Goal: Transaction & Acquisition: Purchase product/service

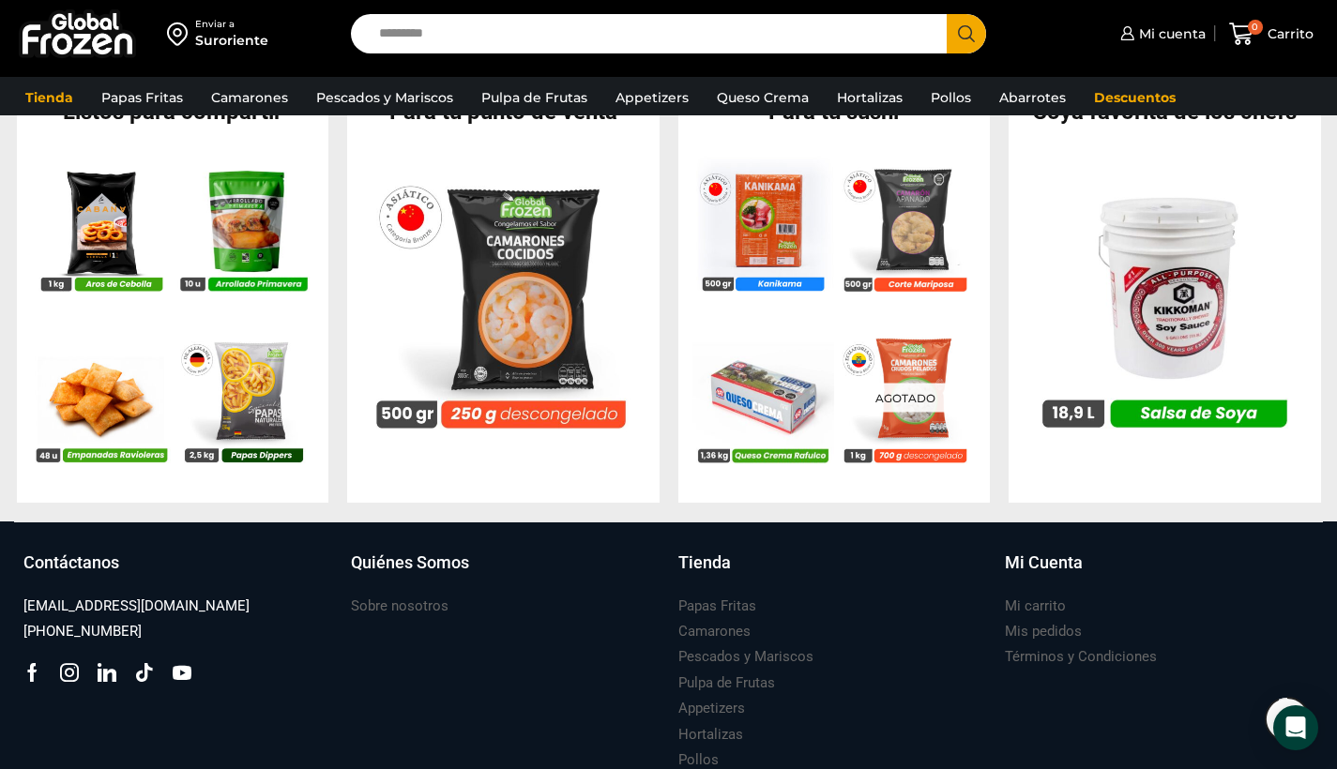
scroll to position [1808, 0]
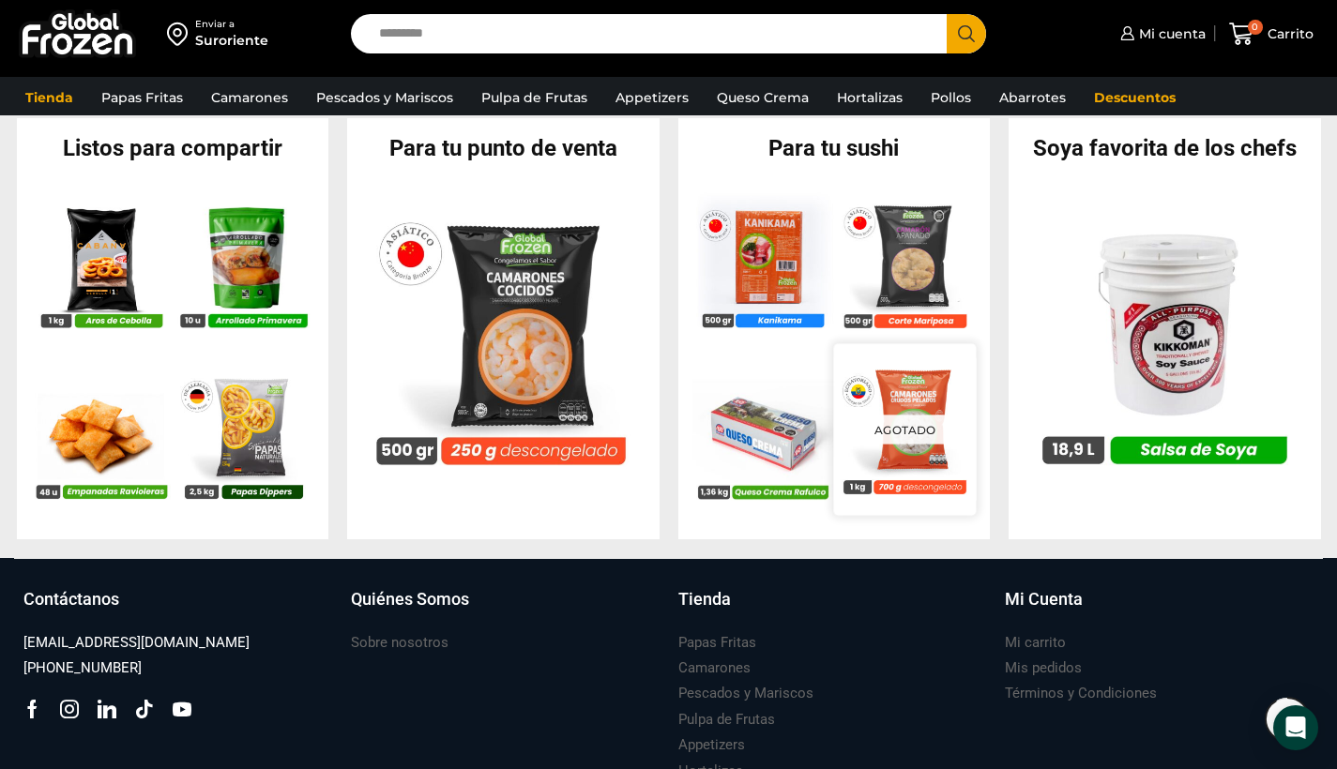
click at [930, 404] on img at bounding box center [904, 429] width 143 height 143
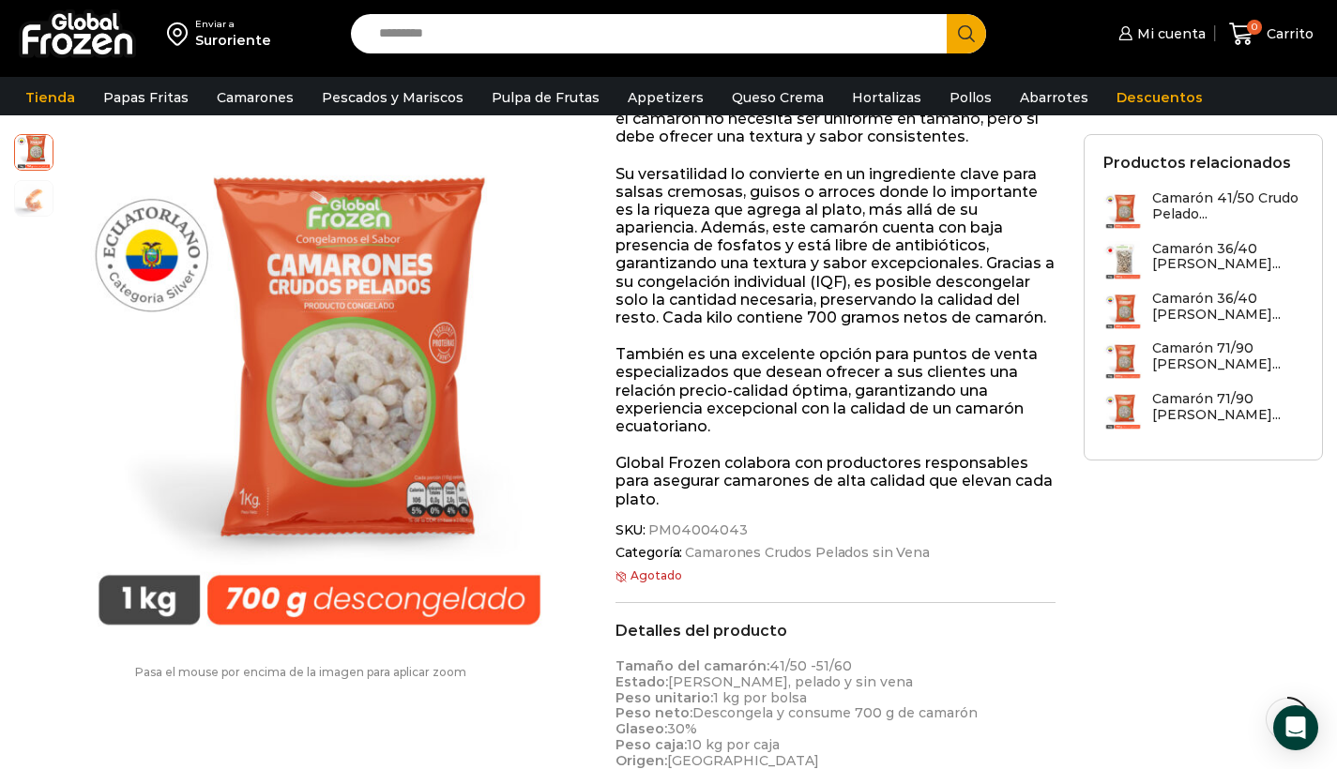
scroll to position [199, 0]
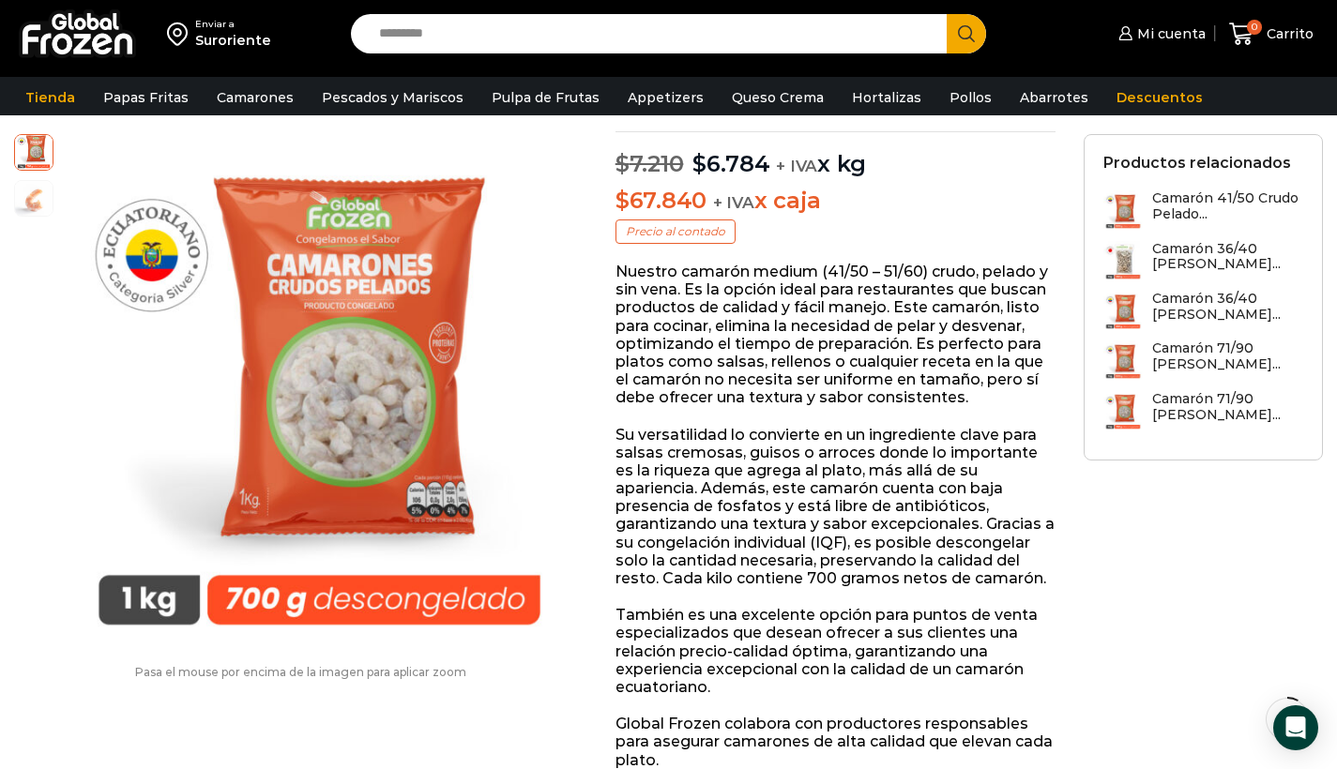
click at [423, 33] on input "Search input" at bounding box center [654, 33] width 569 height 39
type input "*****"
click at [966, 34] on button "Search" at bounding box center [966, 33] width 39 height 39
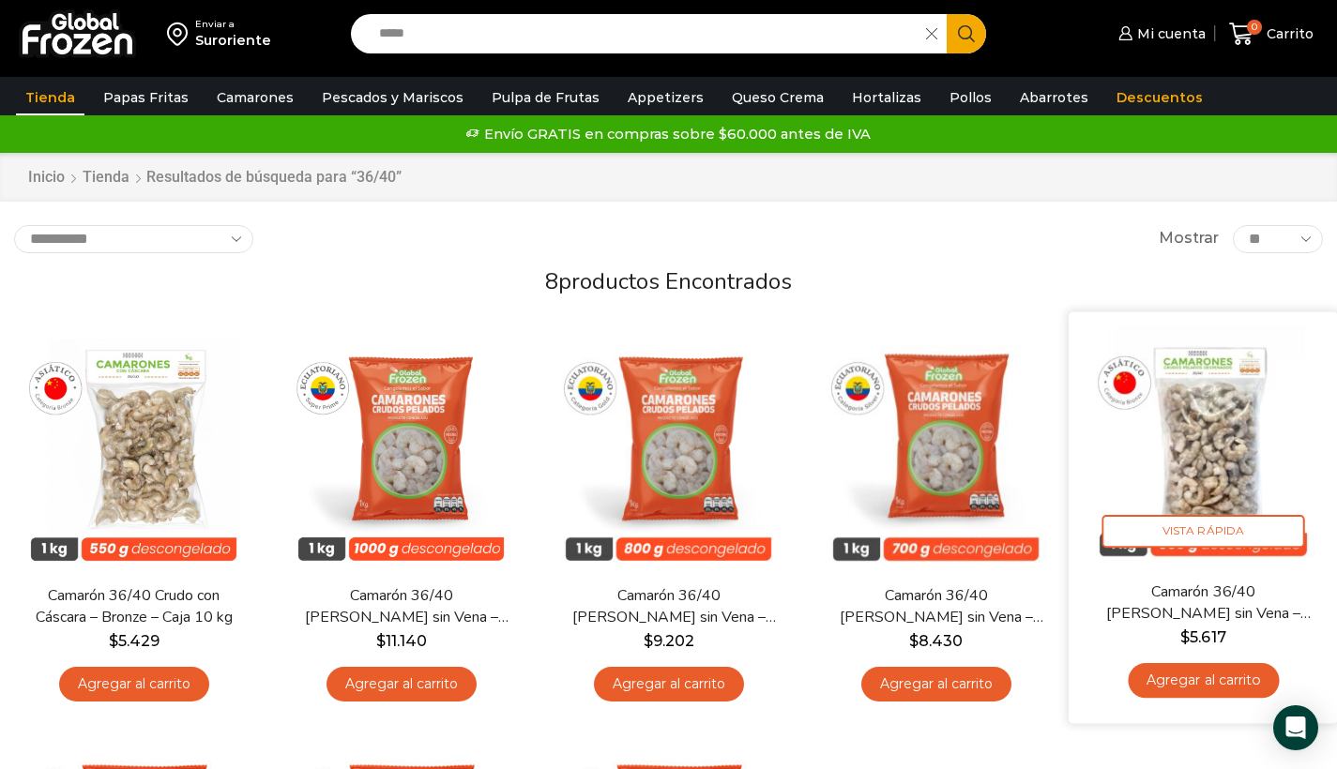
click at [1224, 469] on img at bounding box center [1203, 446] width 241 height 241
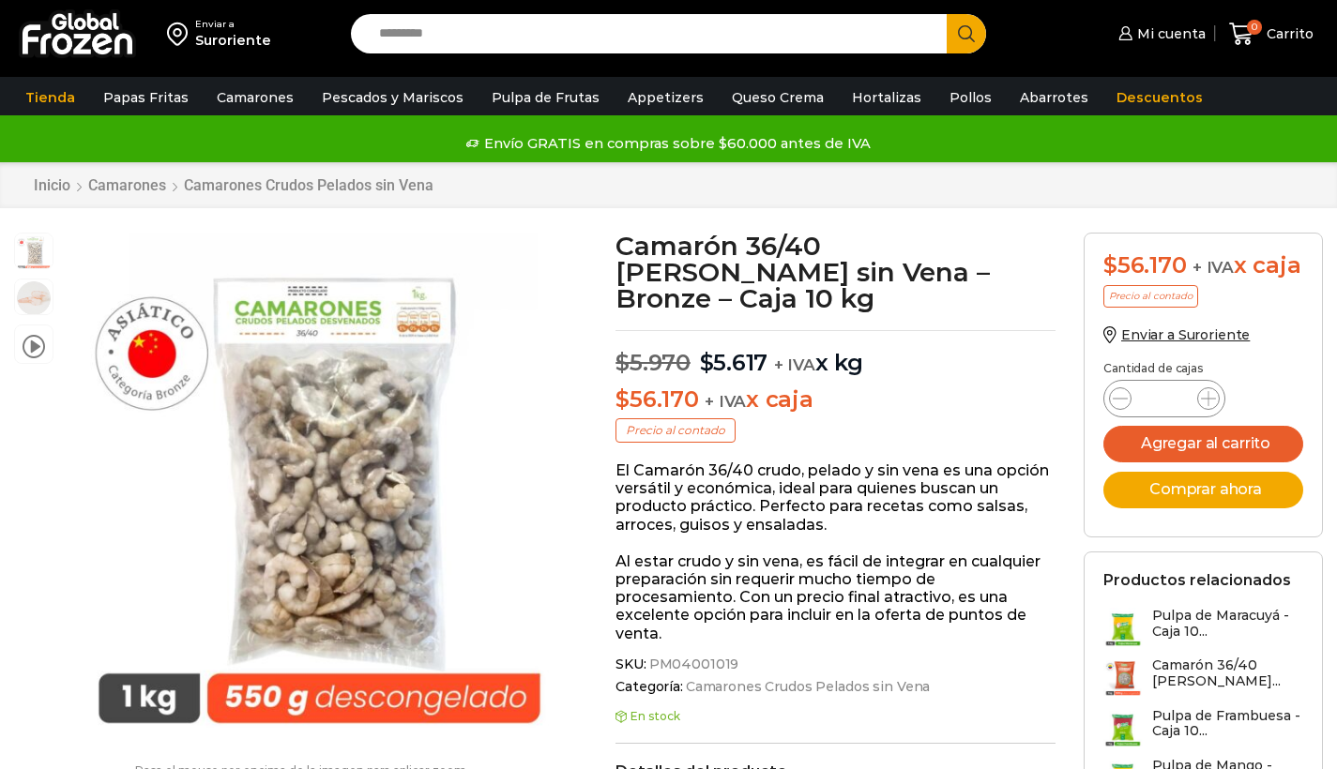
click at [1208, 395] on icon at bounding box center [1208, 398] width 15 height 15
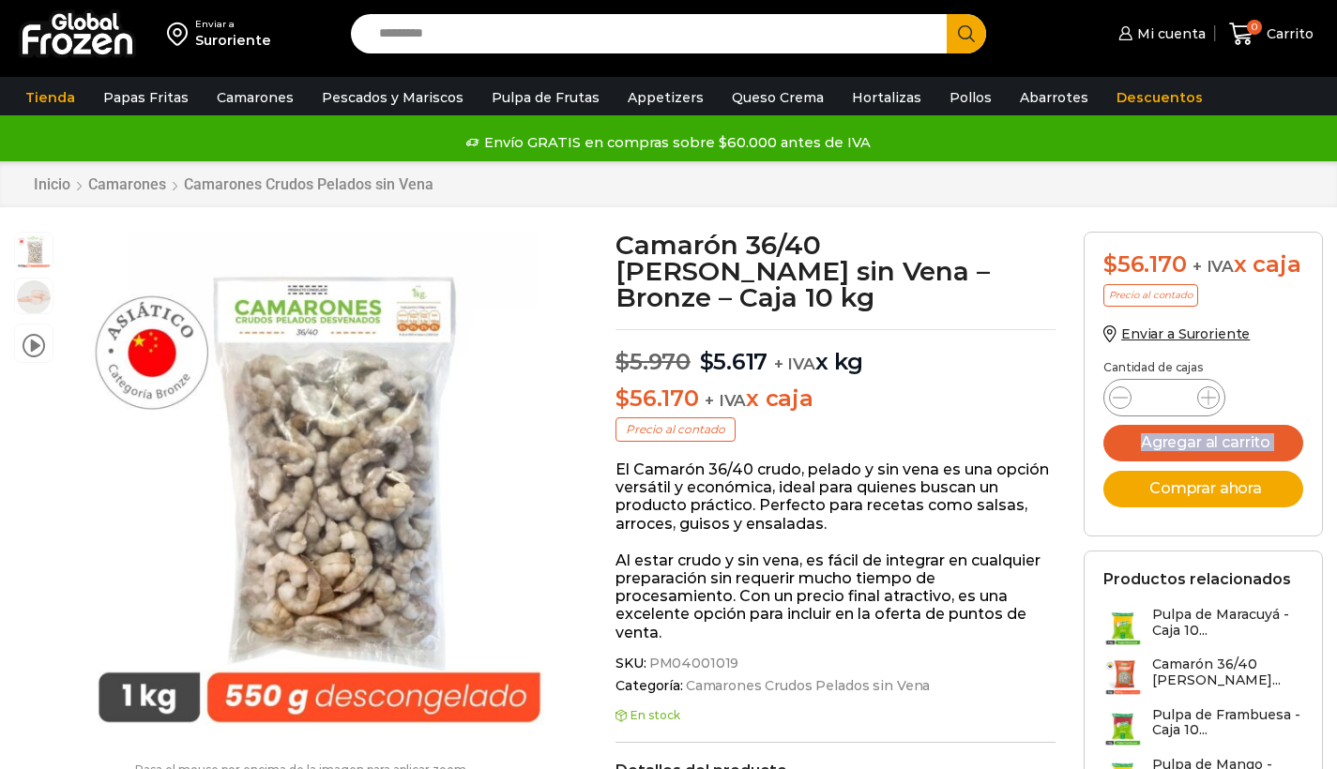
click at [1208, 395] on icon at bounding box center [1208, 397] width 15 height 15
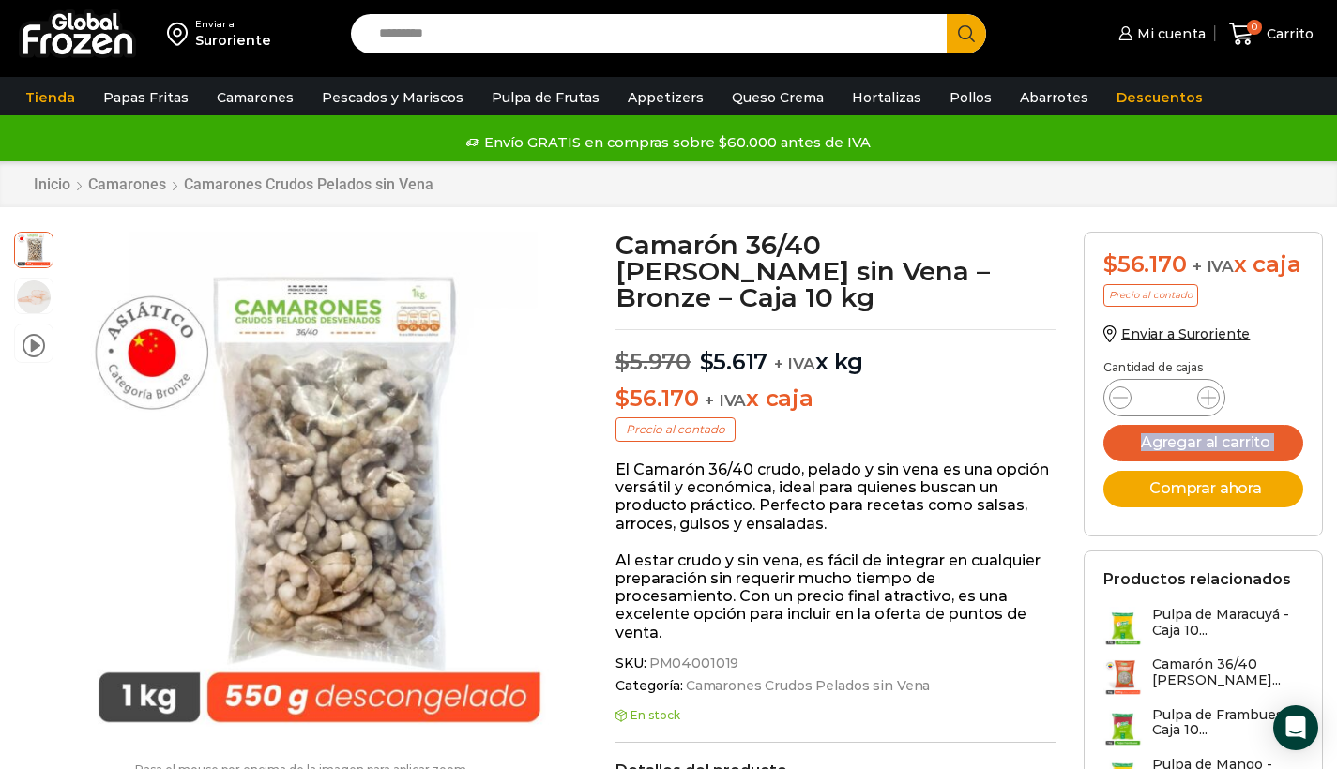
click at [1208, 395] on icon at bounding box center [1208, 397] width 15 height 15
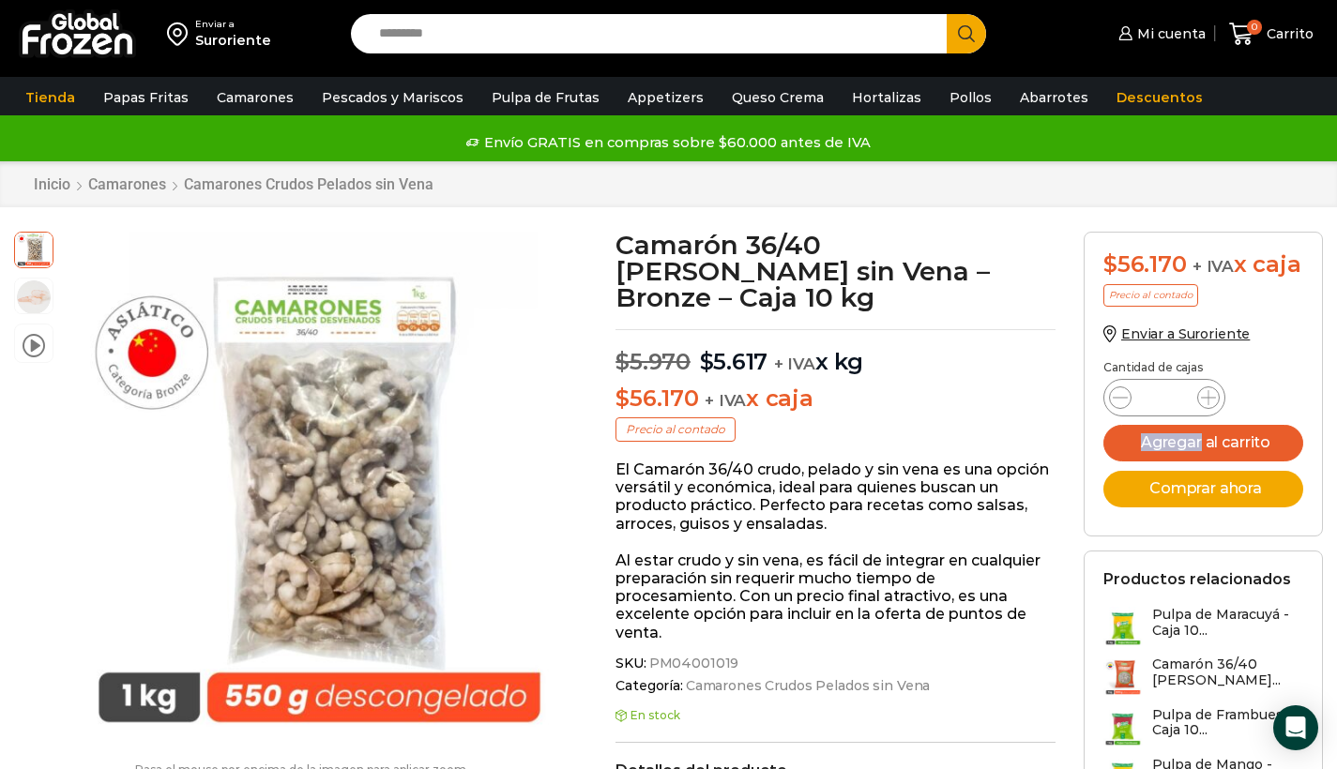
click at [1208, 395] on icon at bounding box center [1208, 397] width 15 height 15
type input "**"
click at [1219, 440] on button "Agregar al carrito" at bounding box center [1203, 443] width 200 height 37
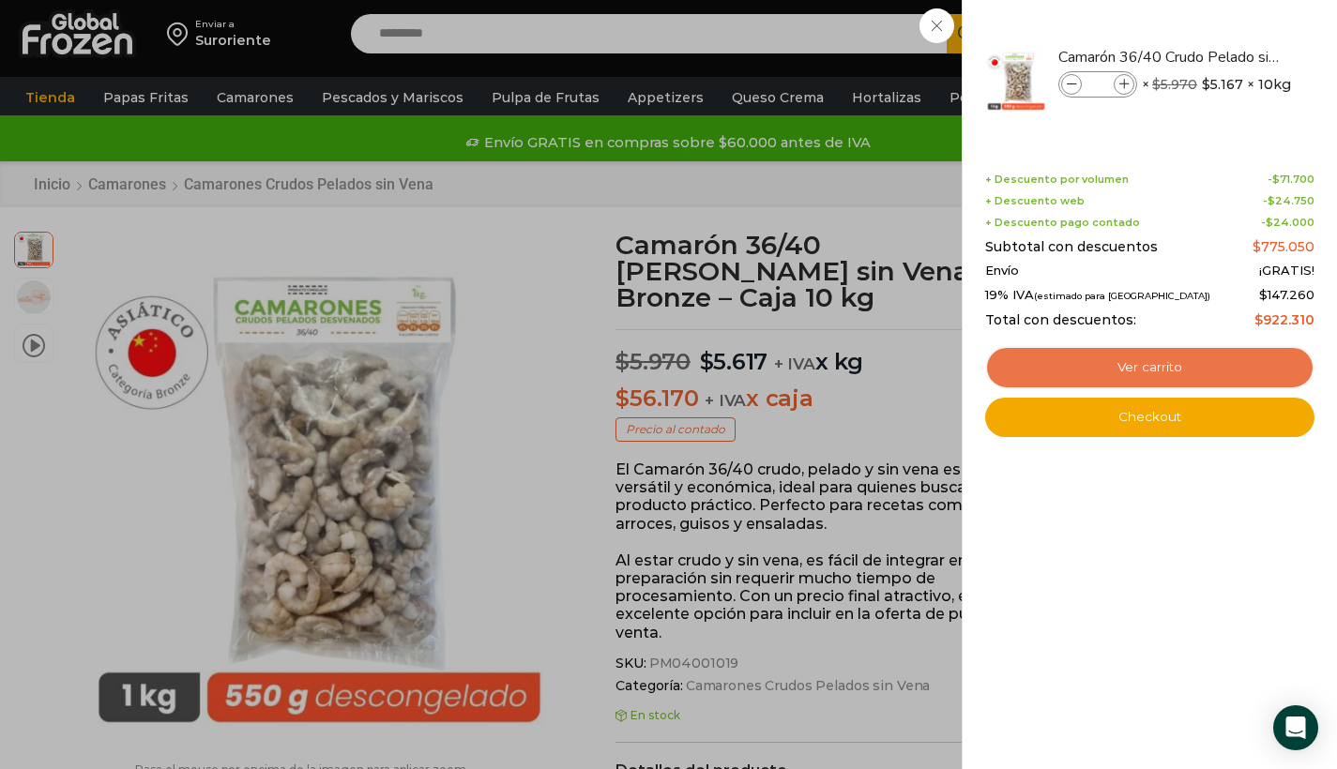
click at [1168, 366] on link "Ver carrito" at bounding box center [1149, 367] width 329 height 43
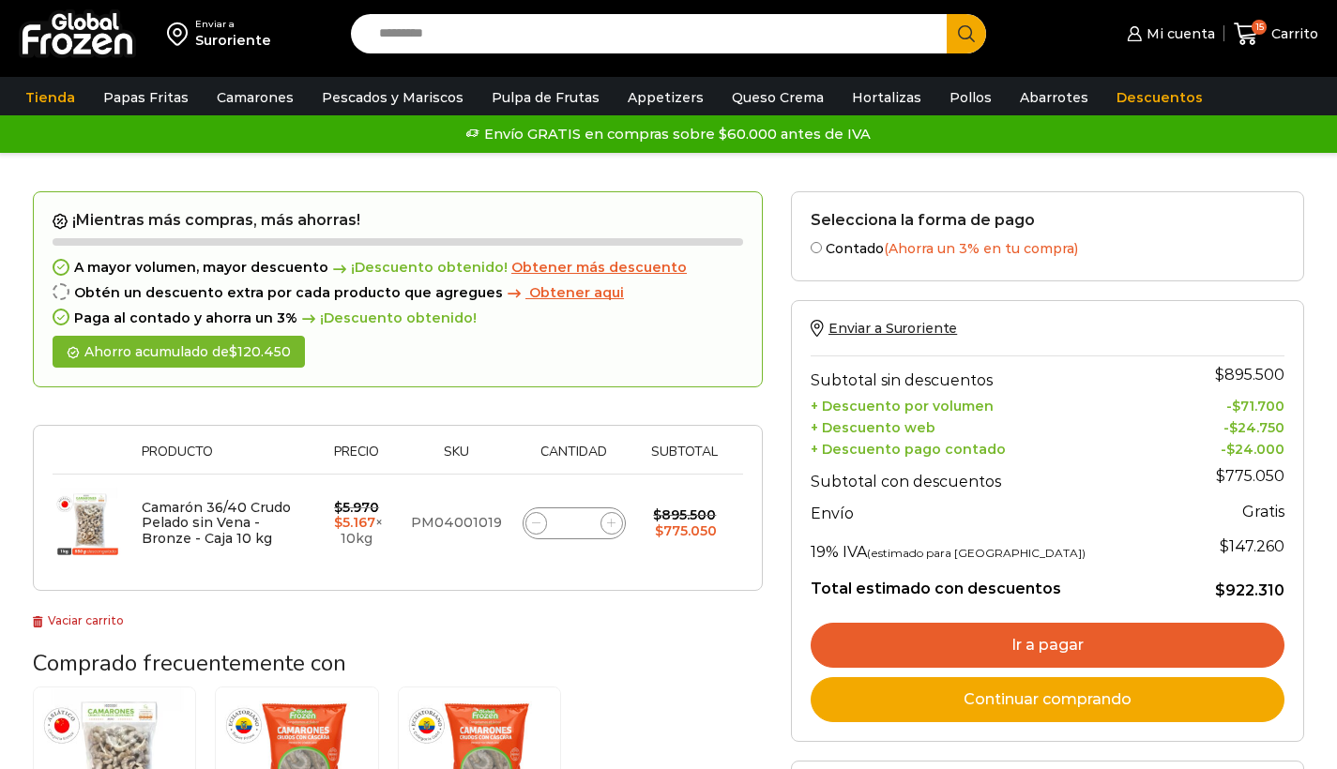
click at [532, 524] on icon at bounding box center [536, 523] width 8 height 8
type input "**"
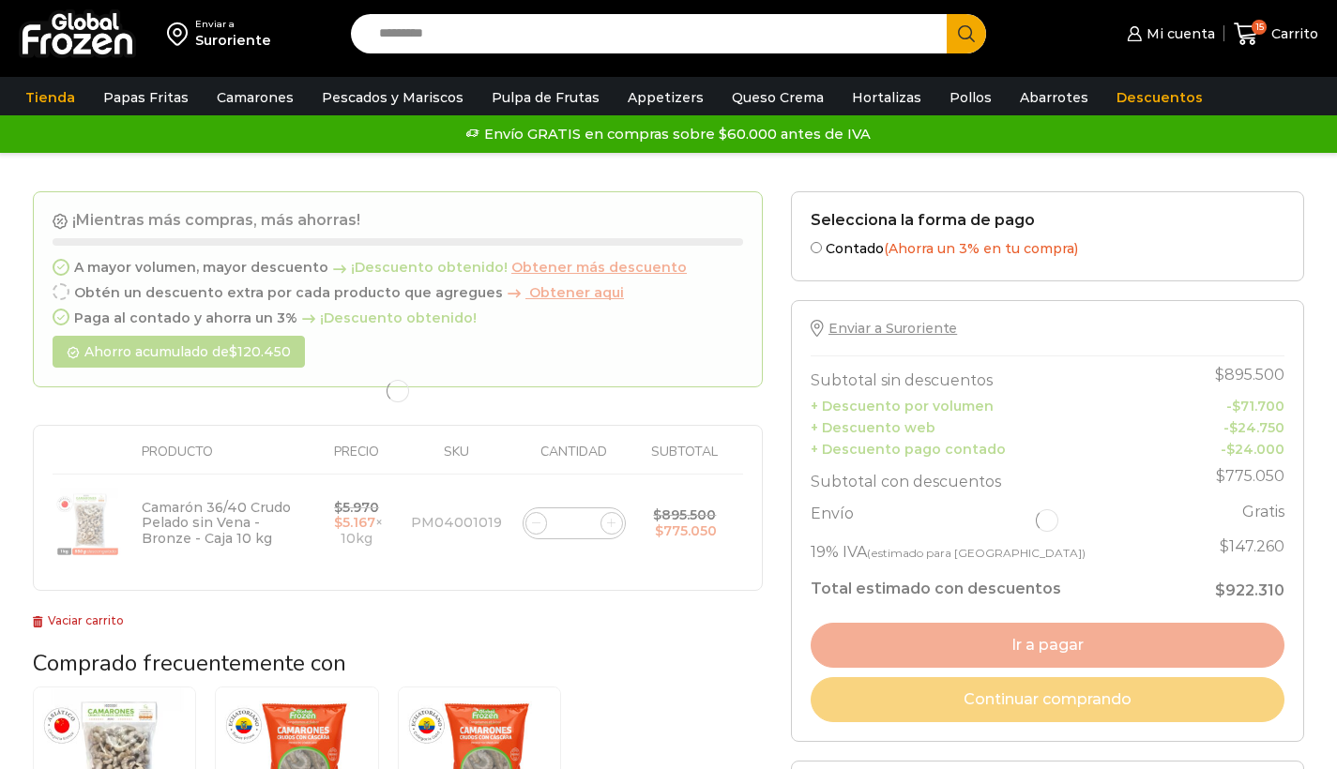
click at [532, 524] on div at bounding box center [398, 391] width 730 height 401
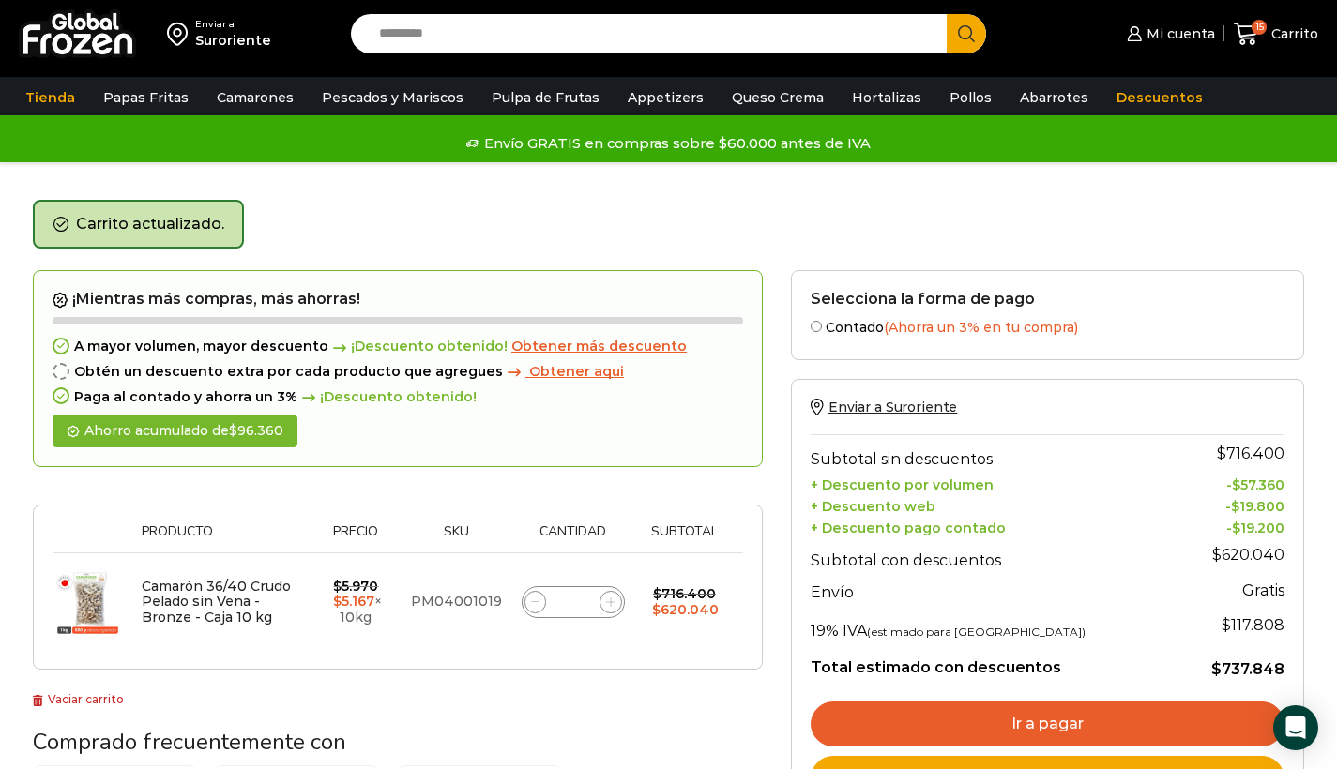
scroll to position [97, 0]
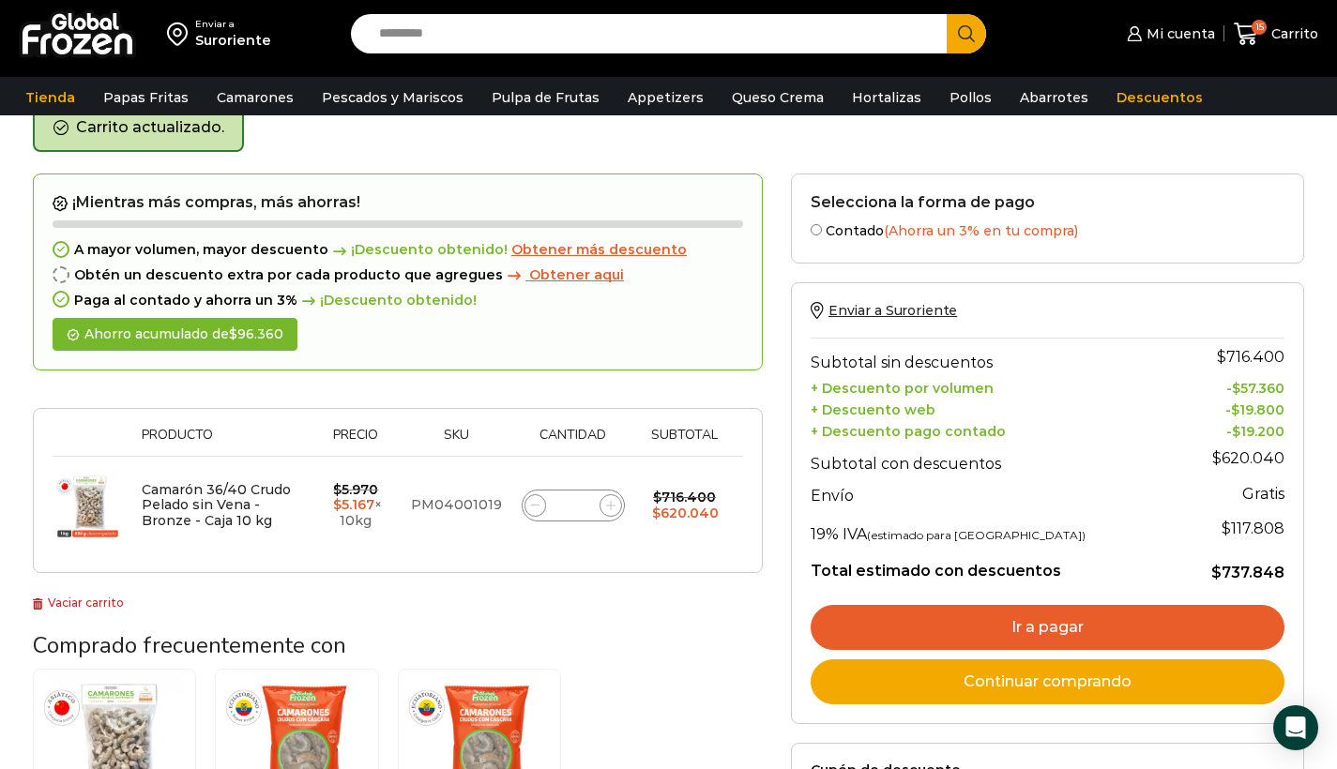
click at [538, 505] on icon at bounding box center [535, 505] width 8 height 8
type input "**"
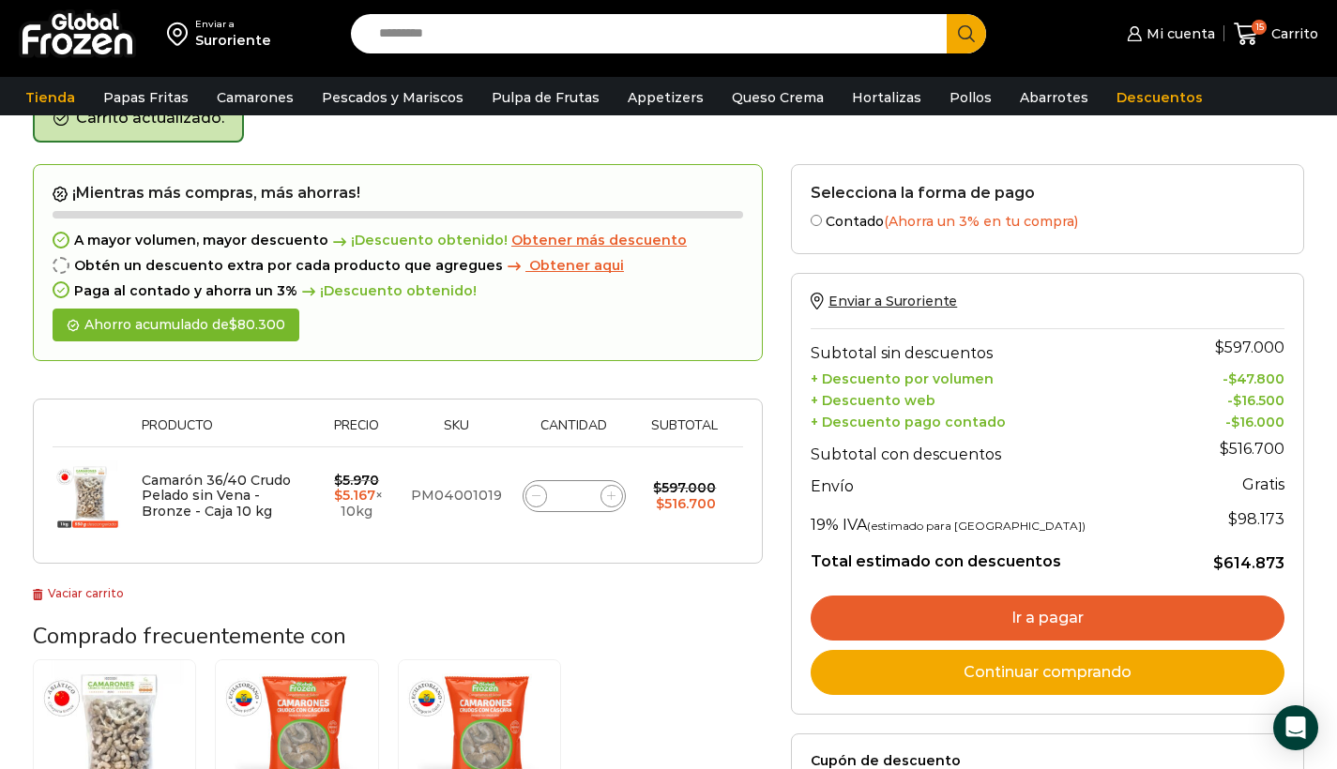
scroll to position [136, 0]
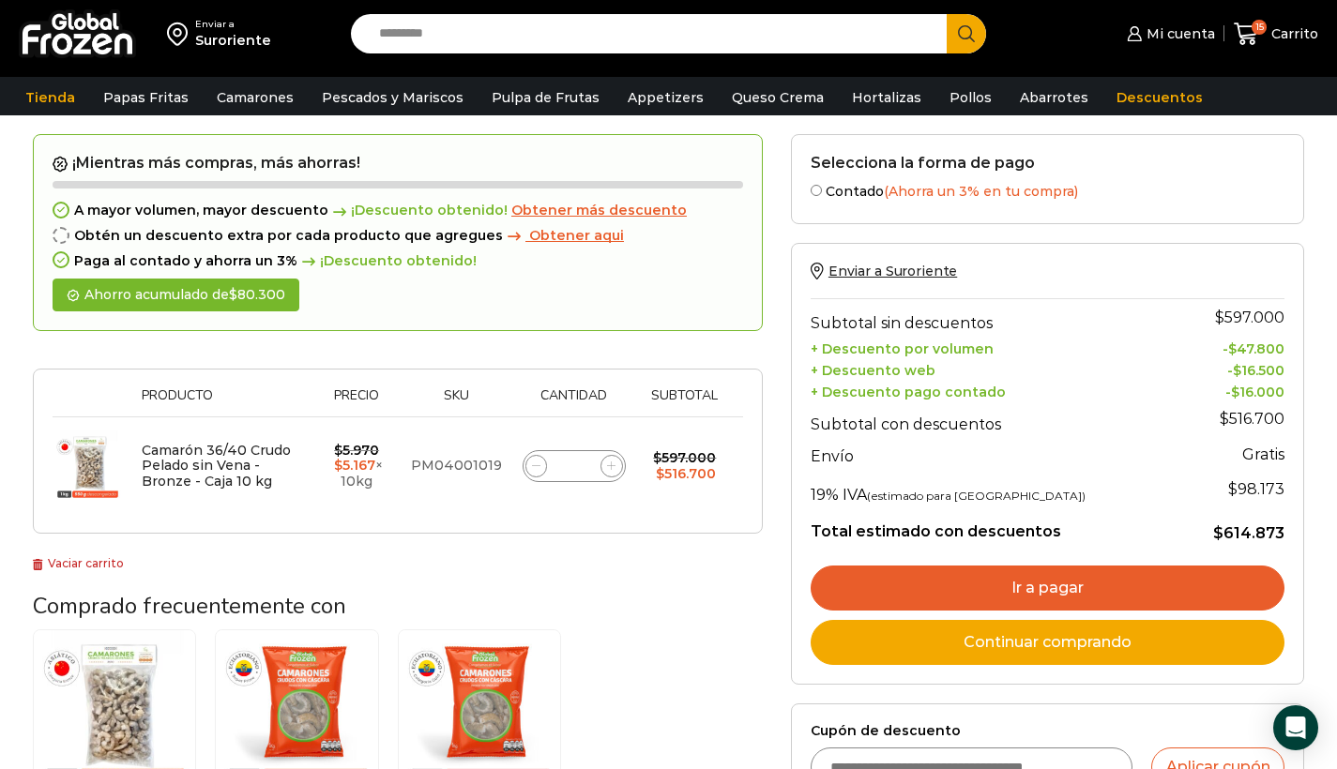
click at [889, 748] on input "Cupón de descuento" at bounding box center [972, 767] width 323 height 39
type input "*********"
click at [1179, 751] on button "Aplicar cupón" at bounding box center [1217, 767] width 133 height 39
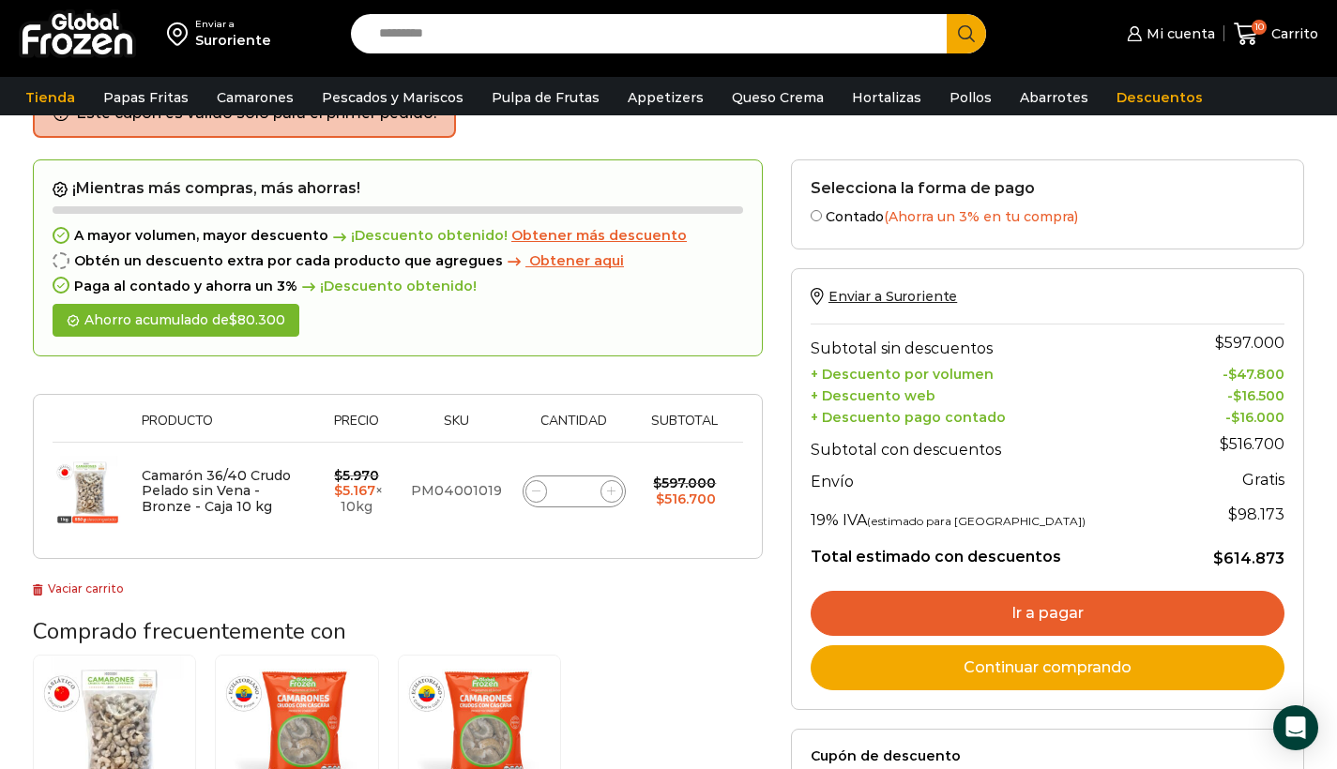
scroll to position [321, 0]
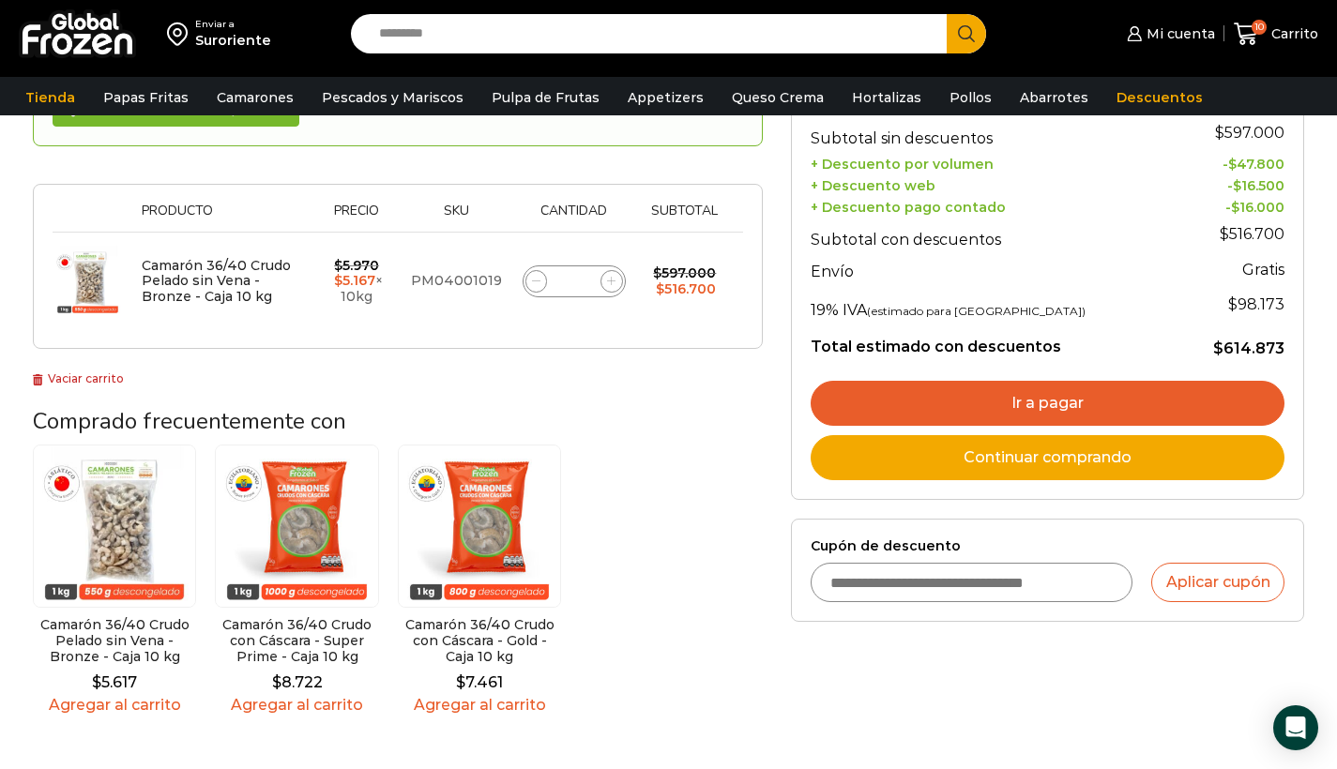
click at [891, 570] on input "Cupón de descuento" at bounding box center [972, 582] width 323 height 39
type input "********"
click at [1179, 41] on span "Mi cuenta" at bounding box center [1178, 33] width 73 height 19
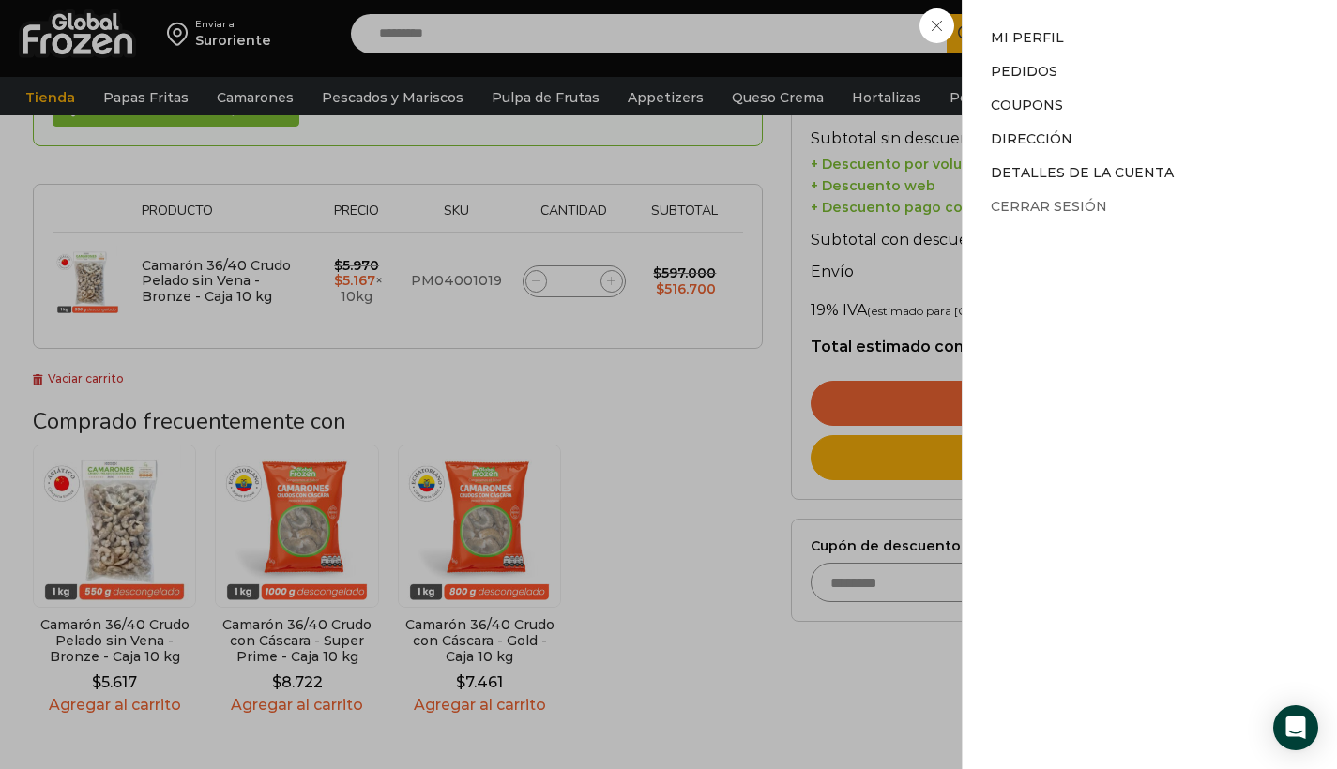
click at [1031, 211] on link "Cerrar sesión" at bounding box center [1049, 206] width 116 height 17
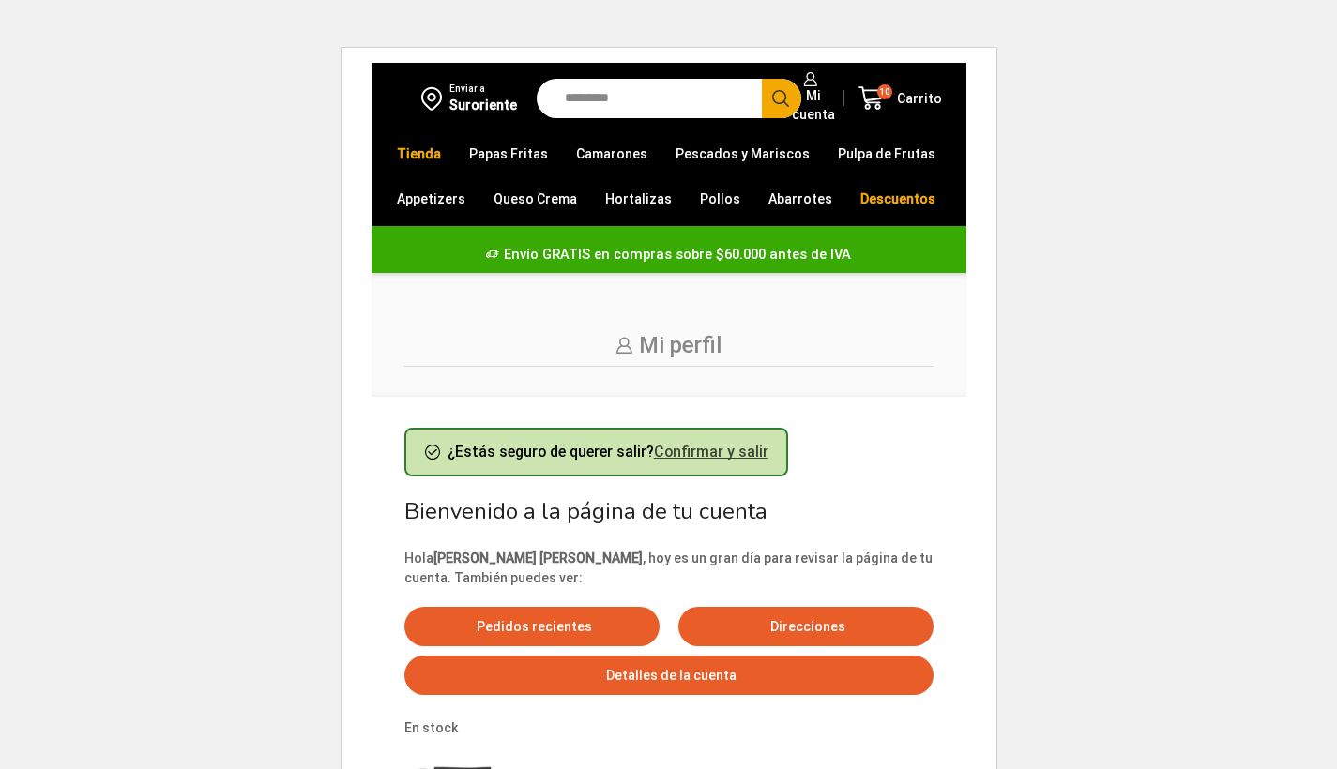
click at [727, 455] on link "Confirmar y salir" at bounding box center [711, 452] width 114 height 18
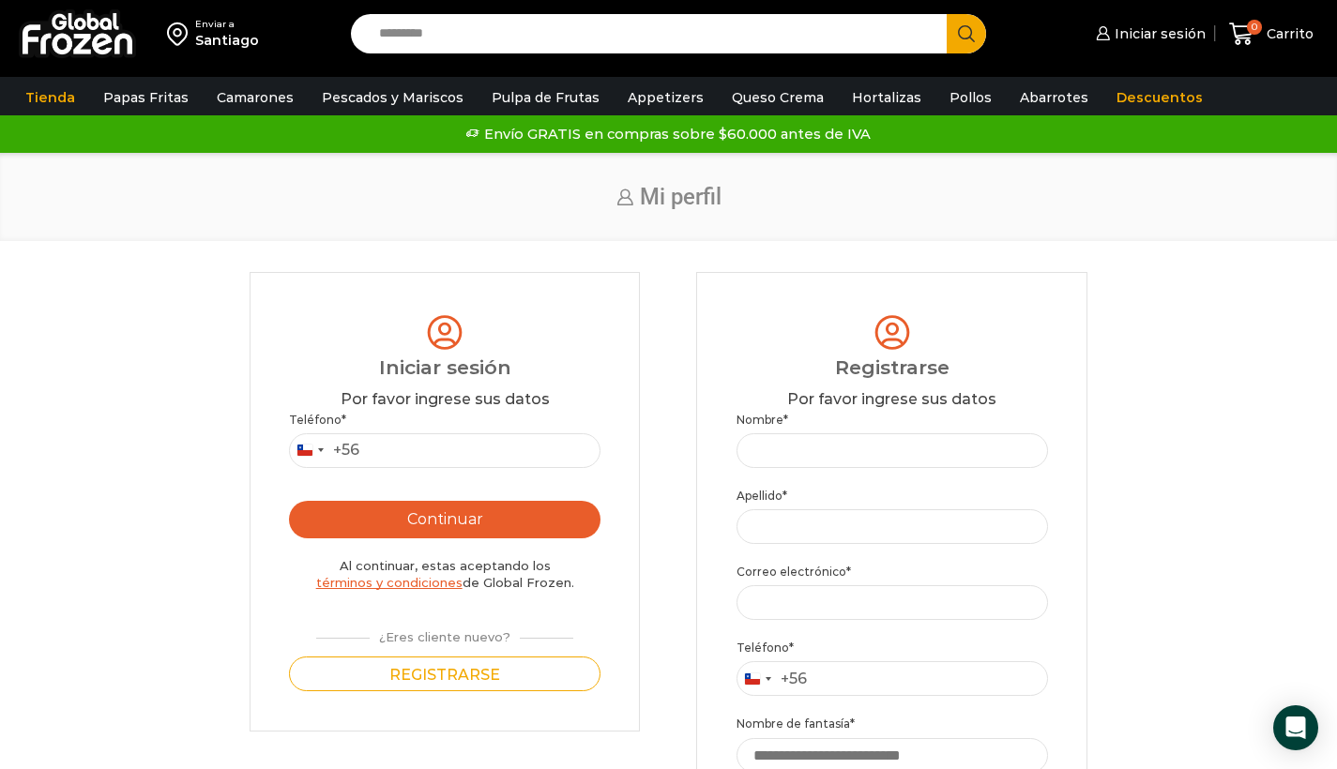
click at [690, 35] on input "Search input" at bounding box center [654, 33] width 569 height 39
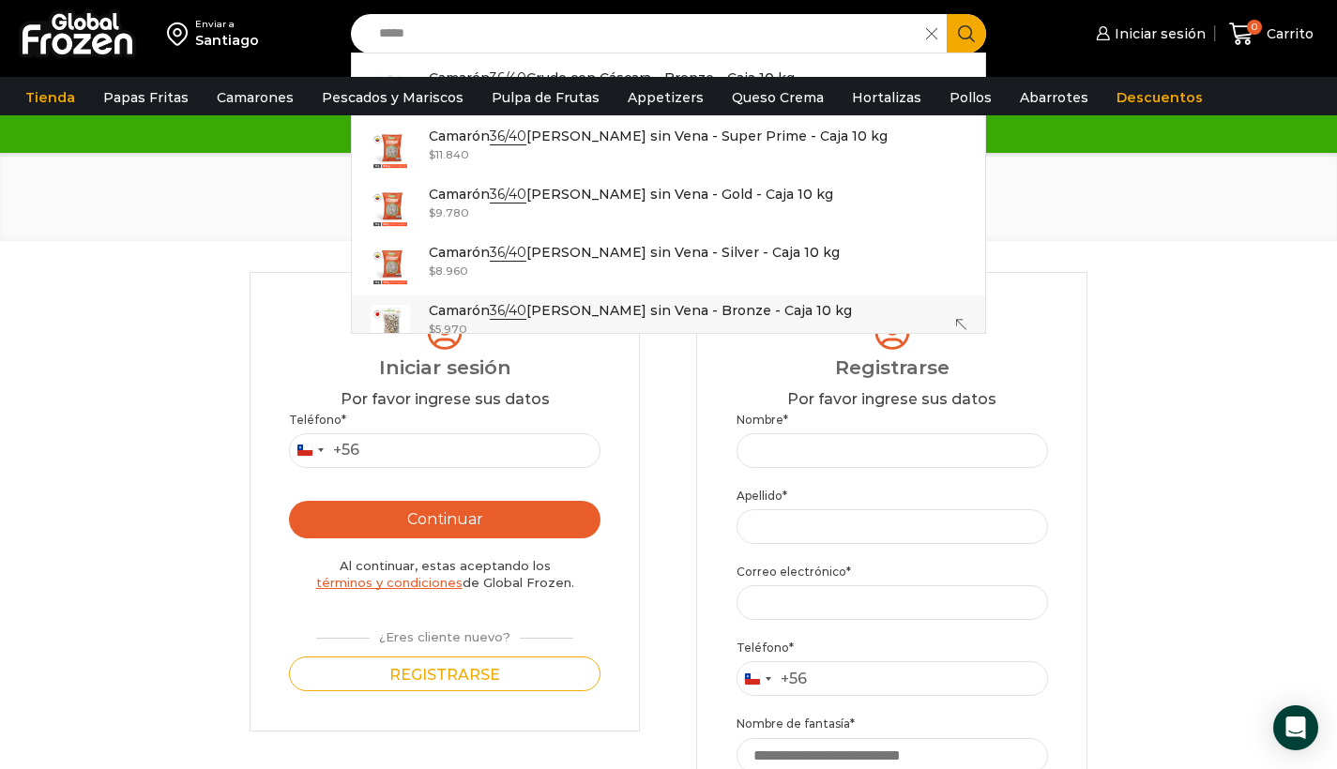
click at [777, 304] on p "Camarón 36/40 Crudo Pelado sin Vena - Bronze - Caja 10 kg" at bounding box center [640, 310] width 423 height 21
type input "**********"
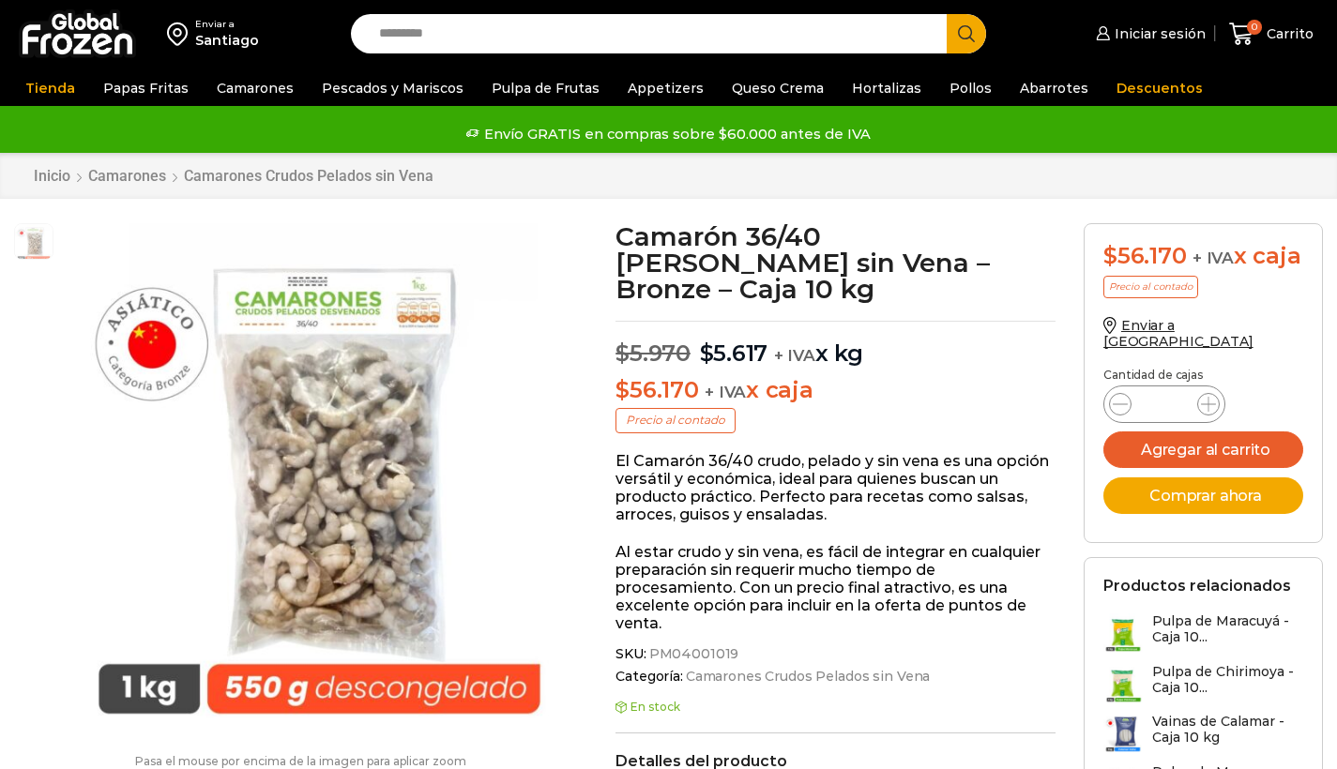
click at [1211, 393] on span at bounding box center [1208, 404] width 23 height 23
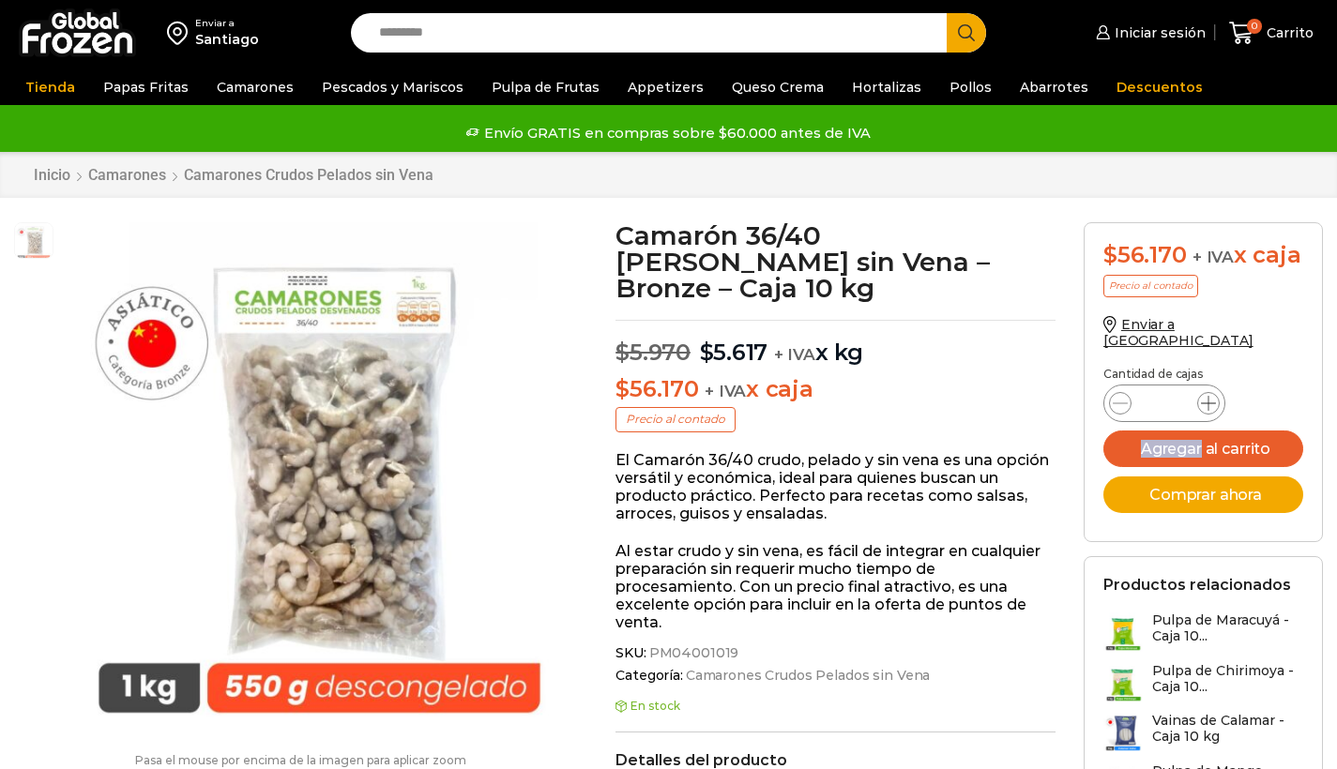
click at [1211, 396] on icon at bounding box center [1208, 403] width 15 height 15
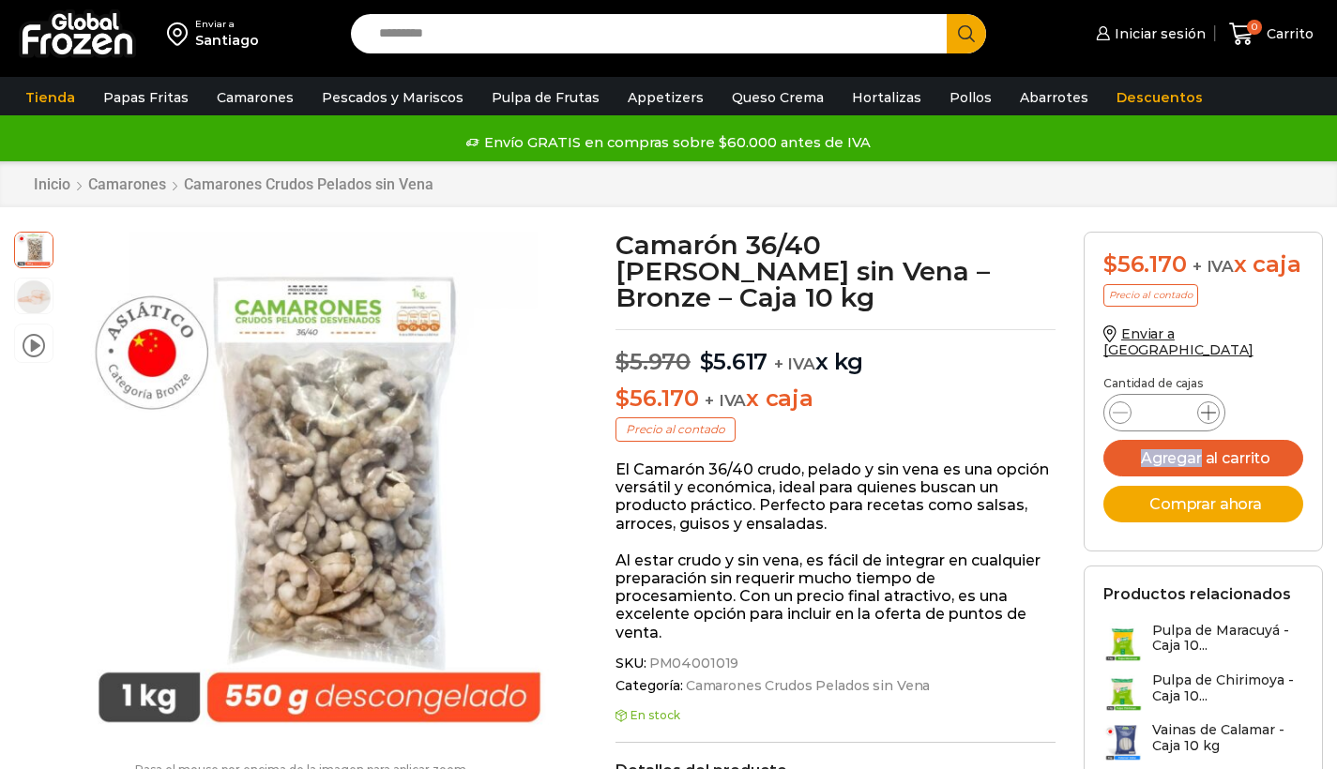
click at [1211, 405] on icon at bounding box center [1208, 412] width 15 height 15
click at [1210, 405] on icon at bounding box center [1208, 412] width 15 height 15
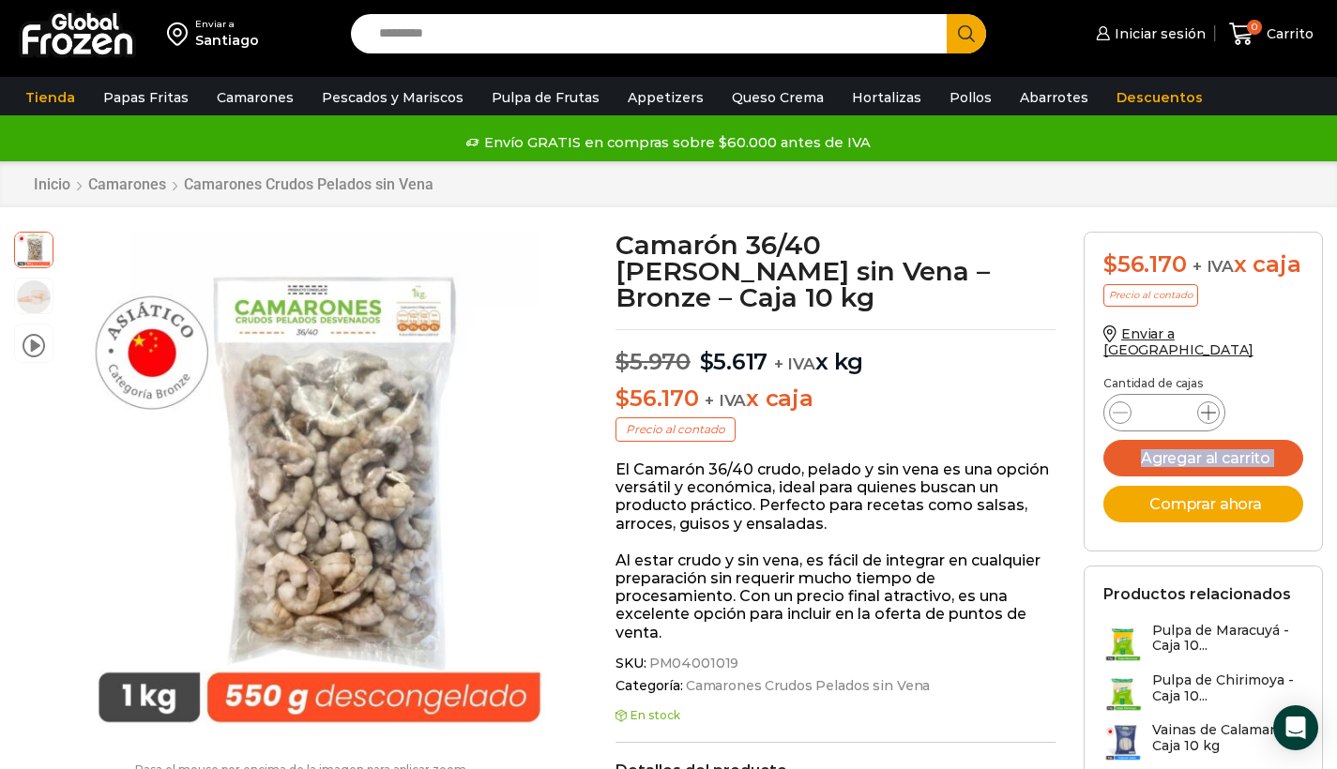
click at [1210, 405] on icon at bounding box center [1208, 412] width 15 height 15
type input "**"
click at [1210, 440] on button "Agregar al carrito" at bounding box center [1203, 458] width 200 height 37
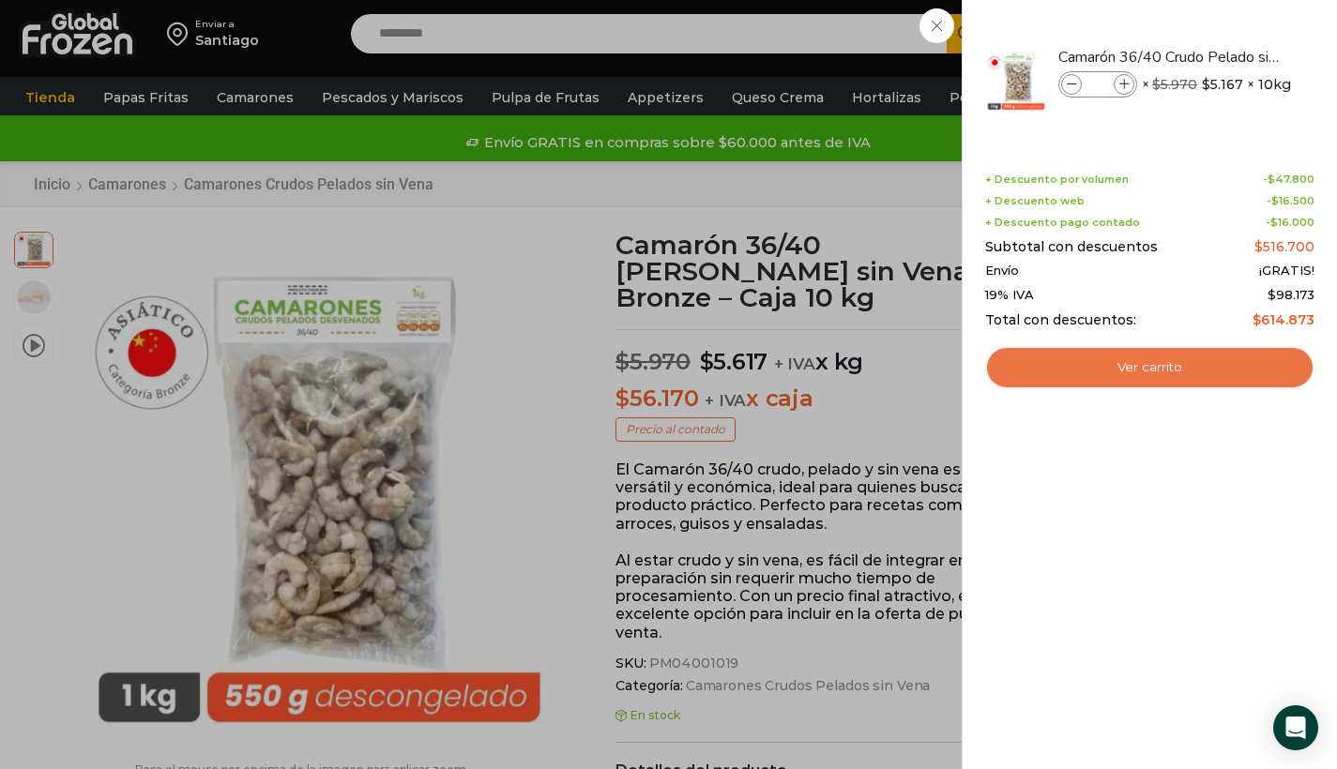
click at [1199, 367] on link "Ver carrito" at bounding box center [1149, 367] width 329 height 43
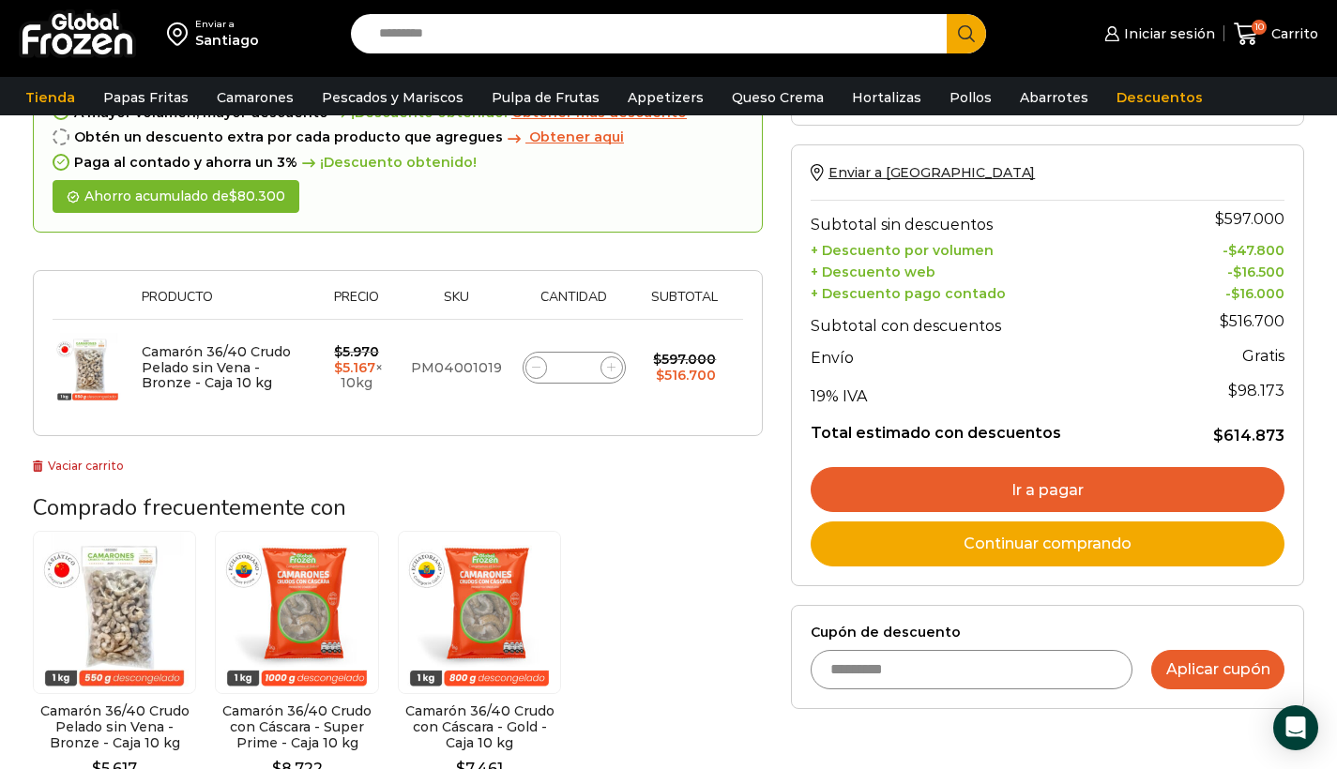
type input "*********"
click at [1224, 665] on button "Aplicar cupón" at bounding box center [1217, 669] width 133 height 39
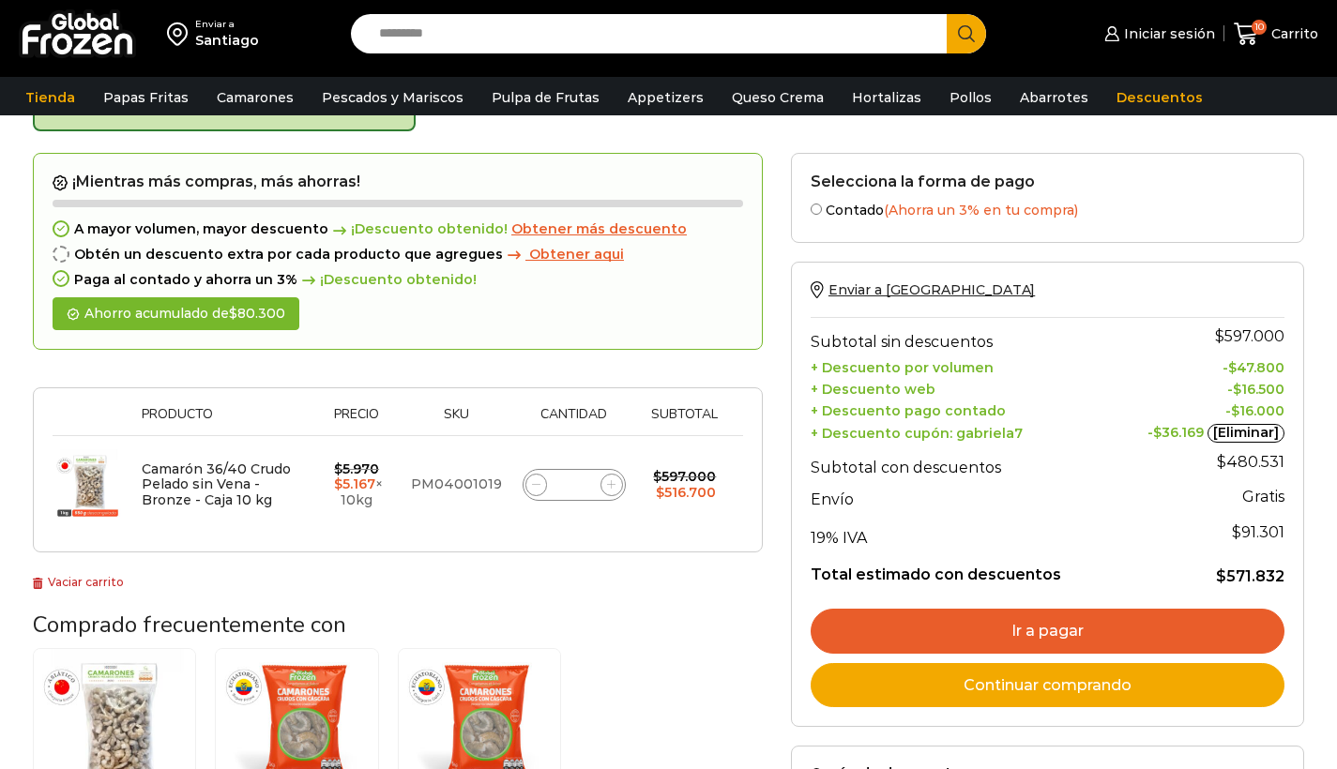
scroll to position [117, 0]
click at [608, 474] on span at bounding box center [611, 485] width 23 height 23
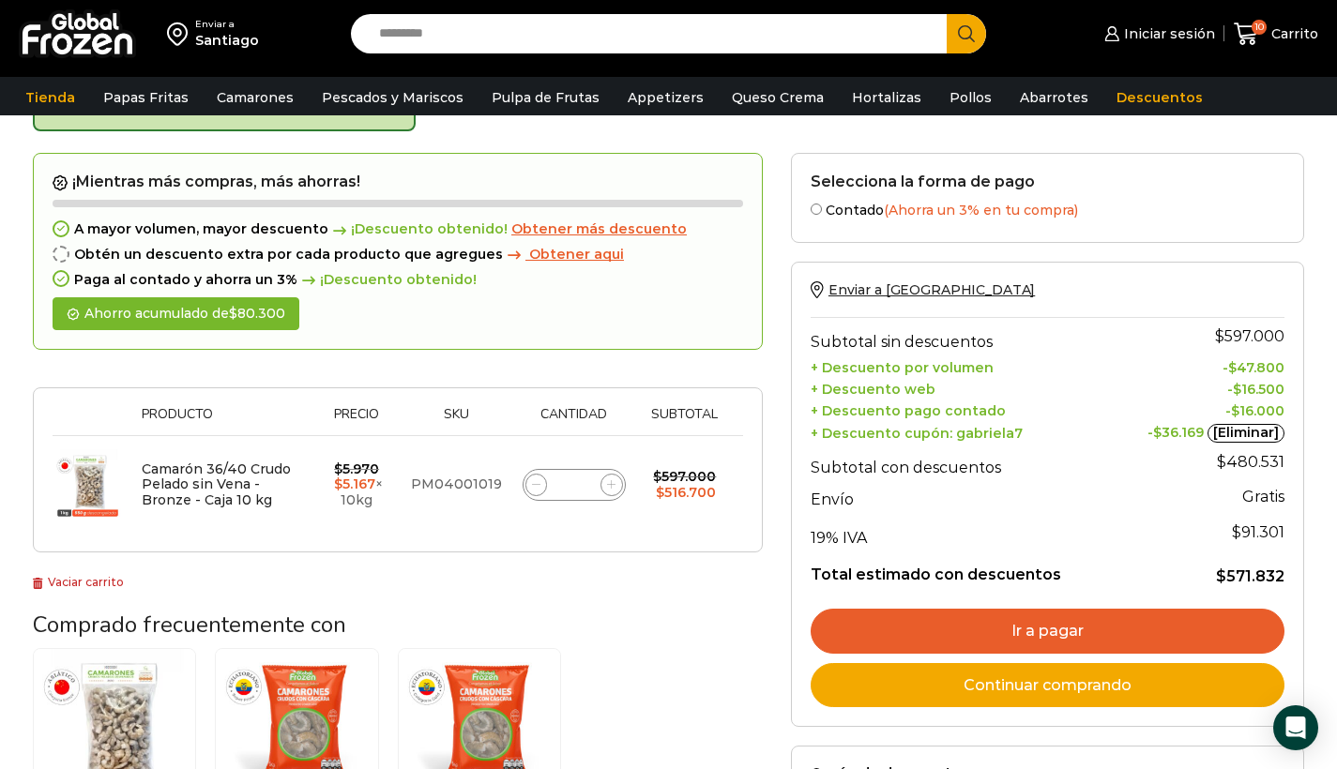
click at [608, 474] on span at bounding box center [611, 485] width 23 height 23
type input "**"
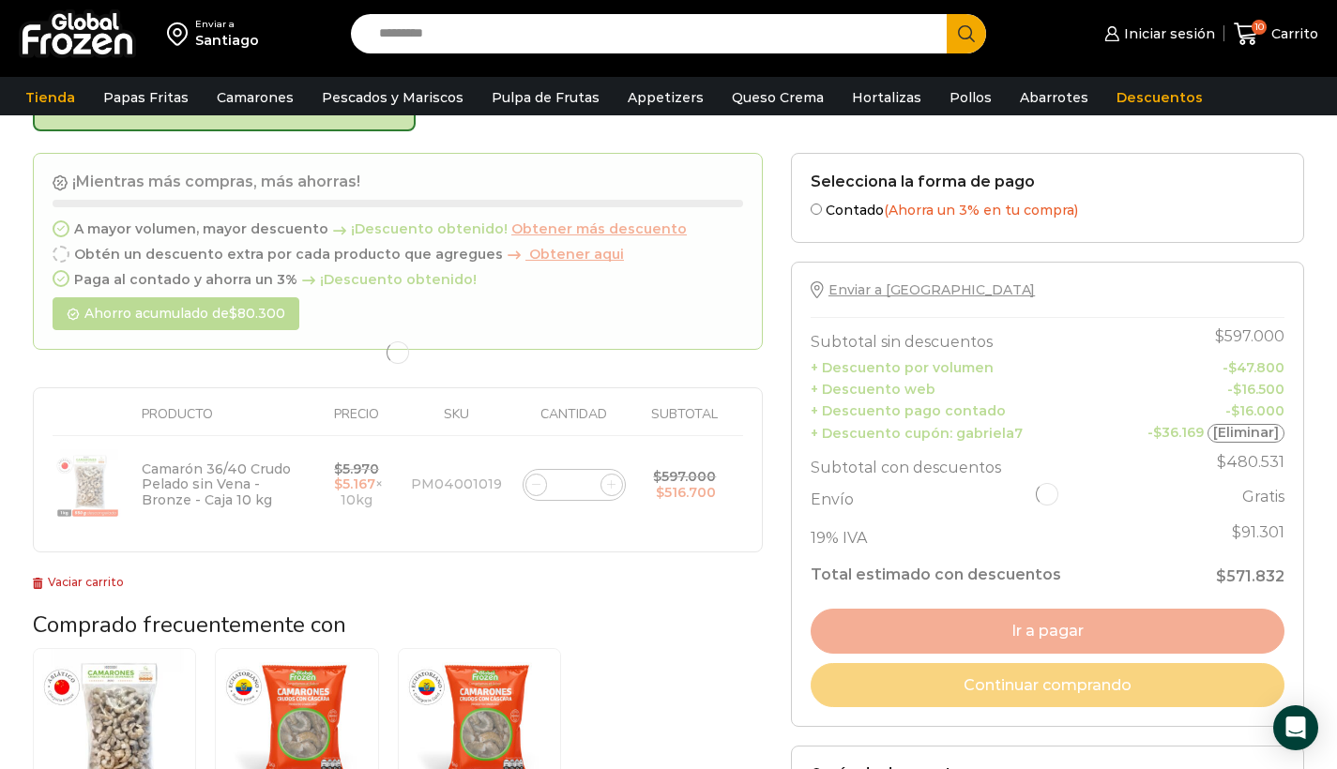
click at [608, 474] on form "¡Mientras más compras, más ahorras! A mayor volumen, mayor descuento ¡Descuento…" at bounding box center [398, 353] width 730 height 401
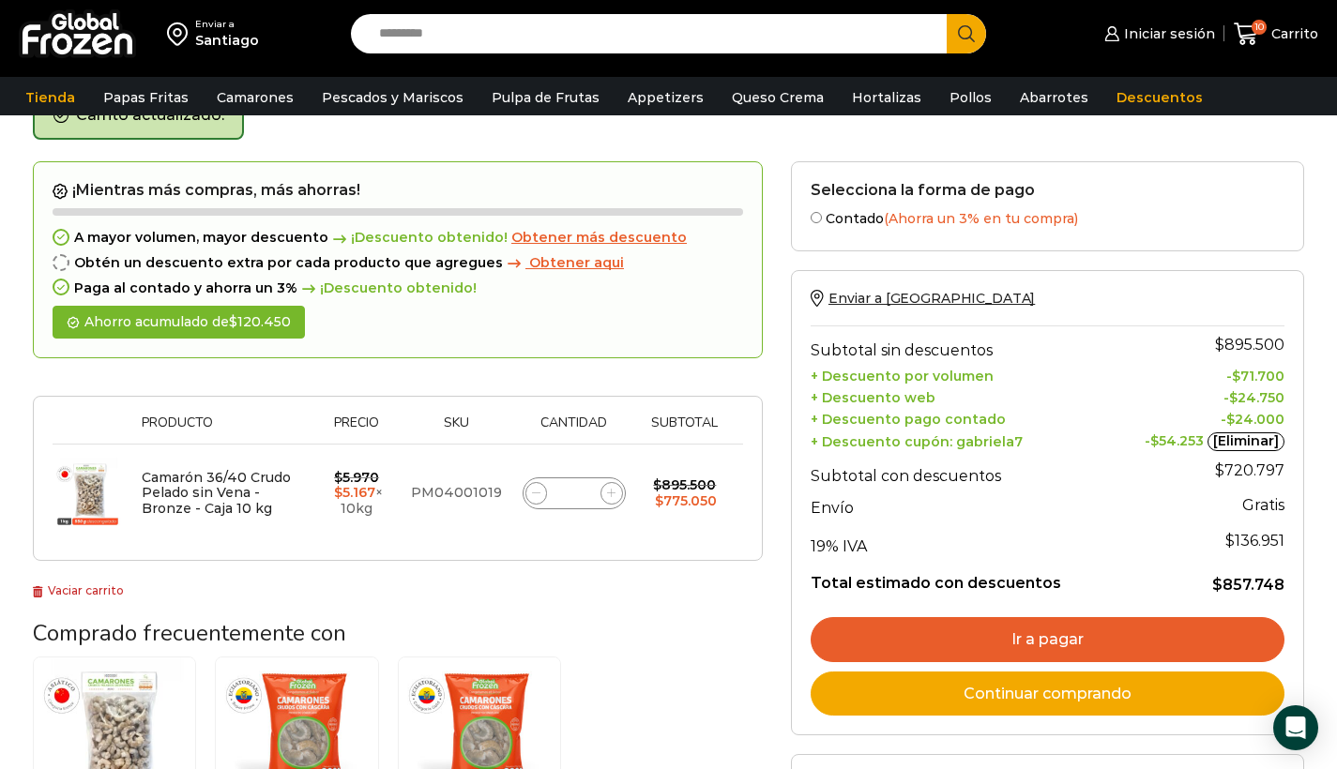
scroll to position [106, 0]
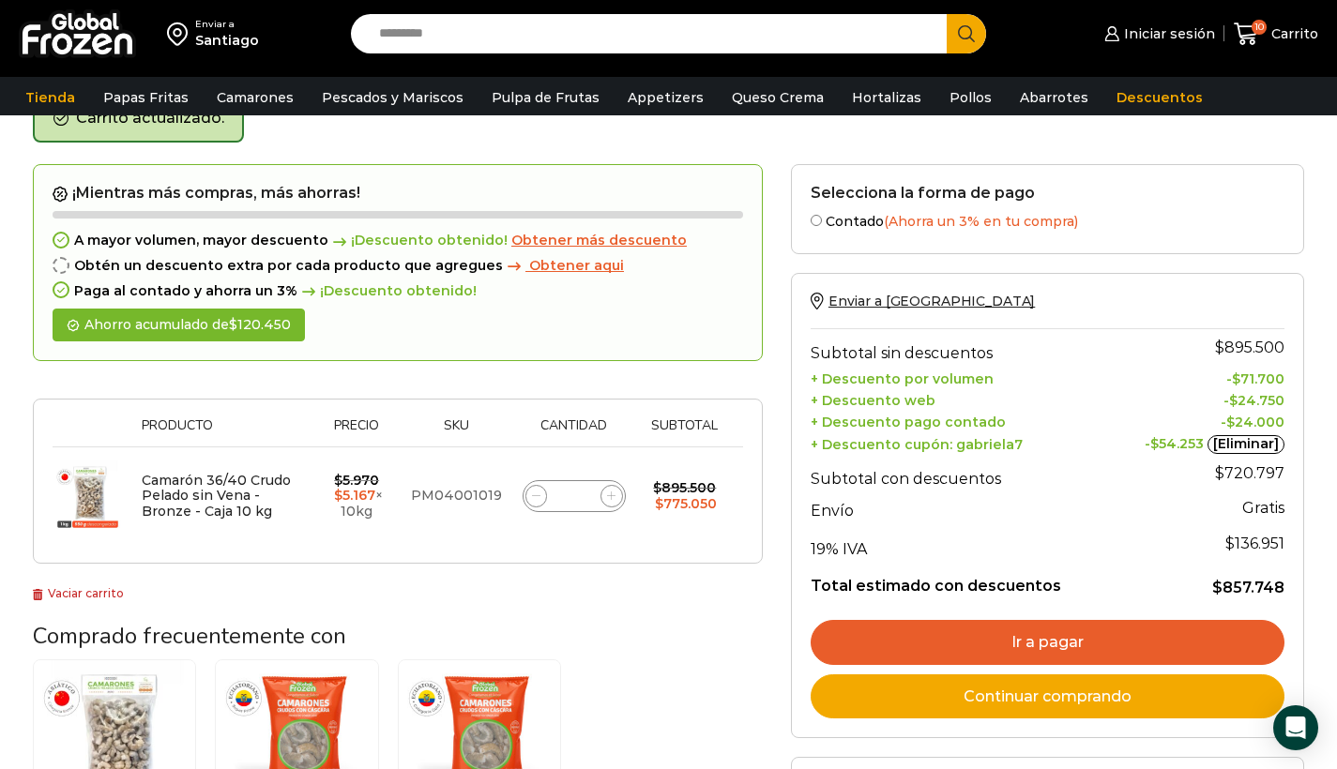
click at [532, 492] on icon at bounding box center [536, 496] width 8 height 8
type input "**"
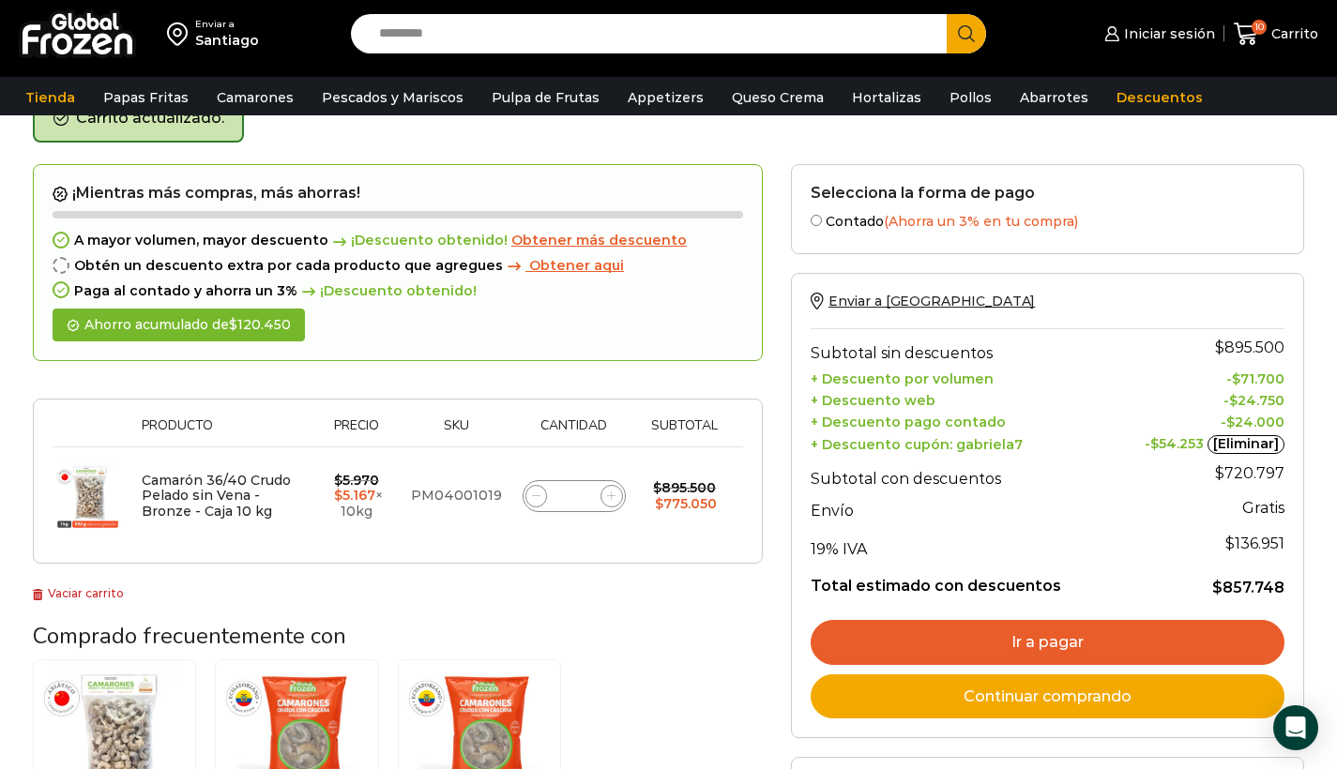
click at [531, 491] on form "¡Mientras más compras, más ahorras! A mayor volumen, mayor descuento ¡Descuento…" at bounding box center [398, 364] width 730 height 401
click at [532, 492] on icon at bounding box center [536, 496] width 8 height 8
type input "**"
click at [542, 498] on span at bounding box center [536, 496] width 23 height 23
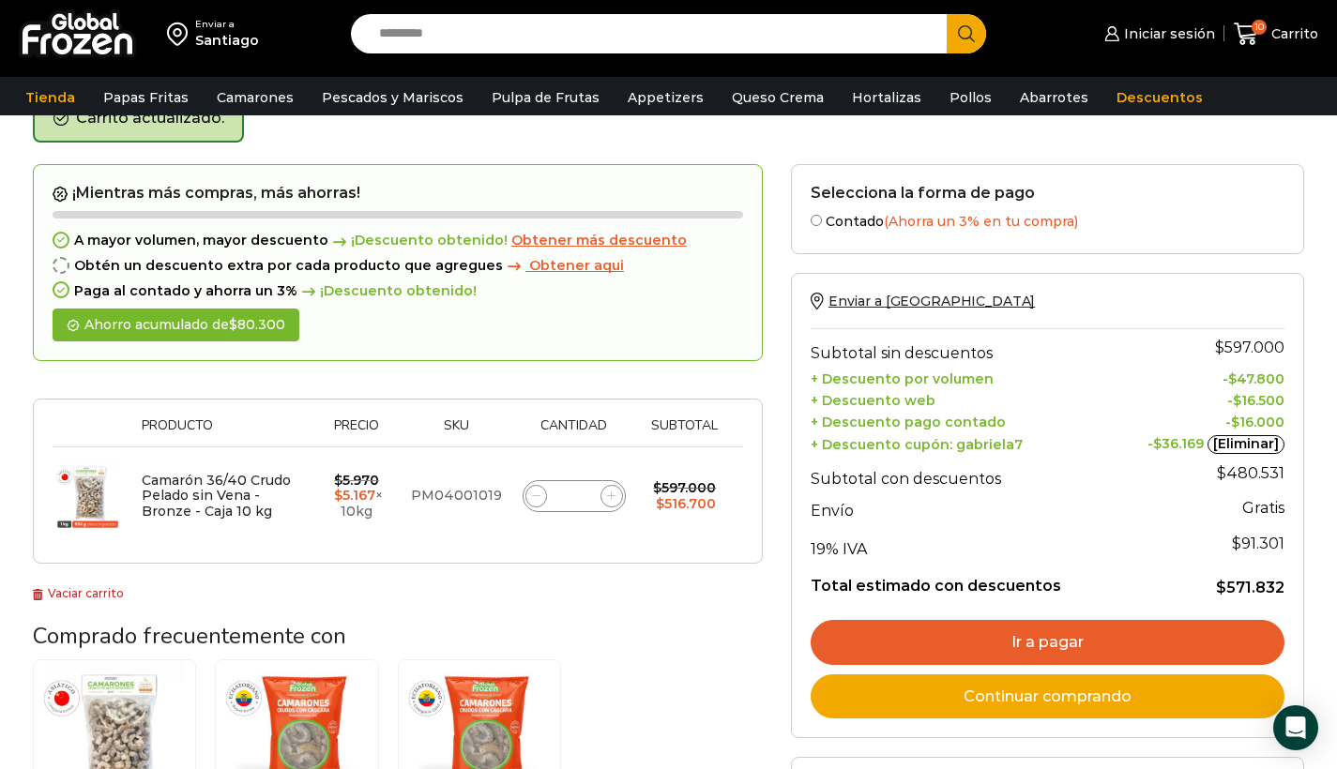
click at [542, 498] on span at bounding box center [536, 496] width 23 height 23
click at [539, 495] on icon at bounding box center [536, 496] width 8 height 8
type input "*"
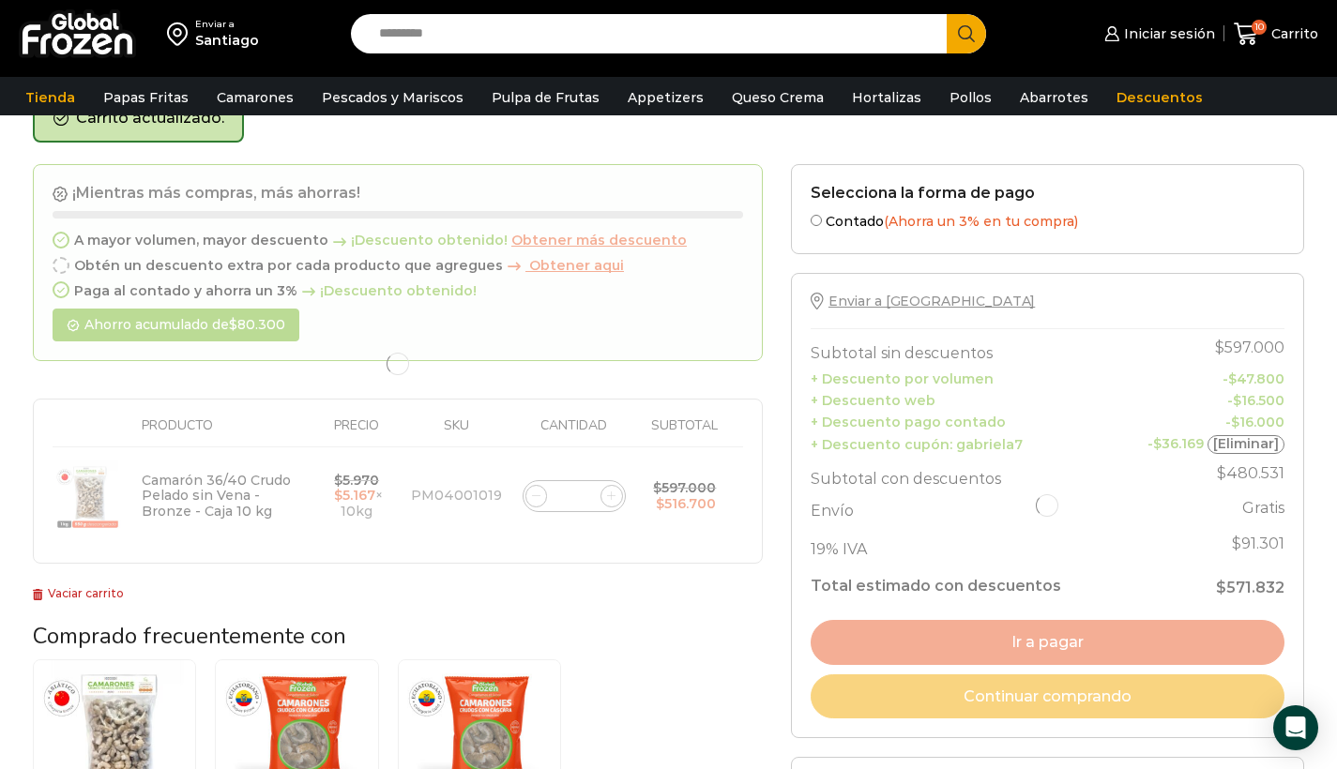
click at [539, 495] on div at bounding box center [398, 364] width 730 height 401
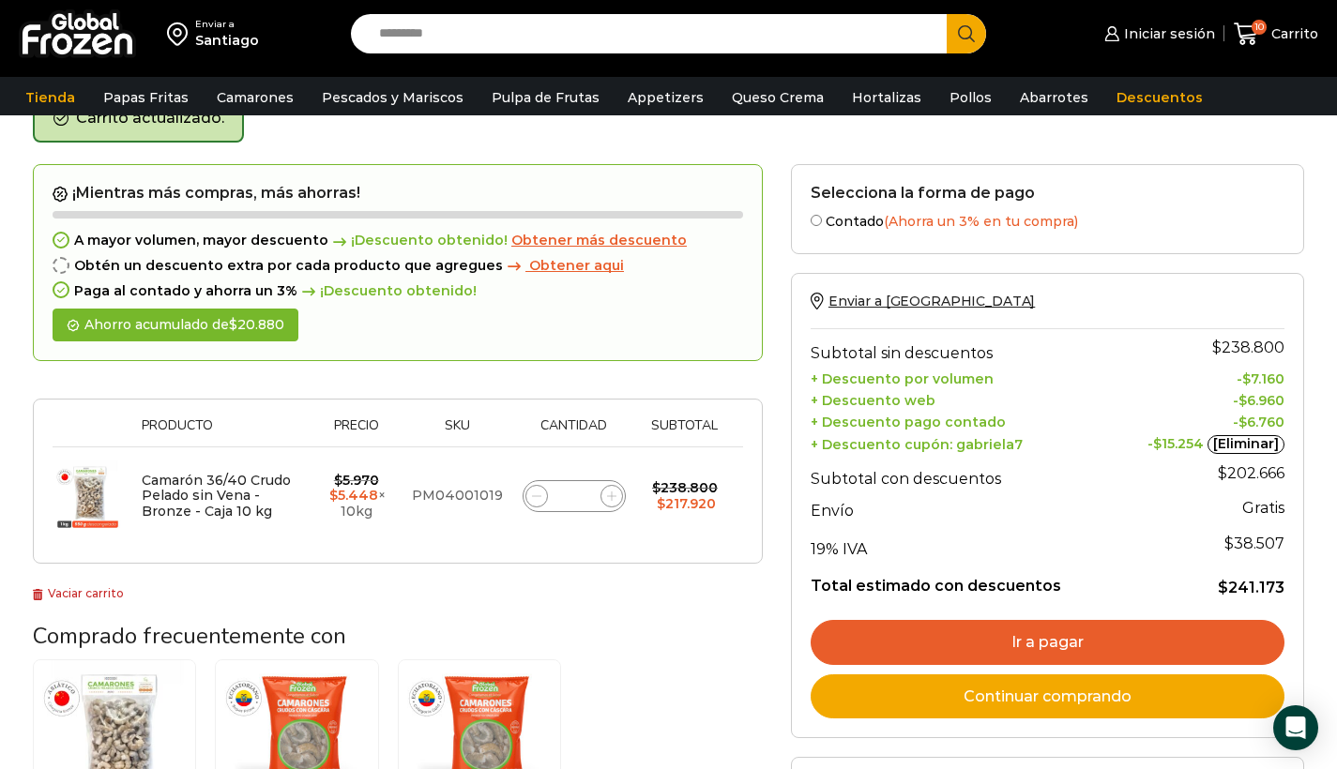
click at [539, 495] on icon at bounding box center [536, 496] width 8 height 8
type input "*"
click at [1250, 439] on link "[Eliminar]" at bounding box center [1245, 444] width 77 height 19
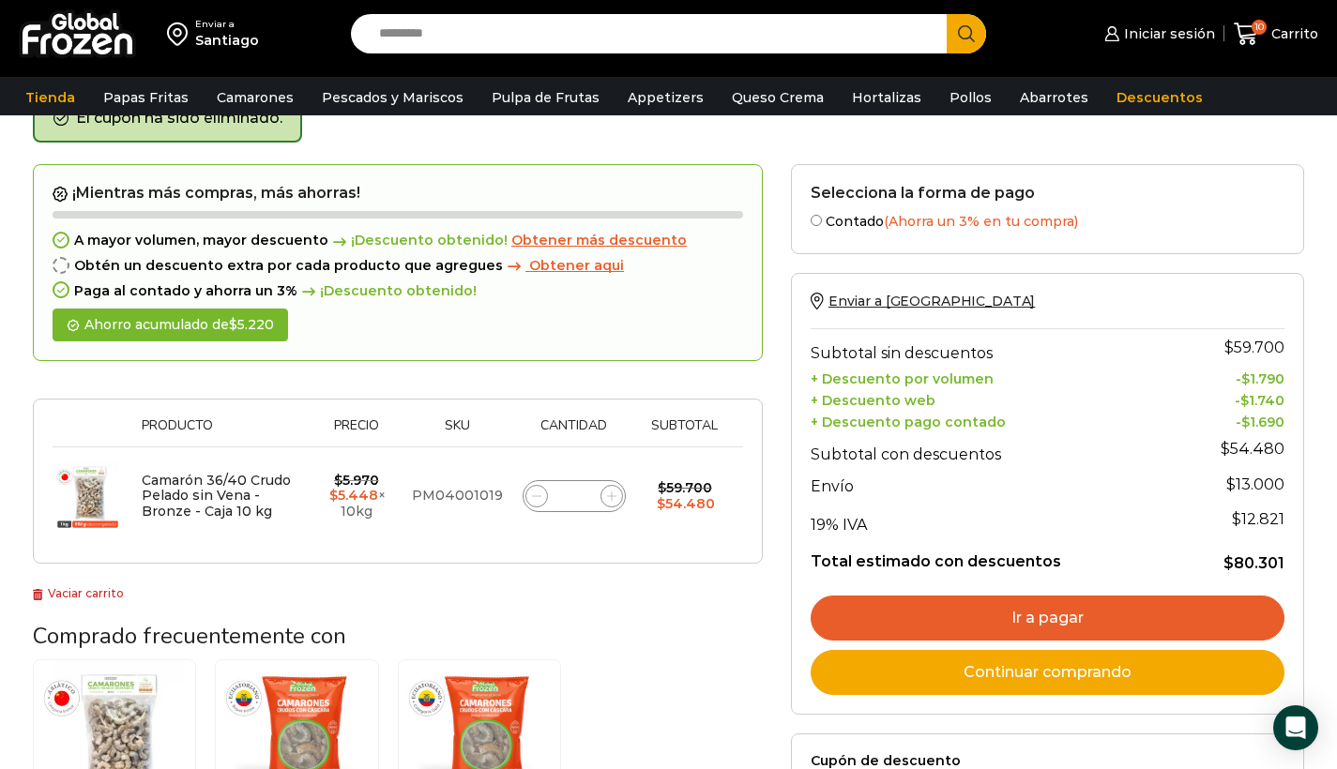
click at [610, 492] on icon at bounding box center [611, 496] width 8 height 8
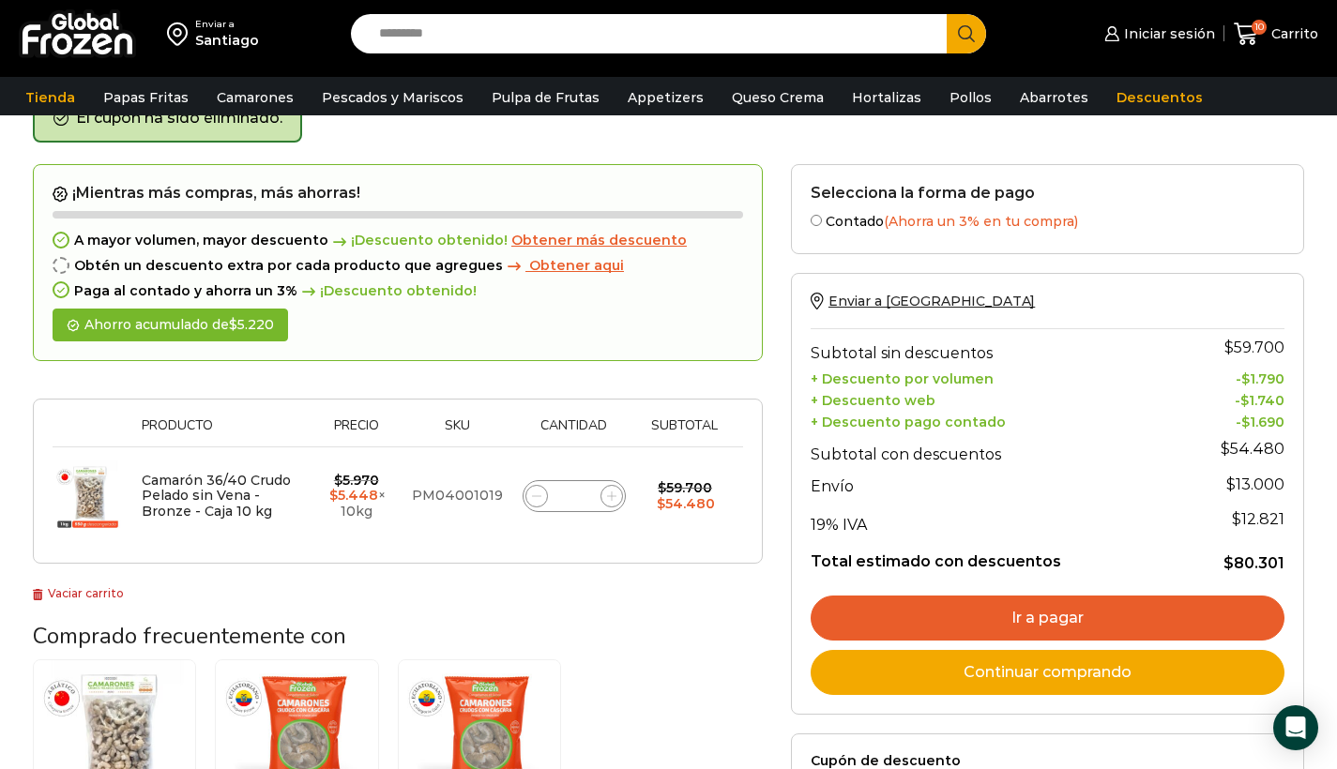
type input "*"
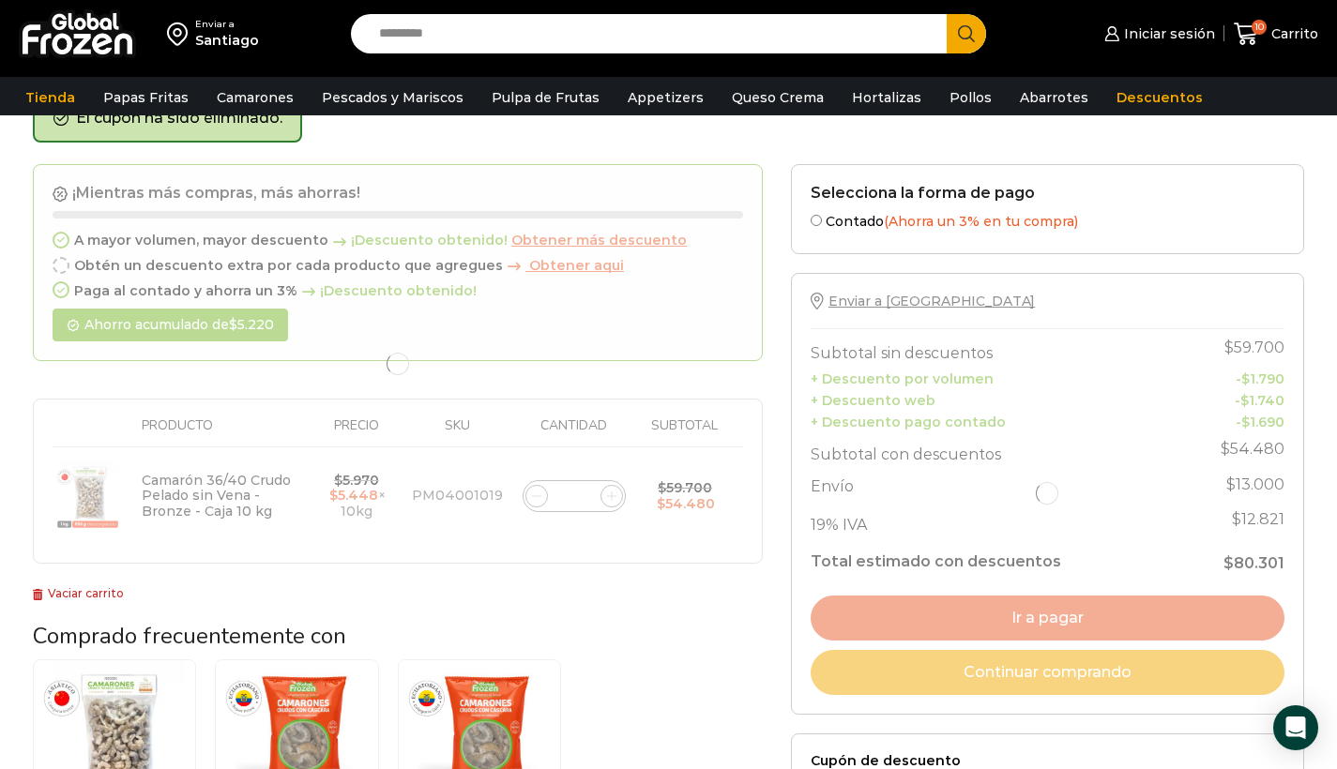
click at [610, 488] on div at bounding box center [398, 364] width 730 height 401
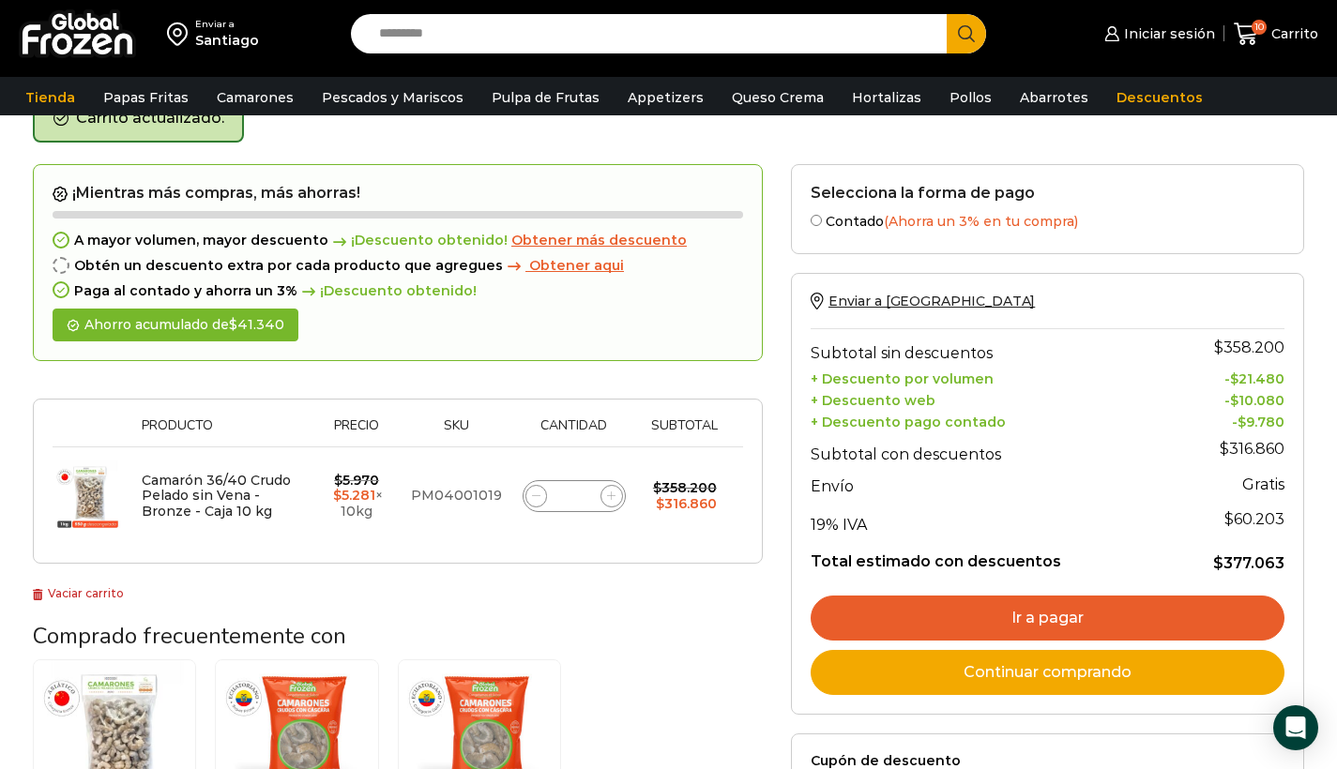
click at [611, 493] on icon at bounding box center [611, 496] width 8 height 8
type input "*"
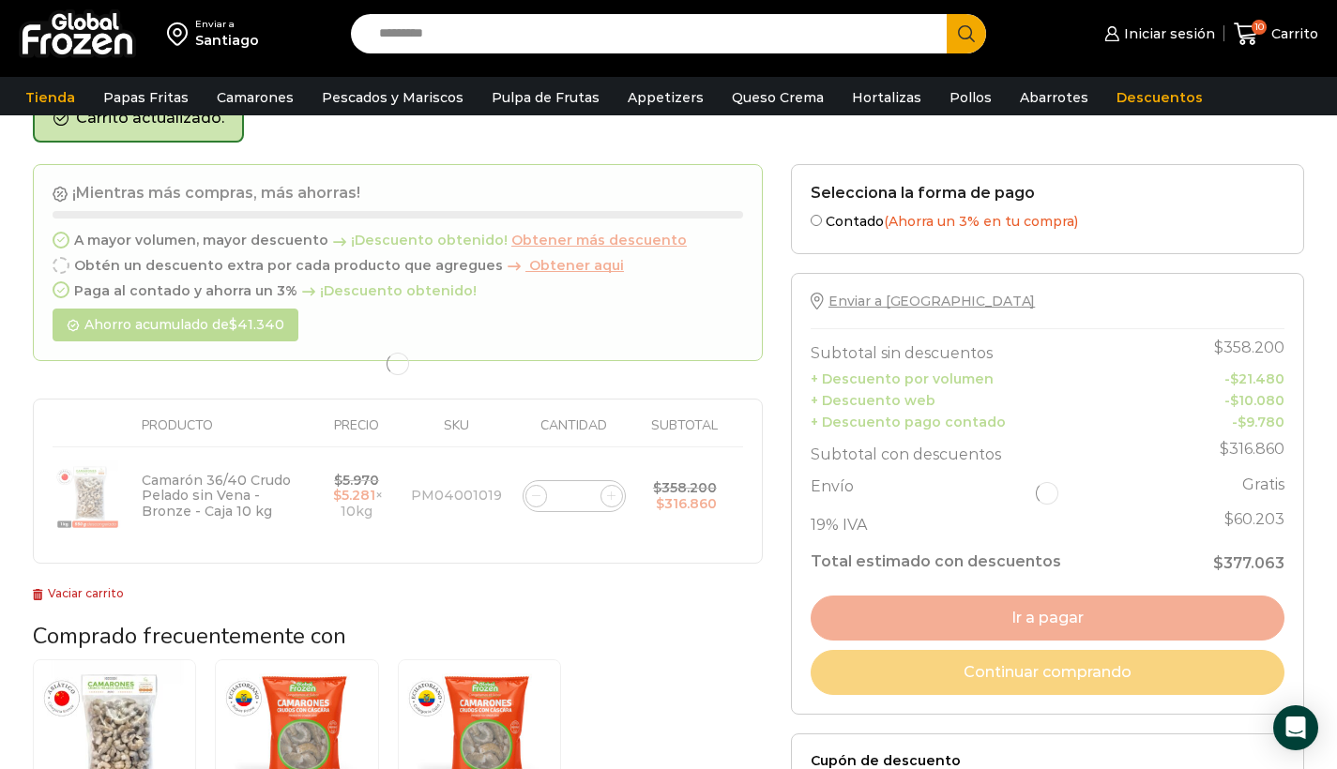
click at [611, 493] on div at bounding box center [398, 364] width 730 height 401
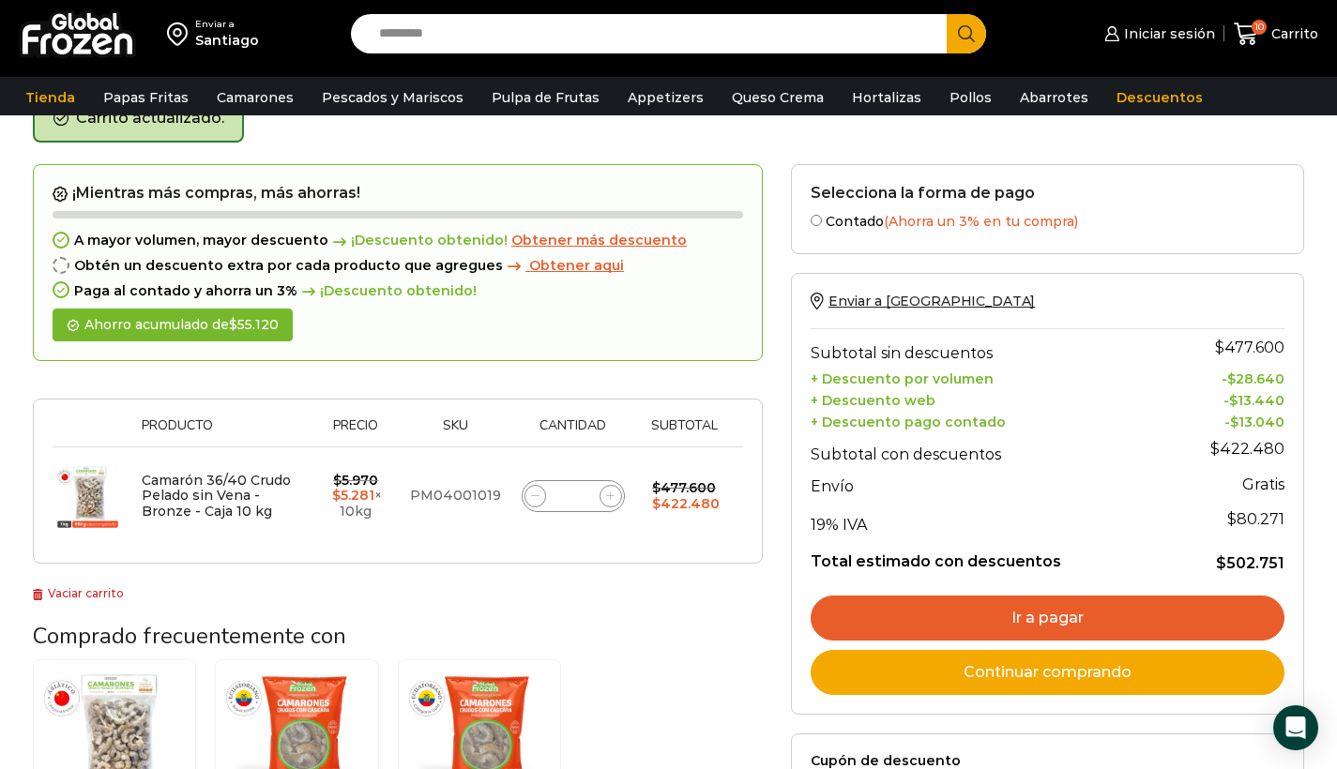
click at [611, 493] on icon at bounding box center [610, 496] width 8 height 8
type input "**"
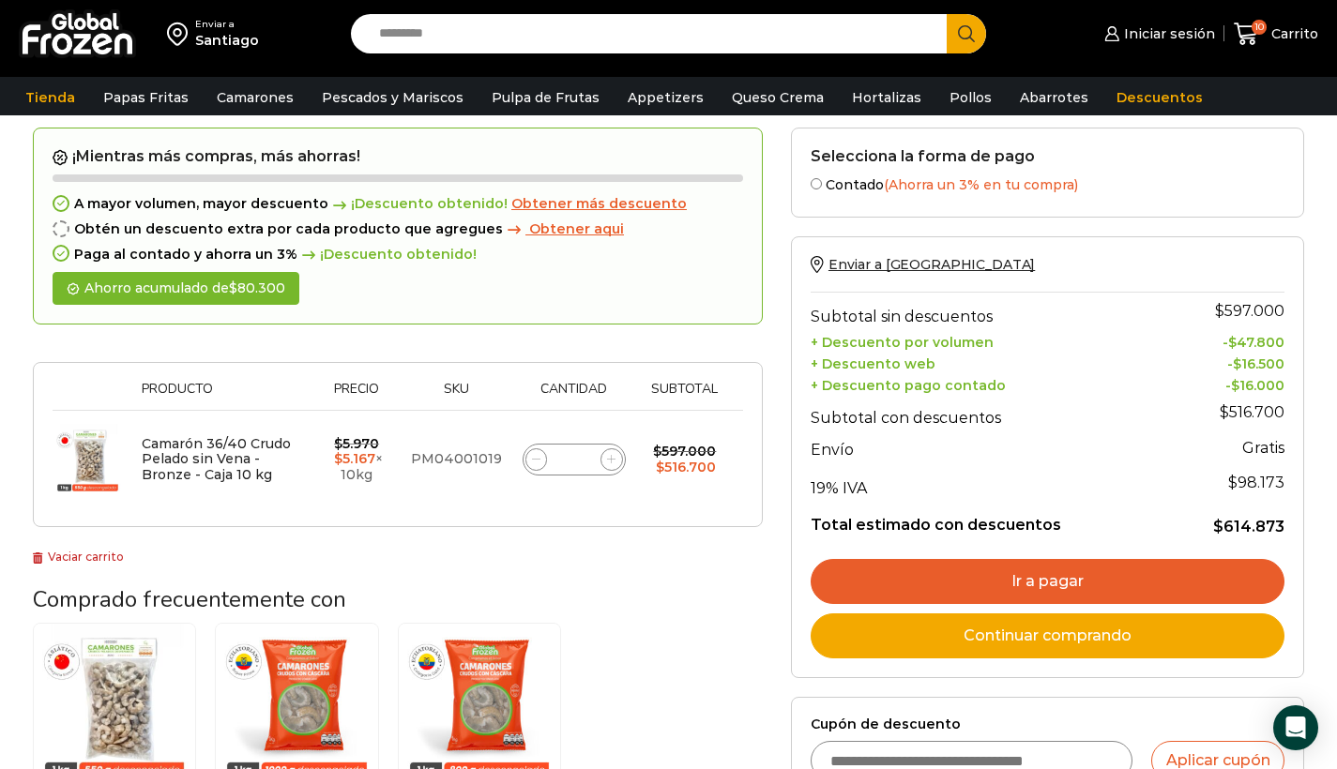
click at [886, 744] on input "Cupón de descuento" at bounding box center [972, 760] width 323 height 39
type input "*********"
click at [1193, 751] on button "Aplicar cupón" at bounding box center [1217, 760] width 133 height 39
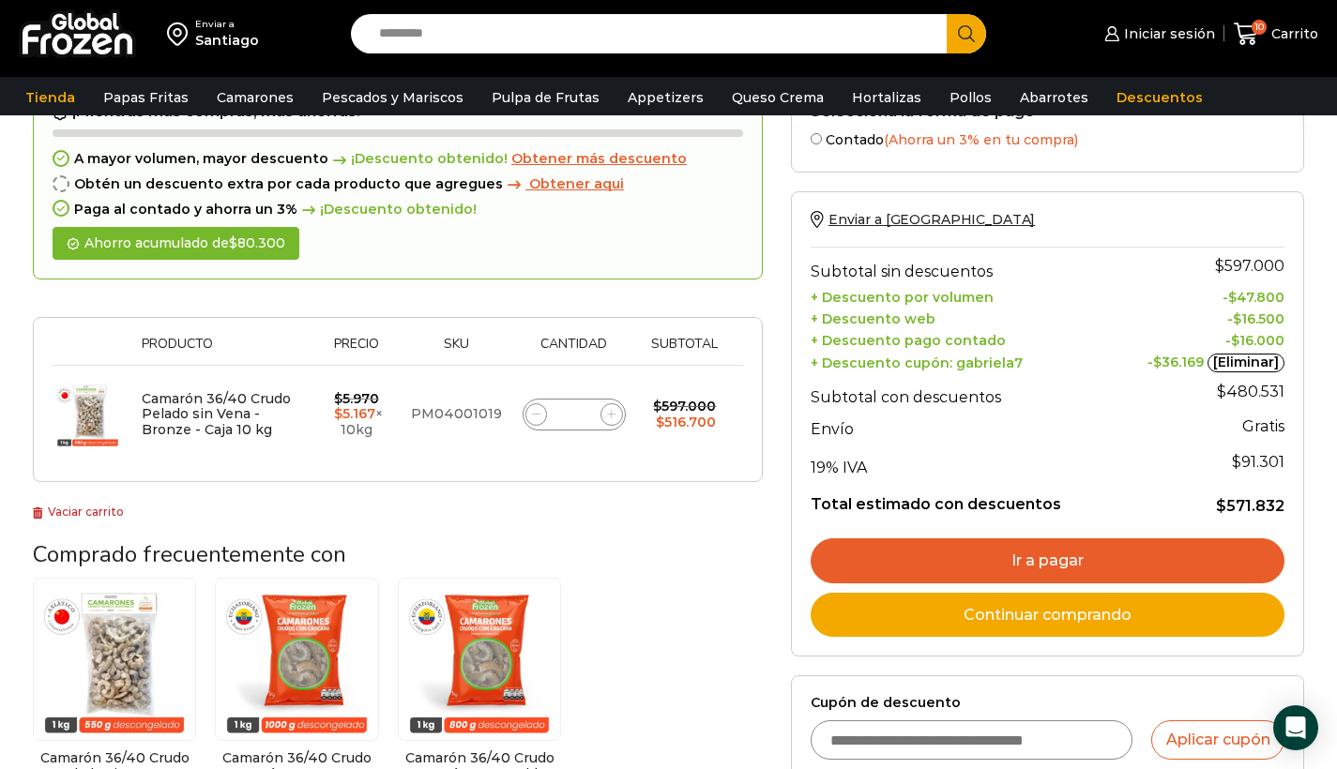
scroll to position [147, 0]
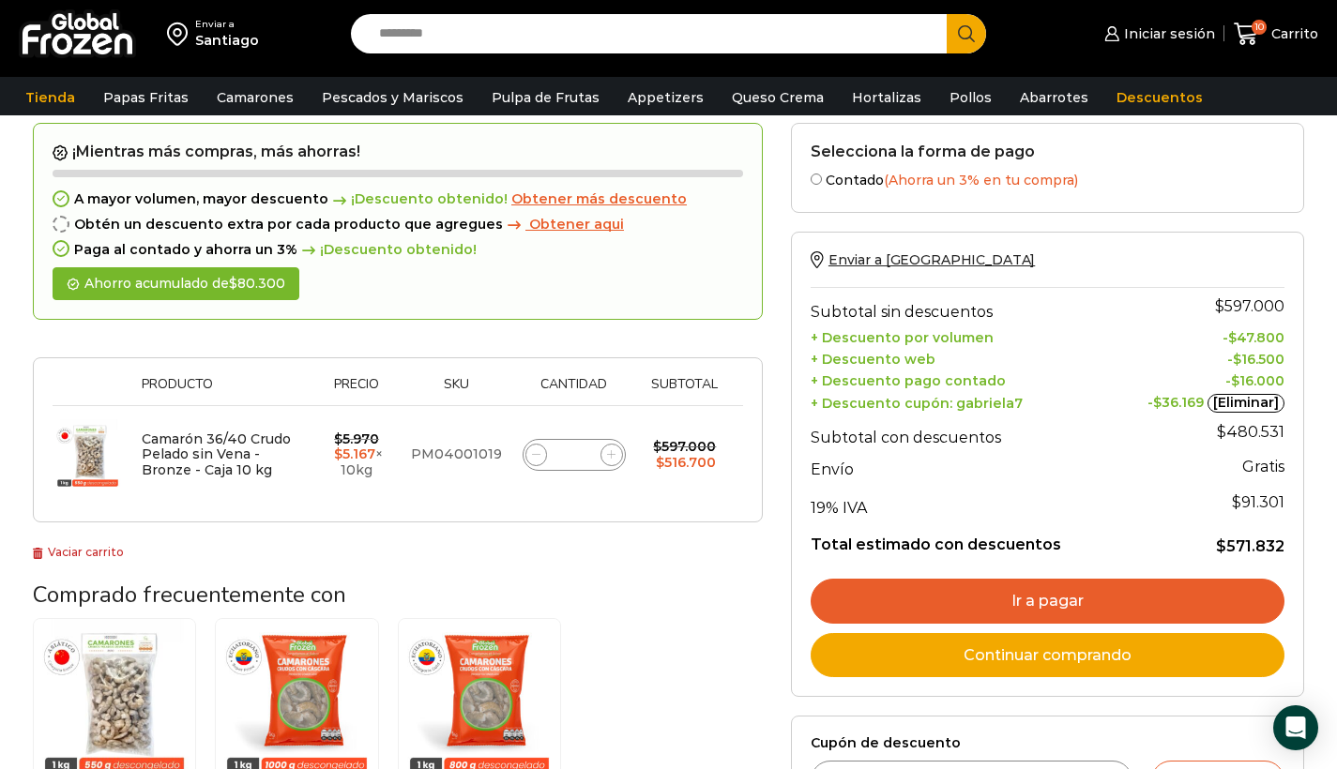
click at [1260, 396] on link "[Eliminar]" at bounding box center [1245, 403] width 77 height 19
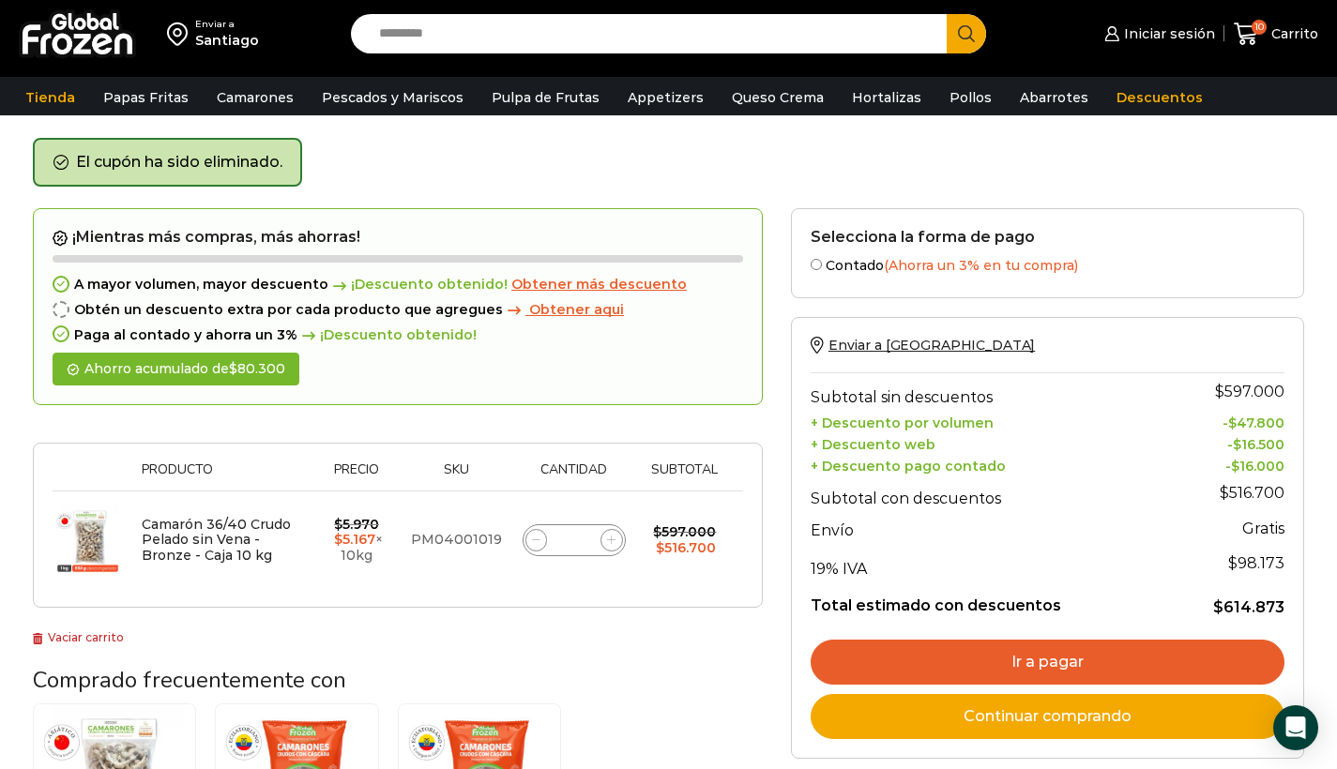
scroll to position [18, 0]
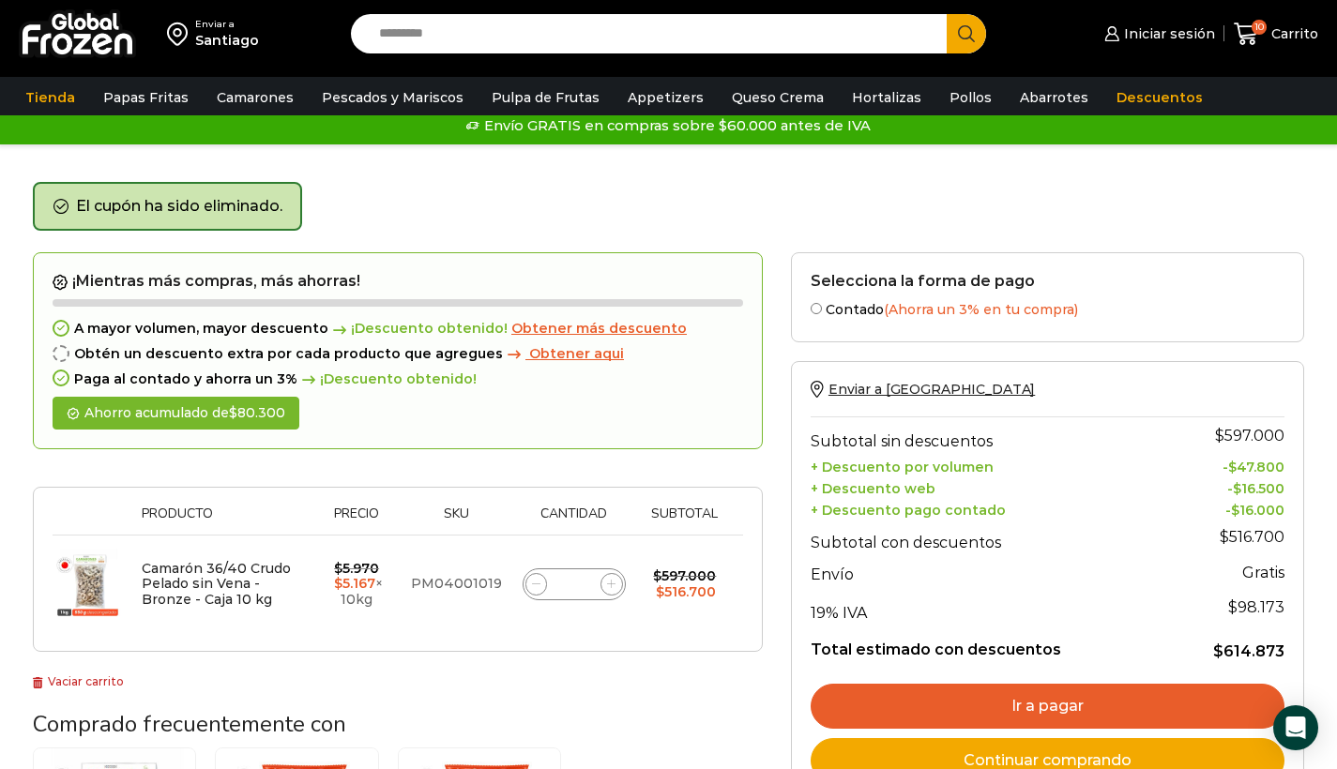
click at [424, 38] on input "Search input" at bounding box center [654, 33] width 569 height 39
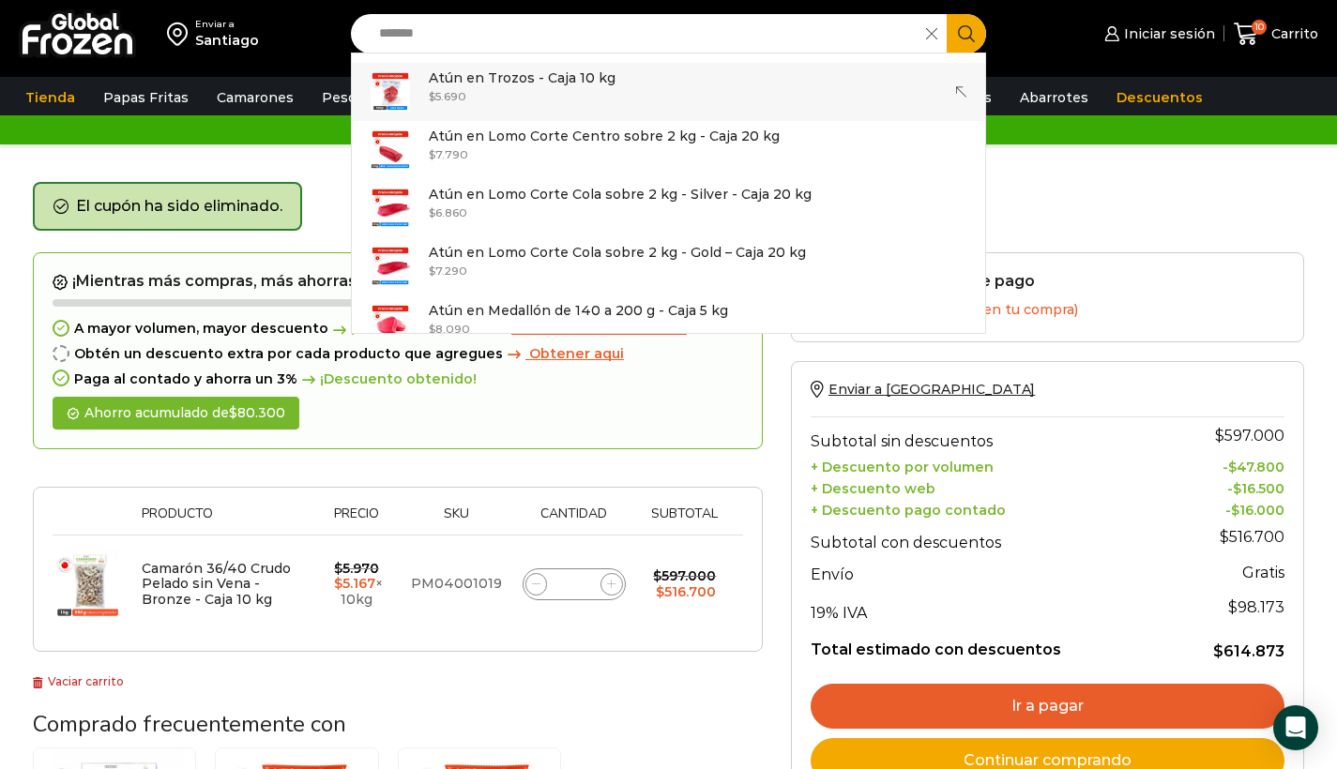
click at [460, 91] on bdi "$ 5.690" at bounding box center [448, 96] width 38 height 14
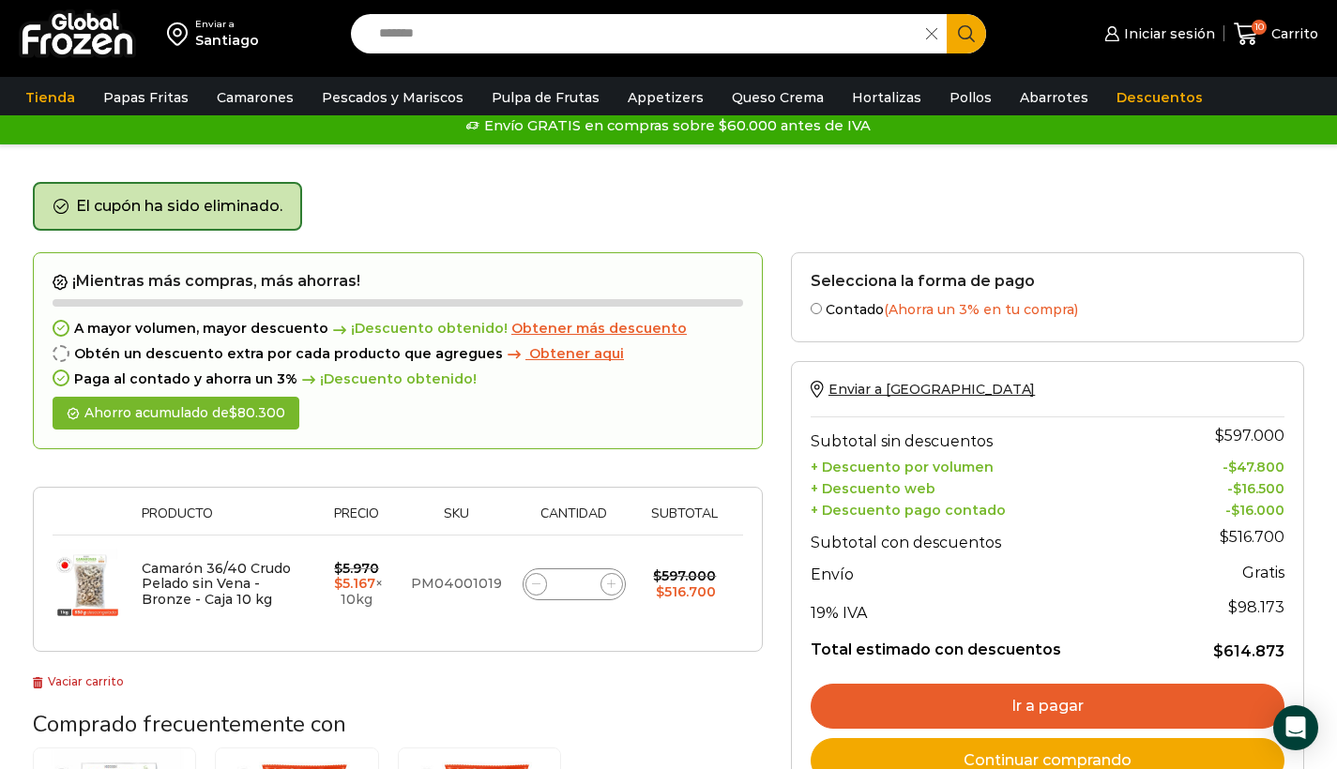
type input "**********"
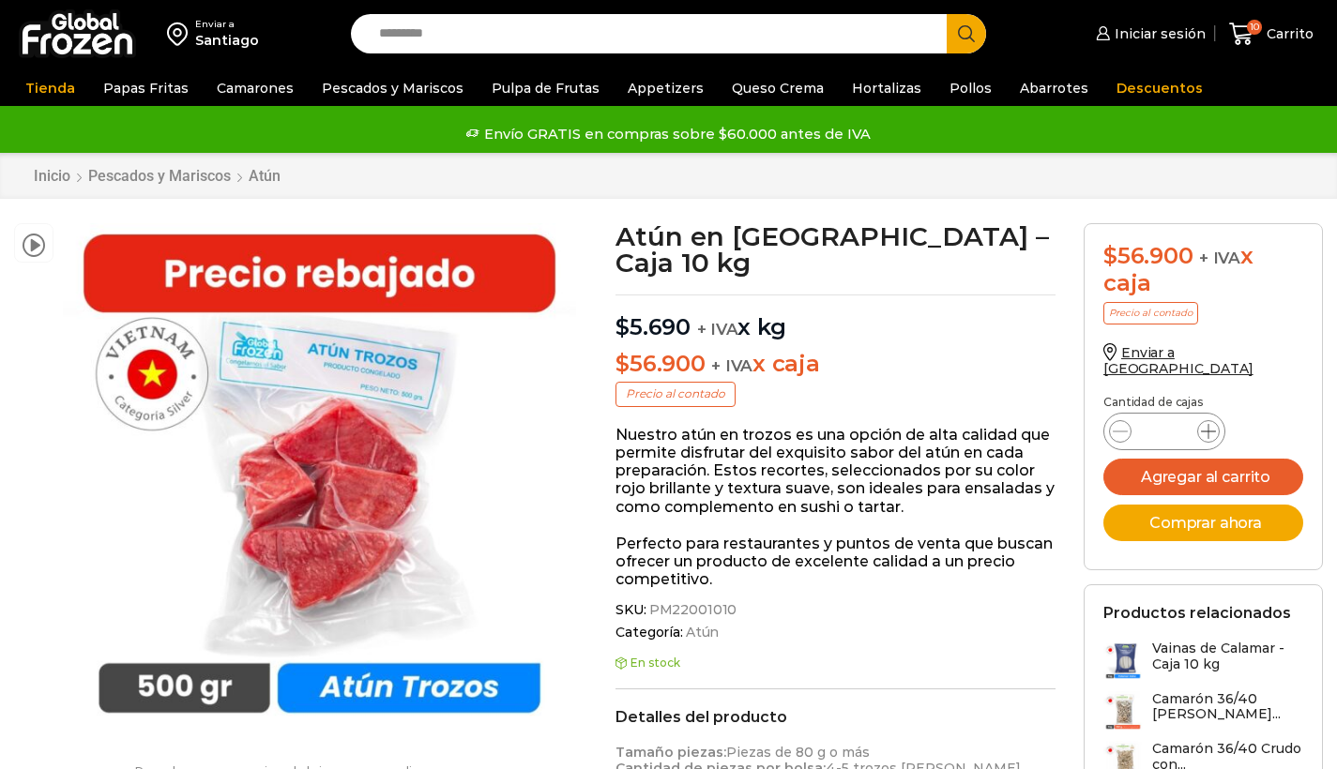
click at [1207, 424] on icon at bounding box center [1208, 431] width 15 height 15
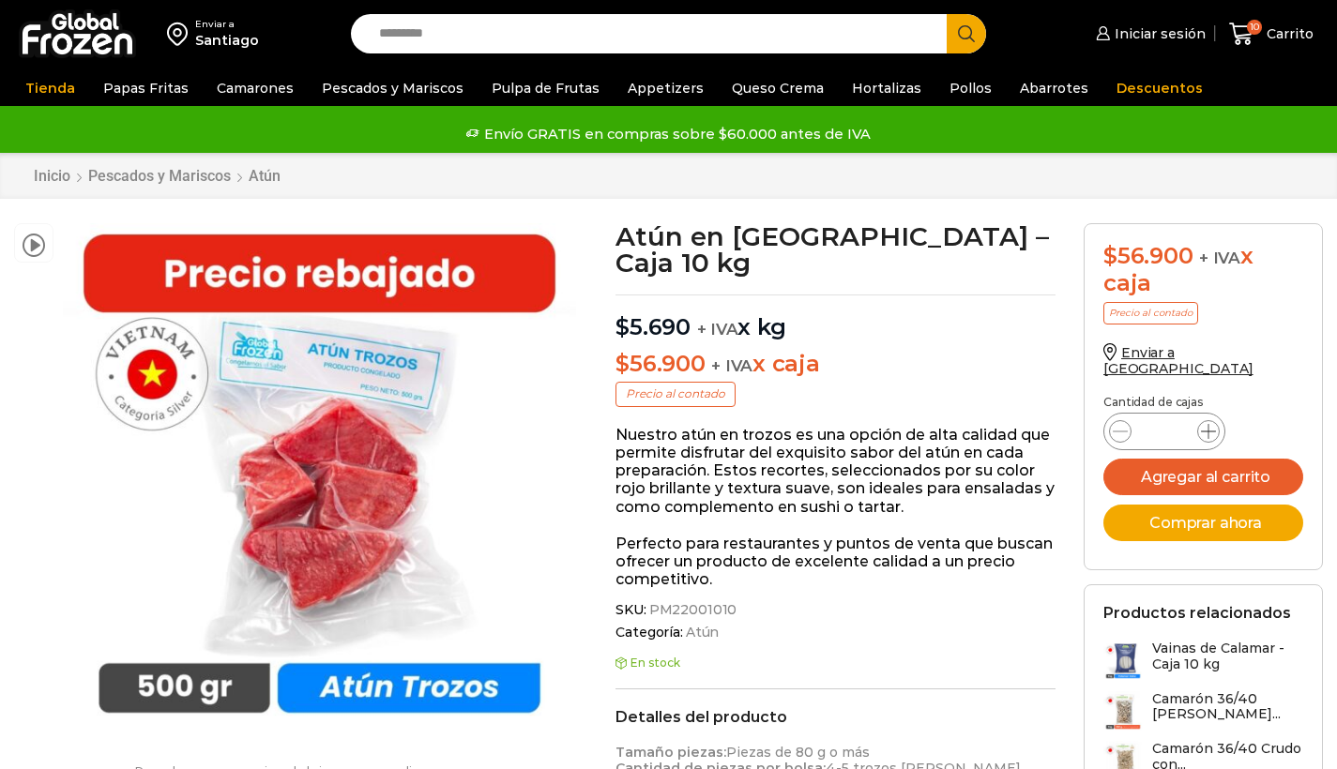
click at [1207, 424] on icon at bounding box center [1208, 431] width 15 height 15
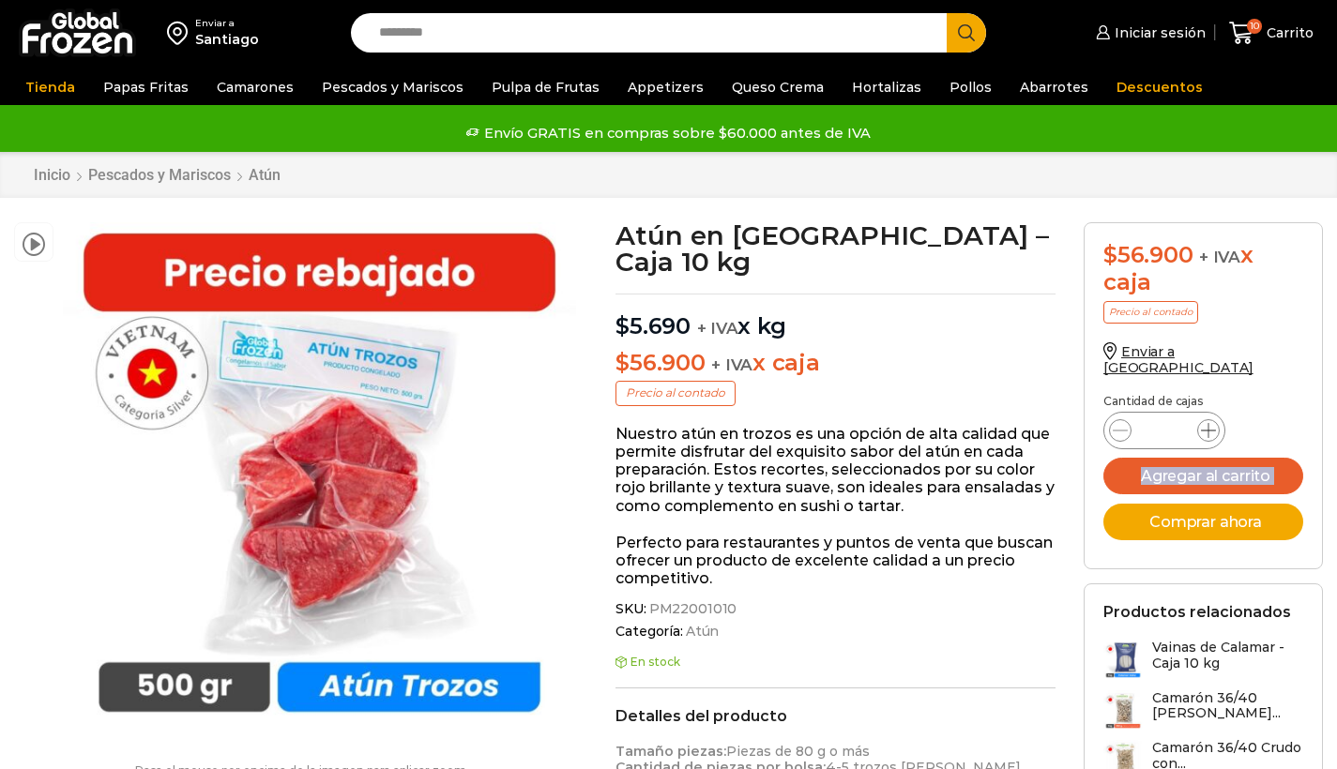
click at [1207, 419] on span at bounding box center [1208, 430] width 23 height 23
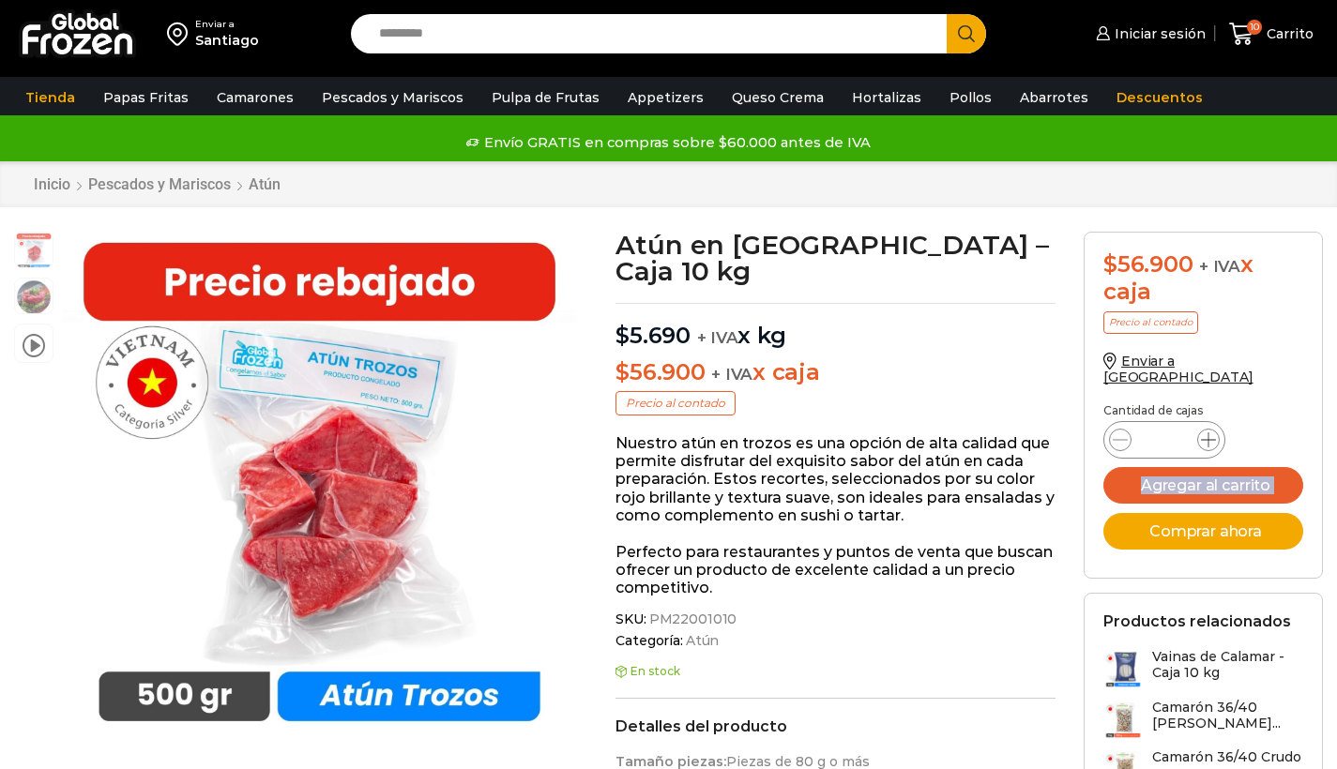
click at [1207, 429] on span at bounding box center [1208, 440] width 23 height 23
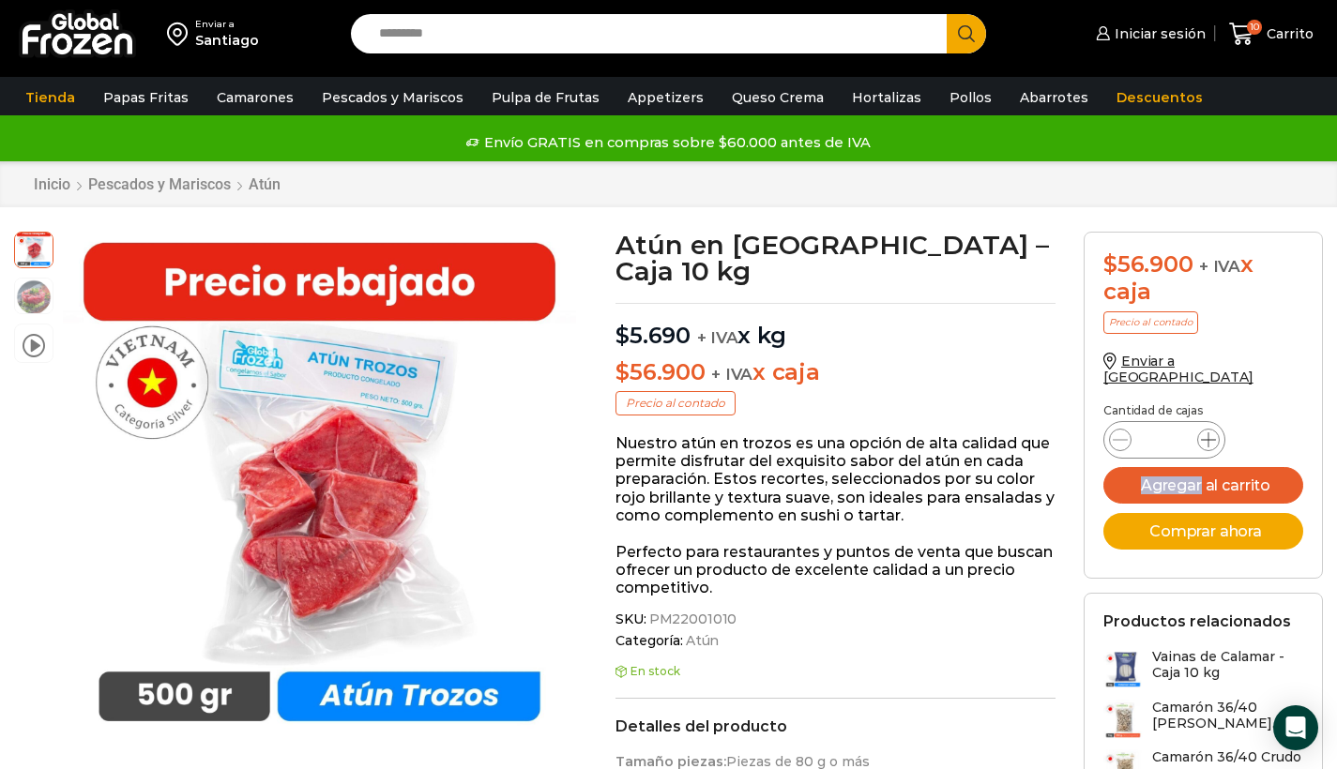
click at [1207, 429] on span at bounding box center [1208, 440] width 23 height 23
type input "**"
click at [1219, 467] on button "Agregar al carrito" at bounding box center [1203, 485] width 200 height 37
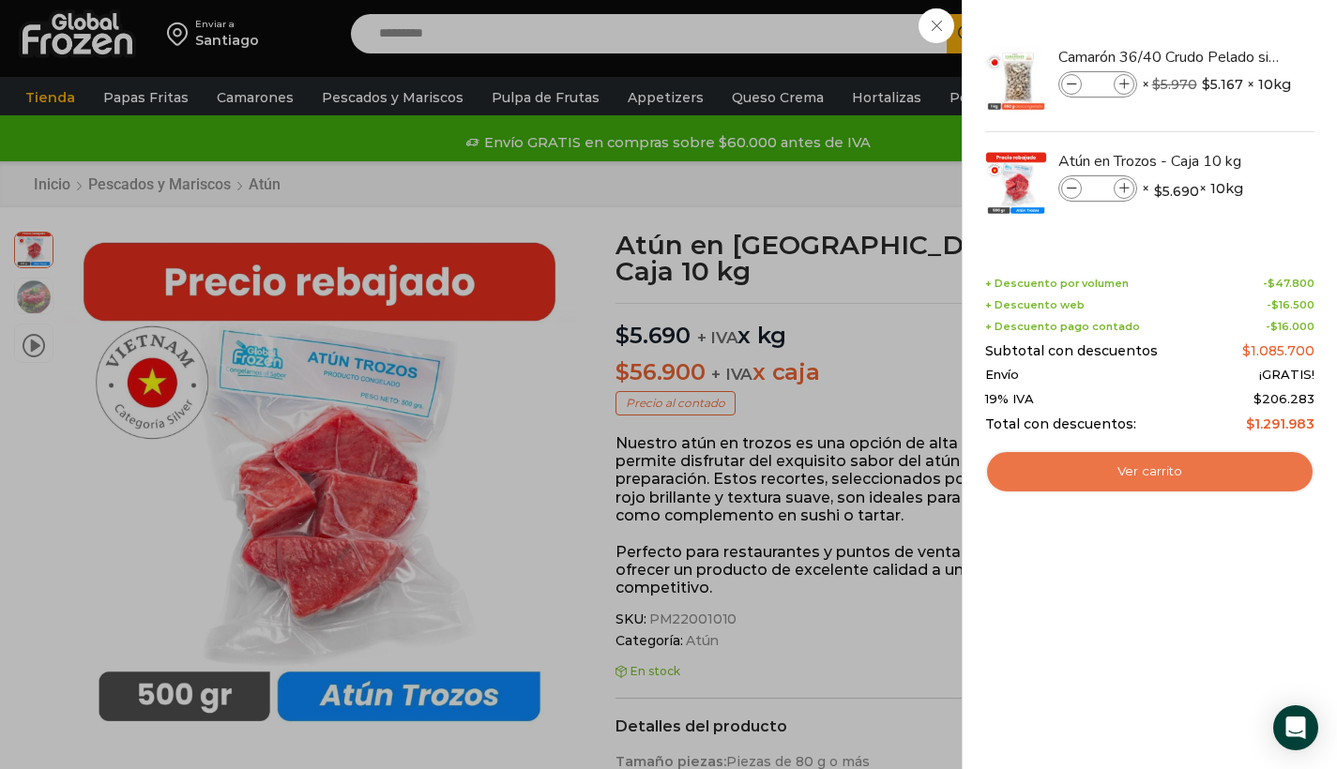
click at [1099, 480] on link "Ver carrito" at bounding box center [1149, 471] width 329 height 43
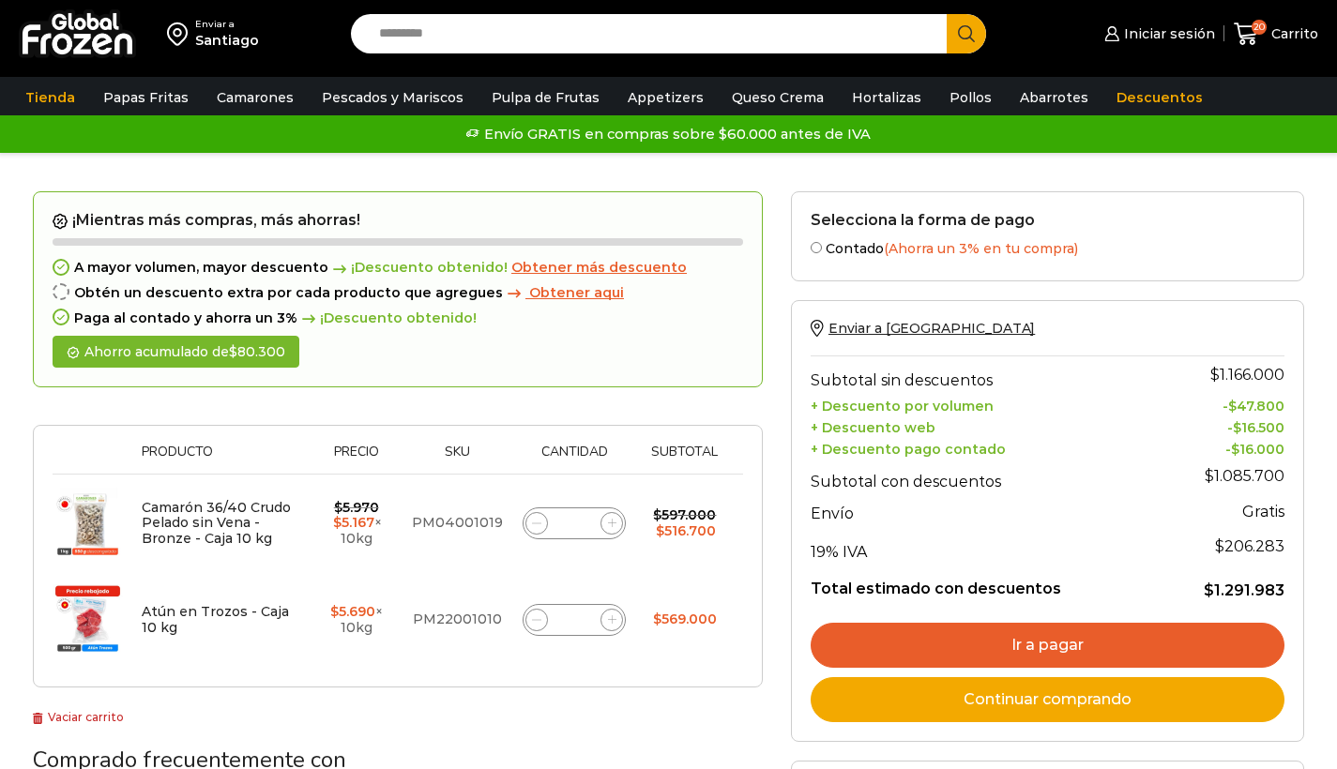
click at [412, 38] on input "Search input" at bounding box center [654, 33] width 569 height 39
click at [966, 34] on button "Search" at bounding box center [966, 33] width 39 height 39
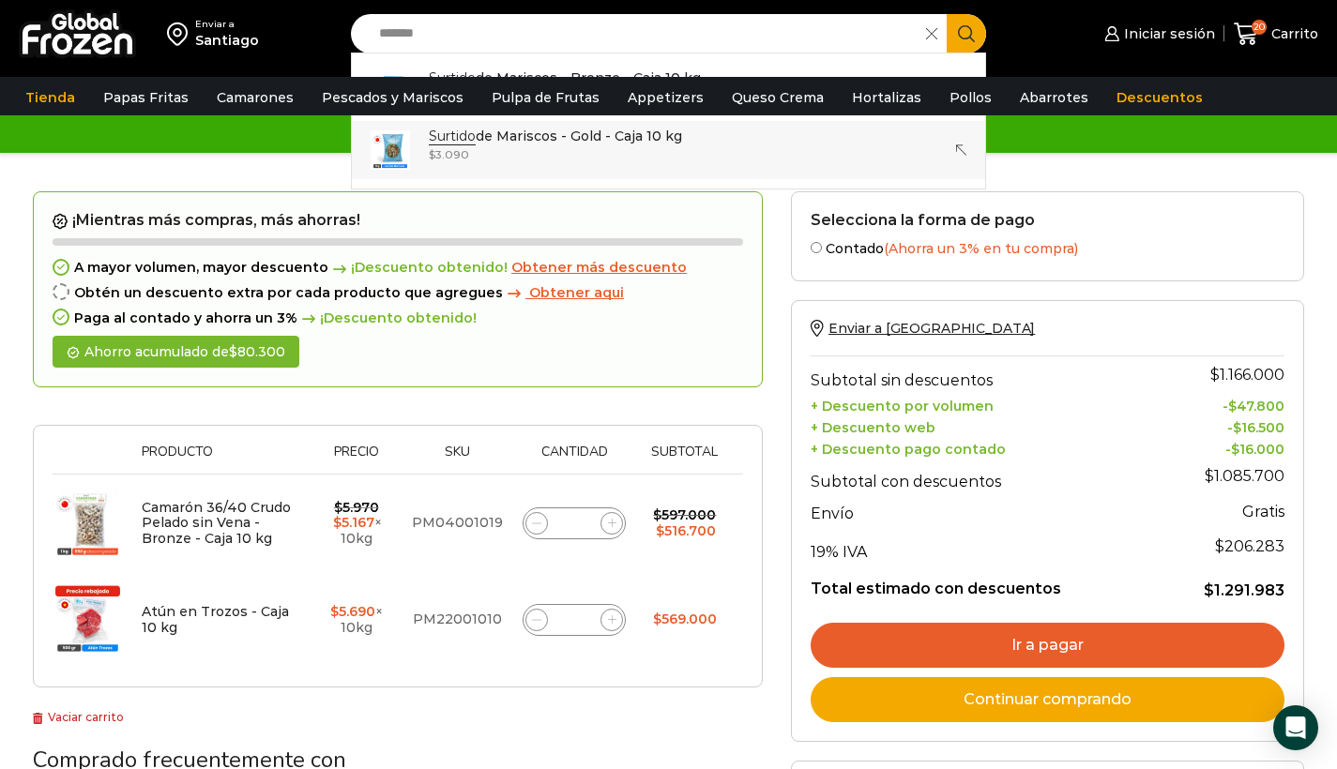
click at [427, 129] on link "Surtido de Mariscos - Gold - Caja 10 kg In stock $ 3.090" at bounding box center [669, 150] width 634 height 58
type input "**********"
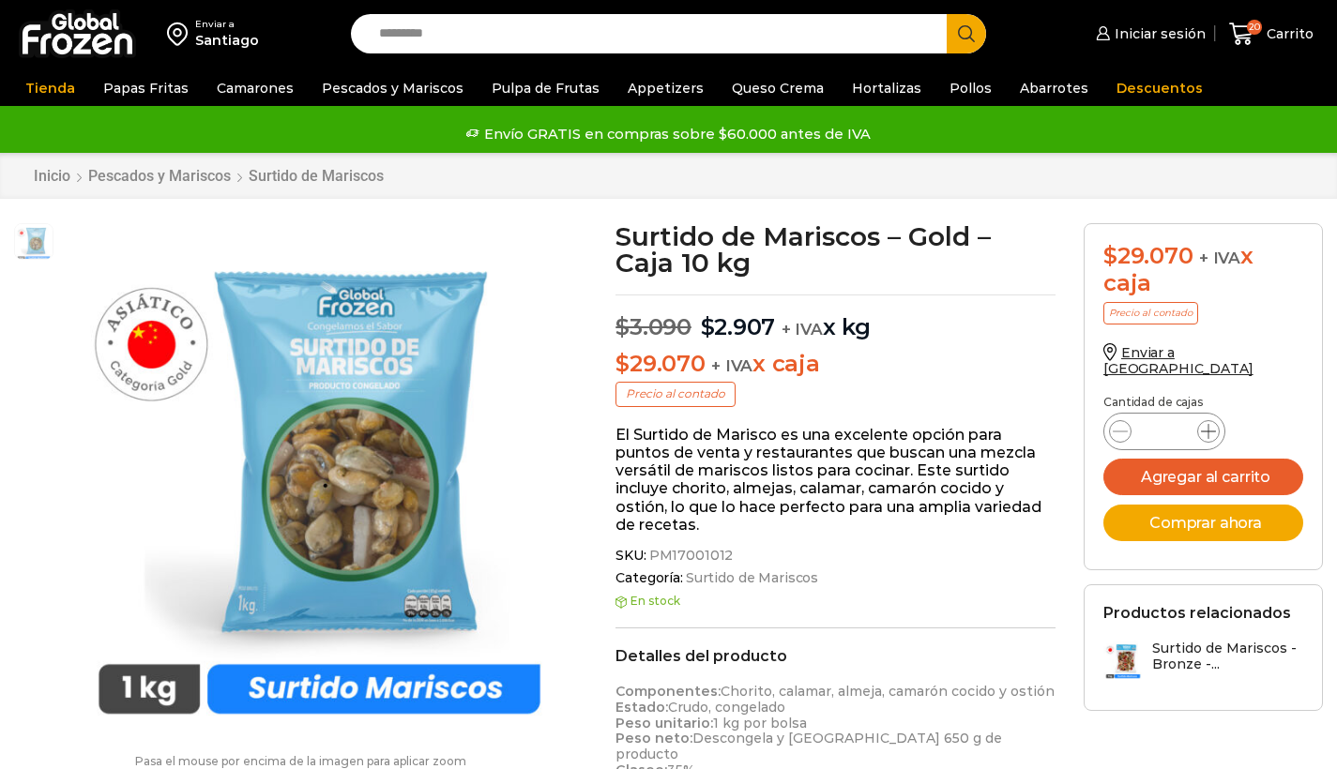
click at [1210, 424] on icon at bounding box center [1208, 431] width 15 height 15
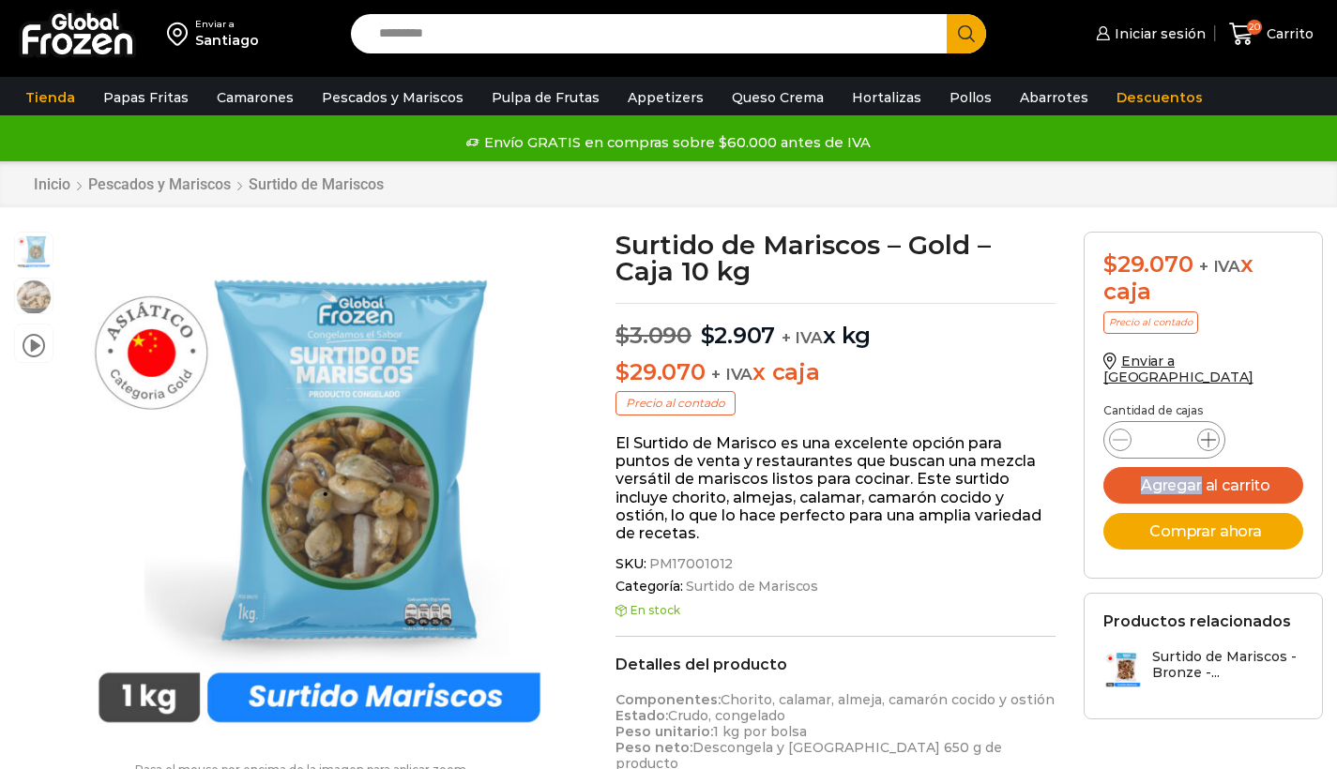
click at [1210, 433] on icon at bounding box center [1208, 440] width 15 height 15
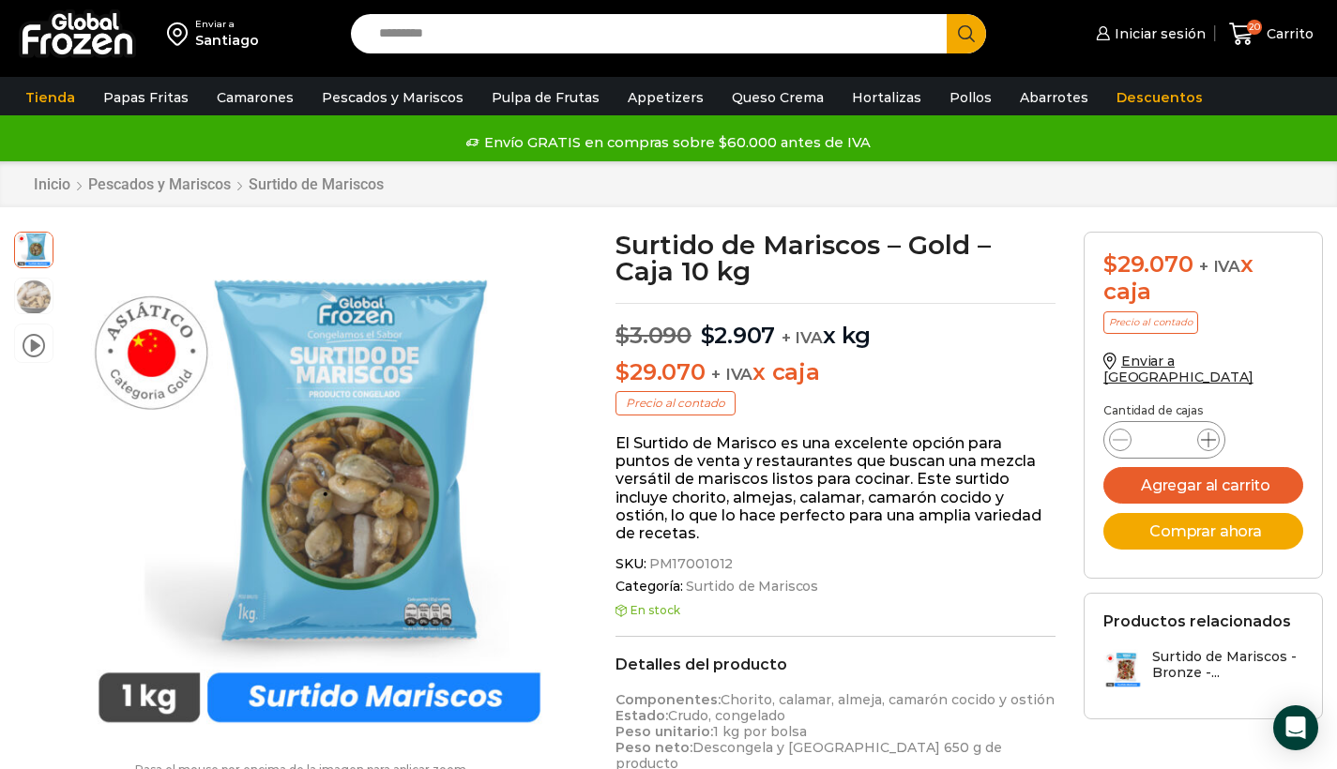
click at [1210, 433] on icon at bounding box center [1208, 440] width 15 height 15
type input "**"
click at [1224, 467] on button "Agregar al carrito" at bounding box center [1203, 485] width 200 height 37
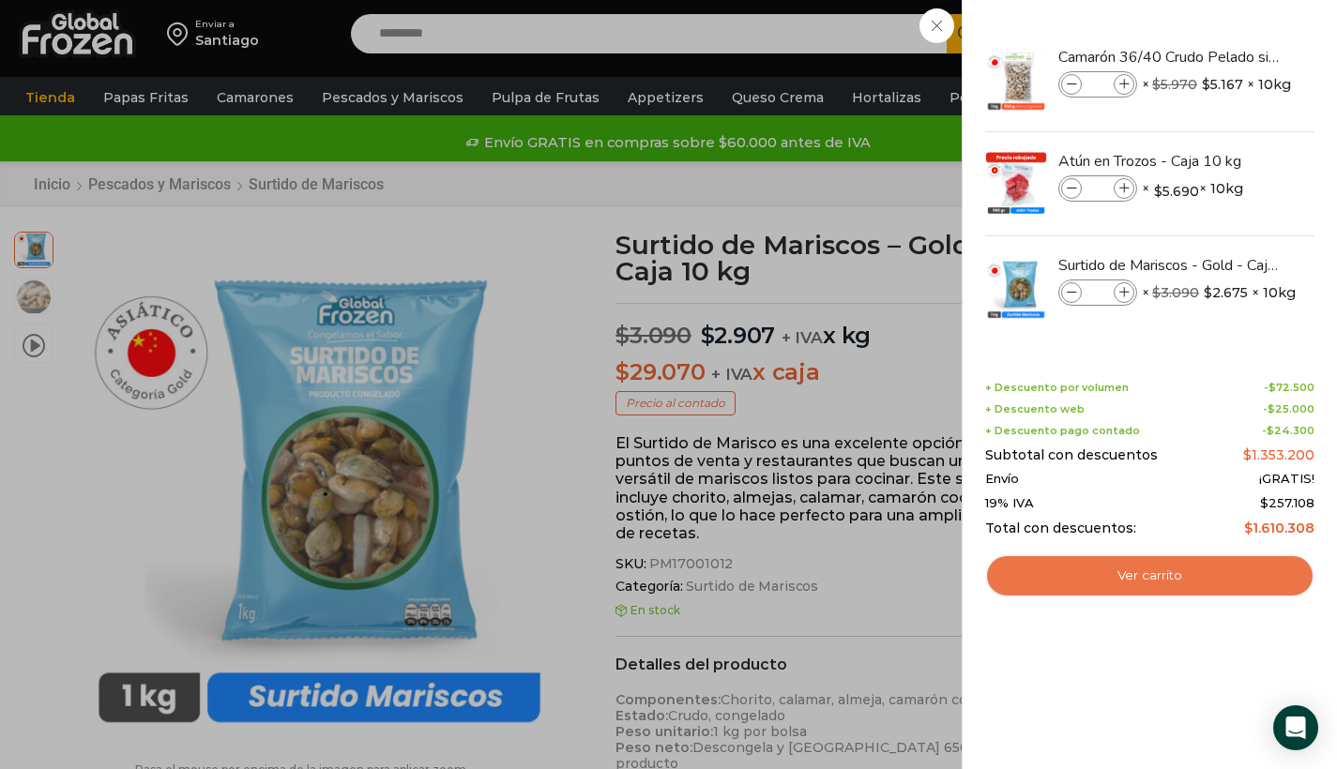
click at [1188, 570] on link "Ver carrito" at bounding box center [1149, 575] width 329 height 43
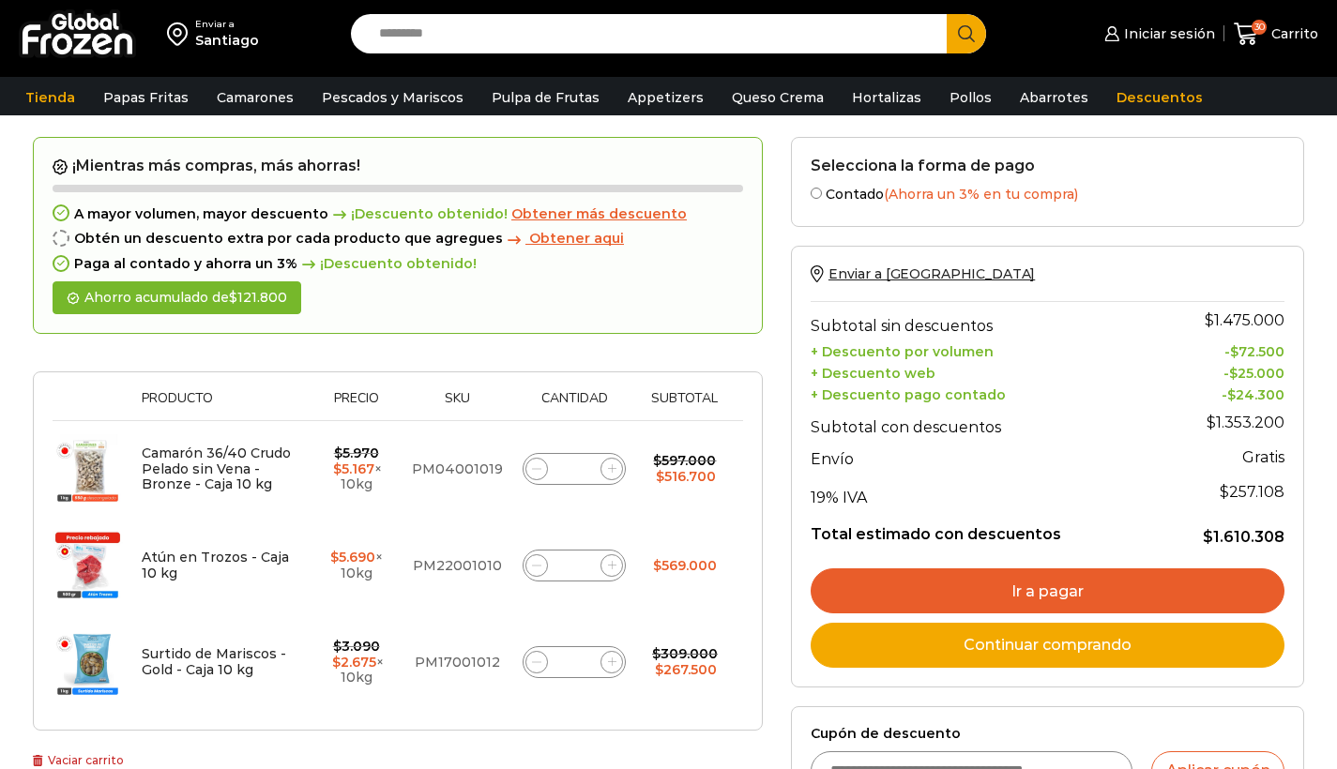
scroll to position [68, 0]
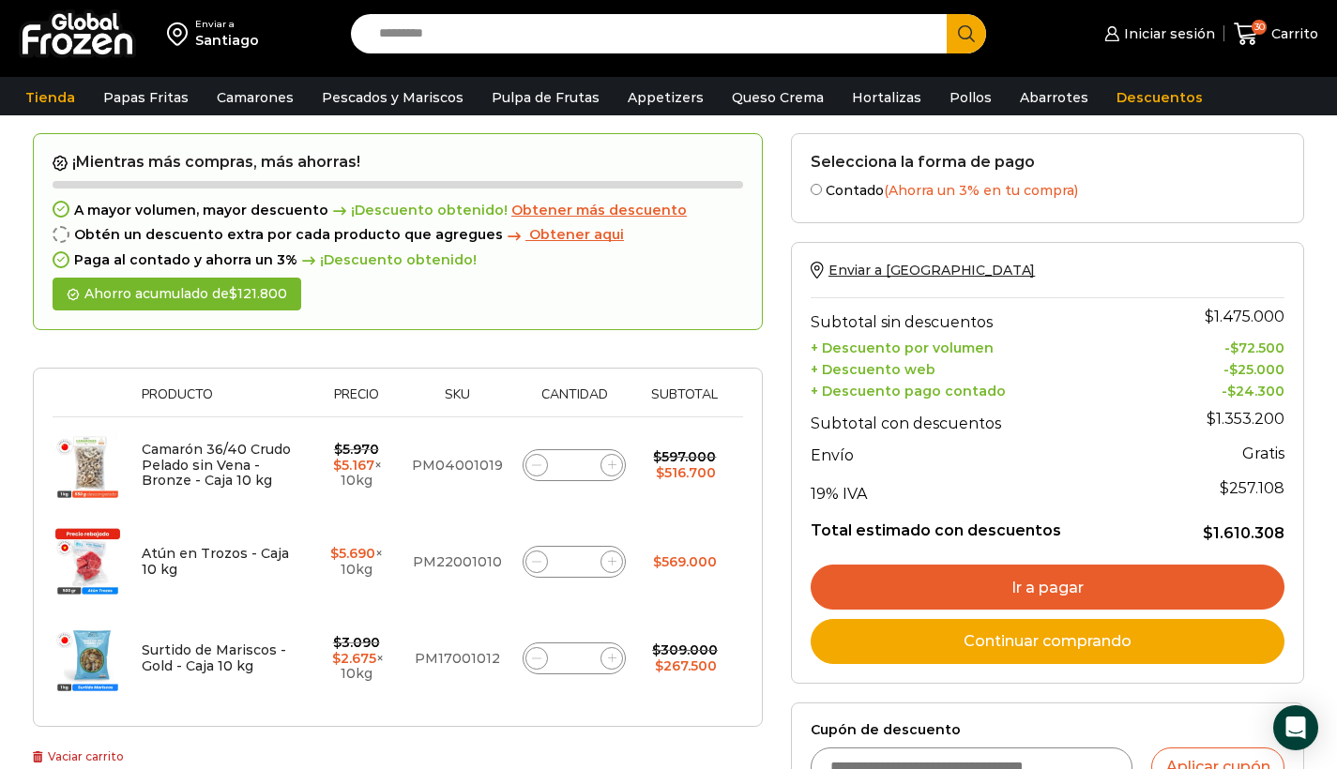
click at [587, 35] on input "Search input" at bounding box center [654, 33] width 569 height 39
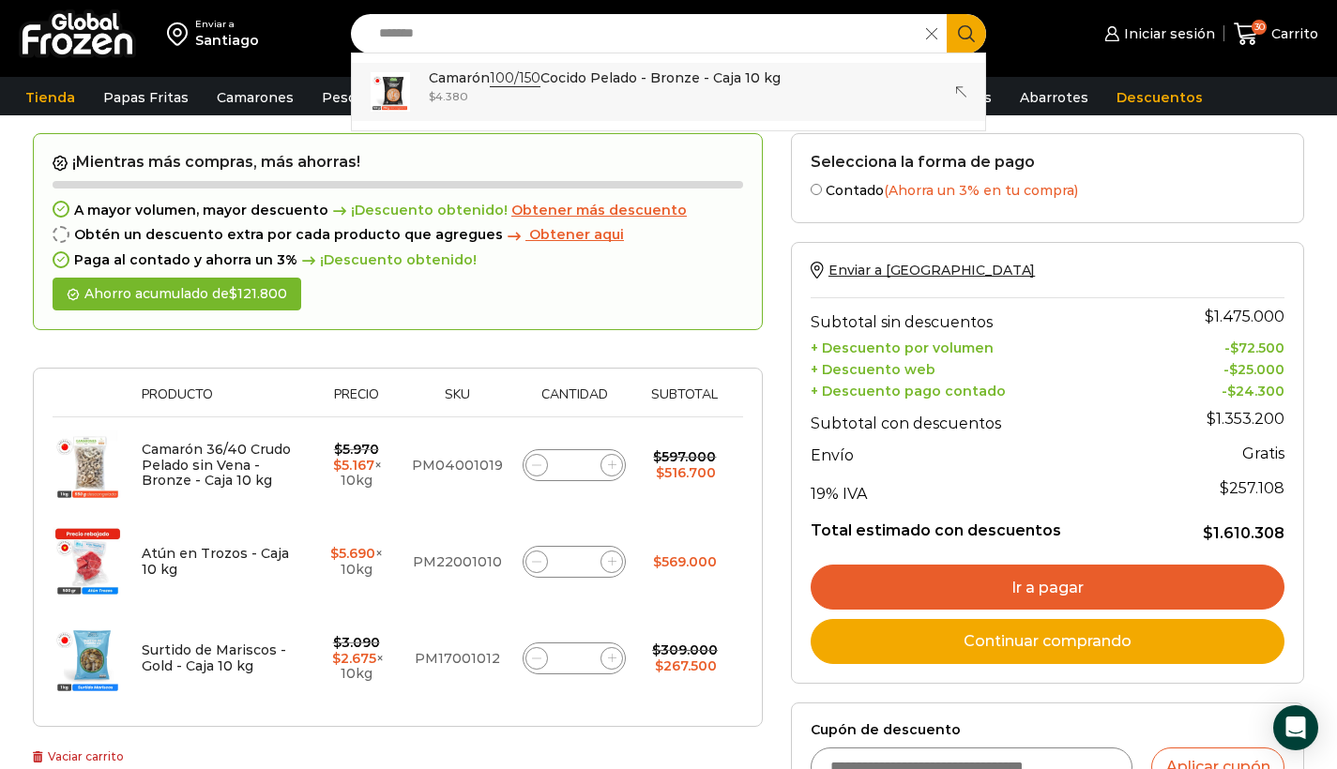
click at [632, 85] on p "Camarón 100/150 Cocido Pelado - Bronze - Caja 10 kg" at bounding box center [605, 78] width 352 height 21
type input "**********"
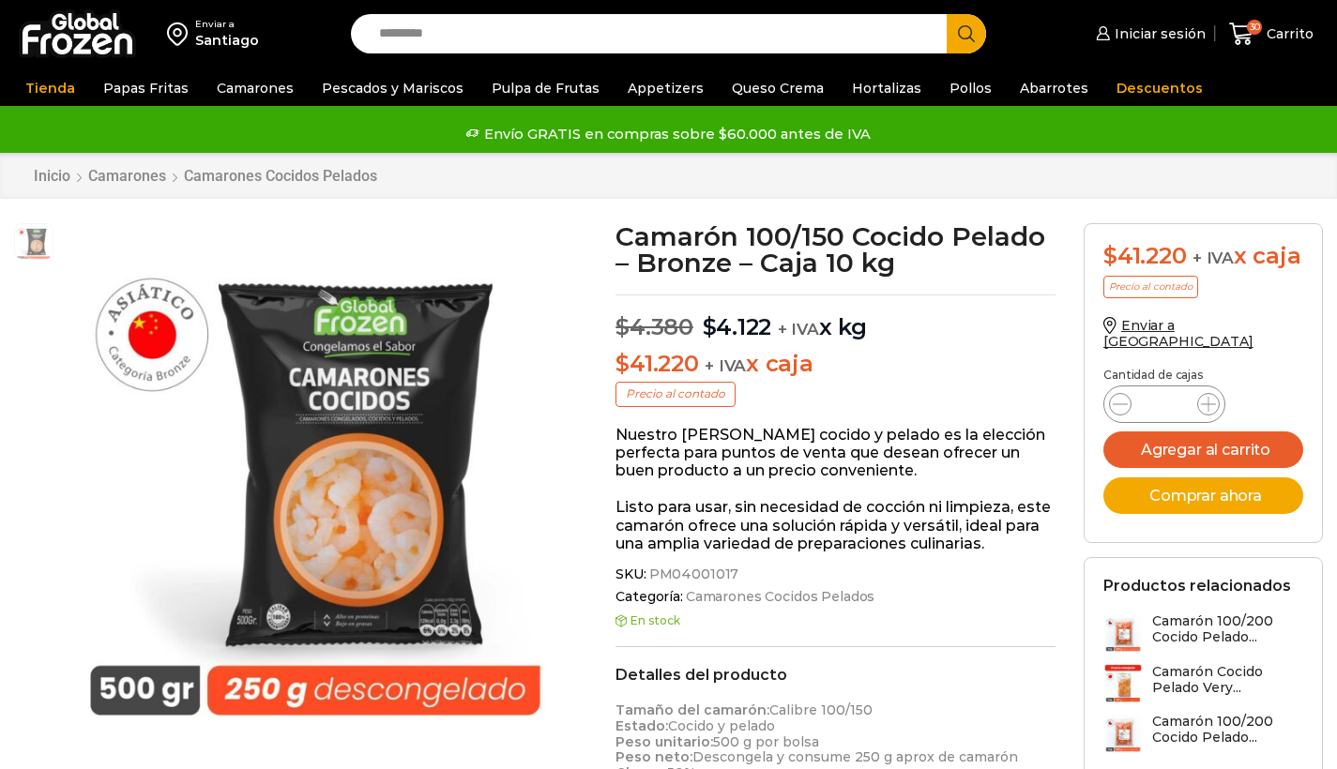
click at [1202, 411] on icon at bounding box center [1208, 404] width 15 height 15
click at [1202, 411] on div "Camarón 100/150 Cocido Pelado - Bronze - Caja 10 kg cantidad *" at bounding box center [1164, 405] width 122 height 38
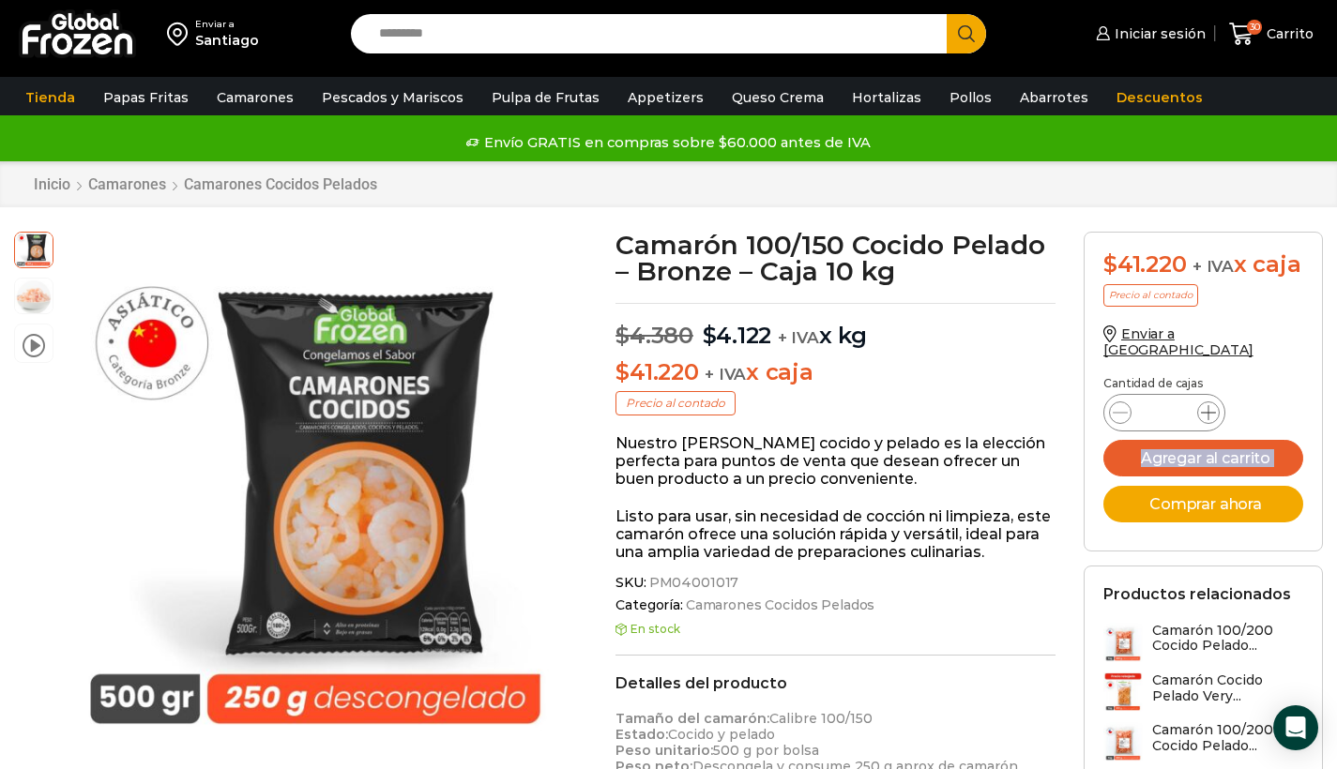
click at [1207, 417] on icon at bounding box center [1208, 412] width 15 height 15
type input "*"
click at [1207, 469] on button "Agregar al carrito" at bounding box center [1203, 458] width 200 height 37
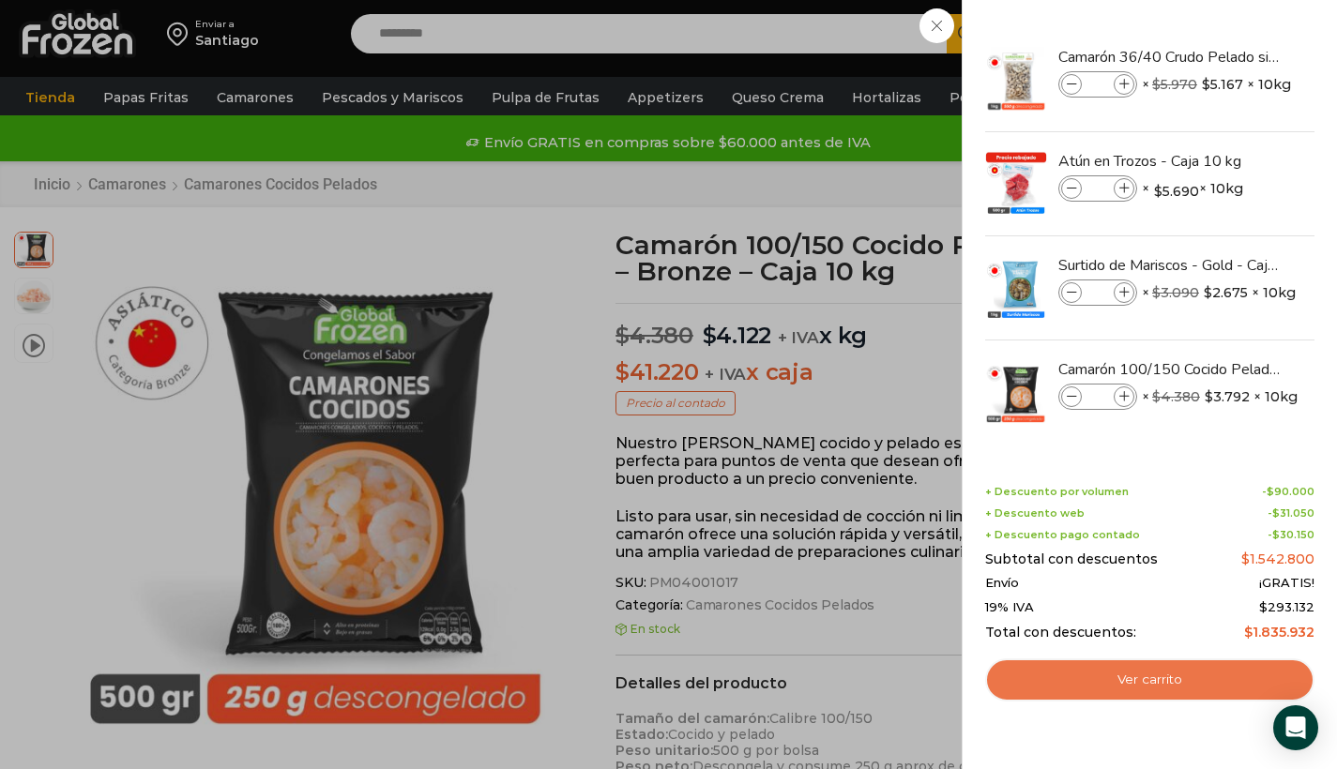
click at [1146, 670] on link "Ver carrito" at bounding box center [1149, 680] width 329 height 43
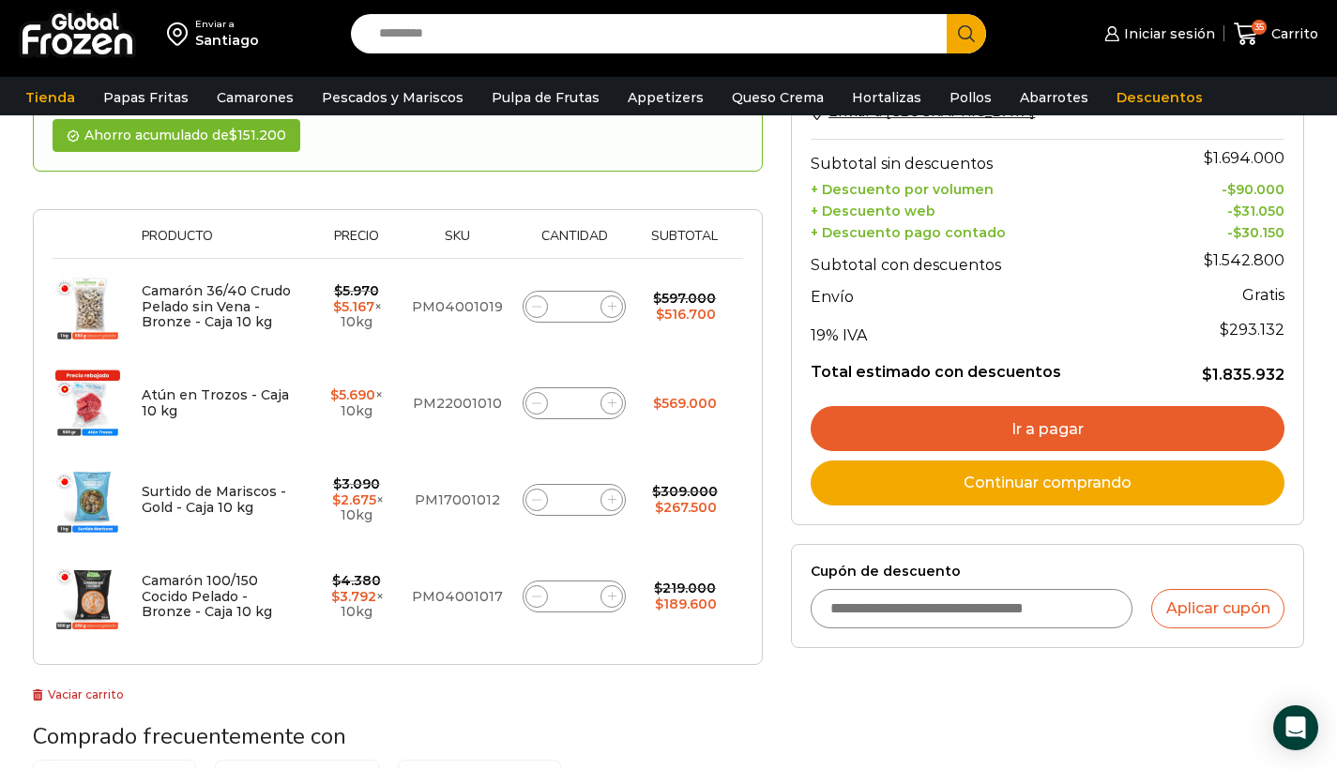
click at [539, 402] on icon at bounding box center [536, 403] width 8 height 8
type input "*"
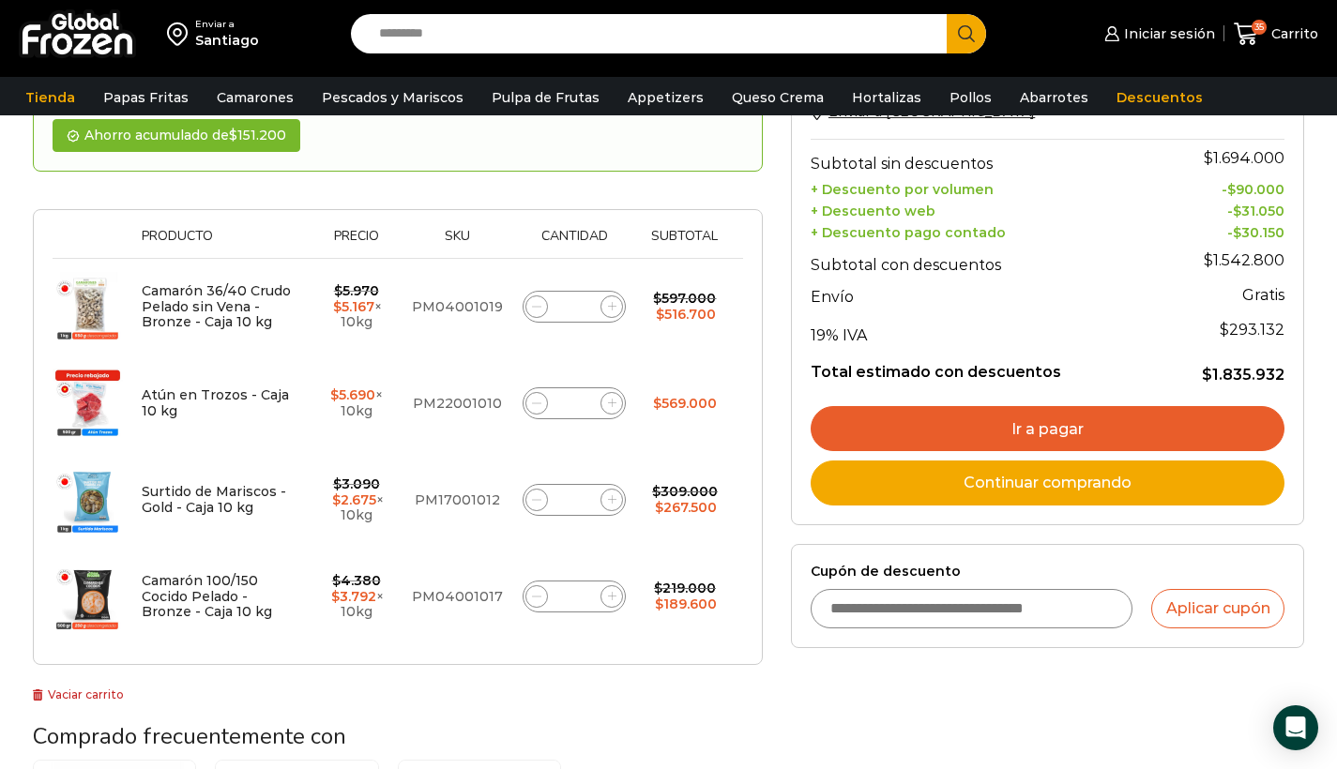
click at [539, 402] on form "¡Mientras más compras, más ahorras! A mayor volumen, mayor descuento ¡Descuento…" at bounding box center [398, 320] width 730 height 691
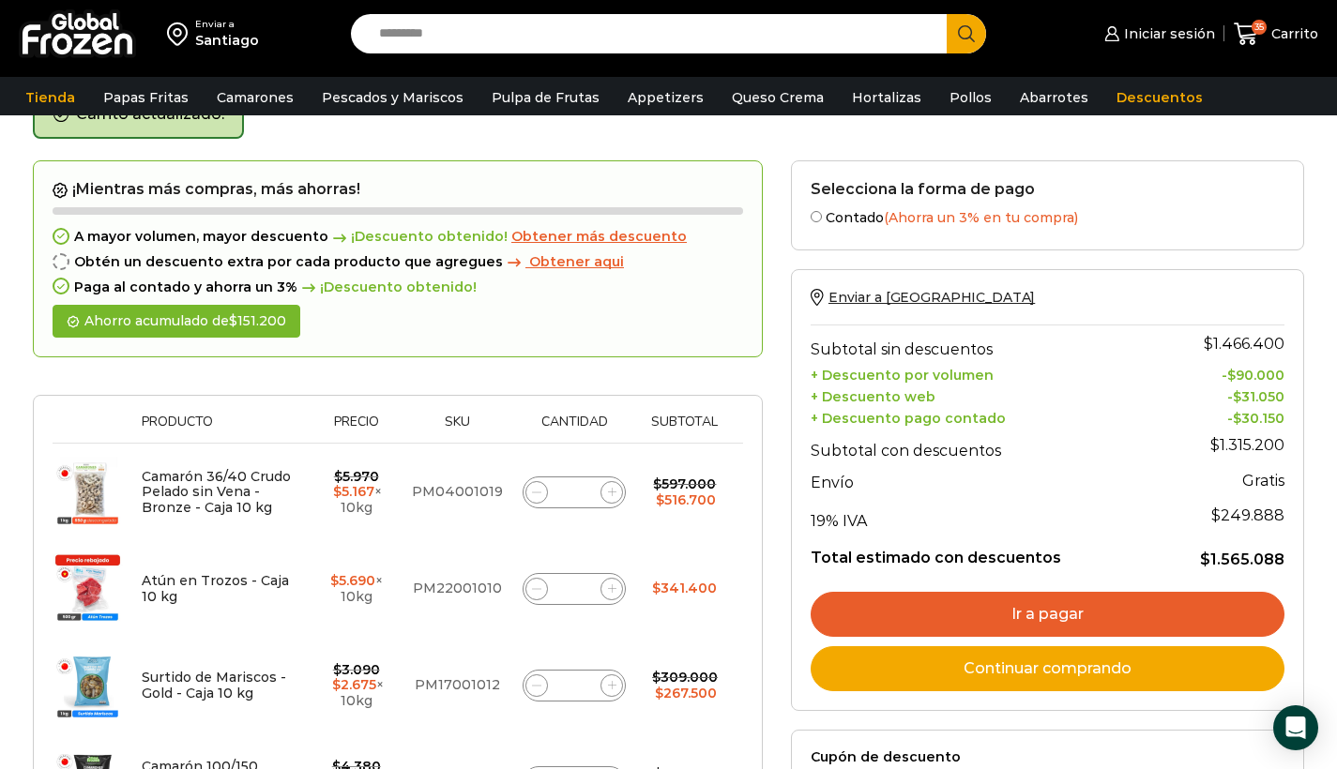
scroll to position [136, 0]
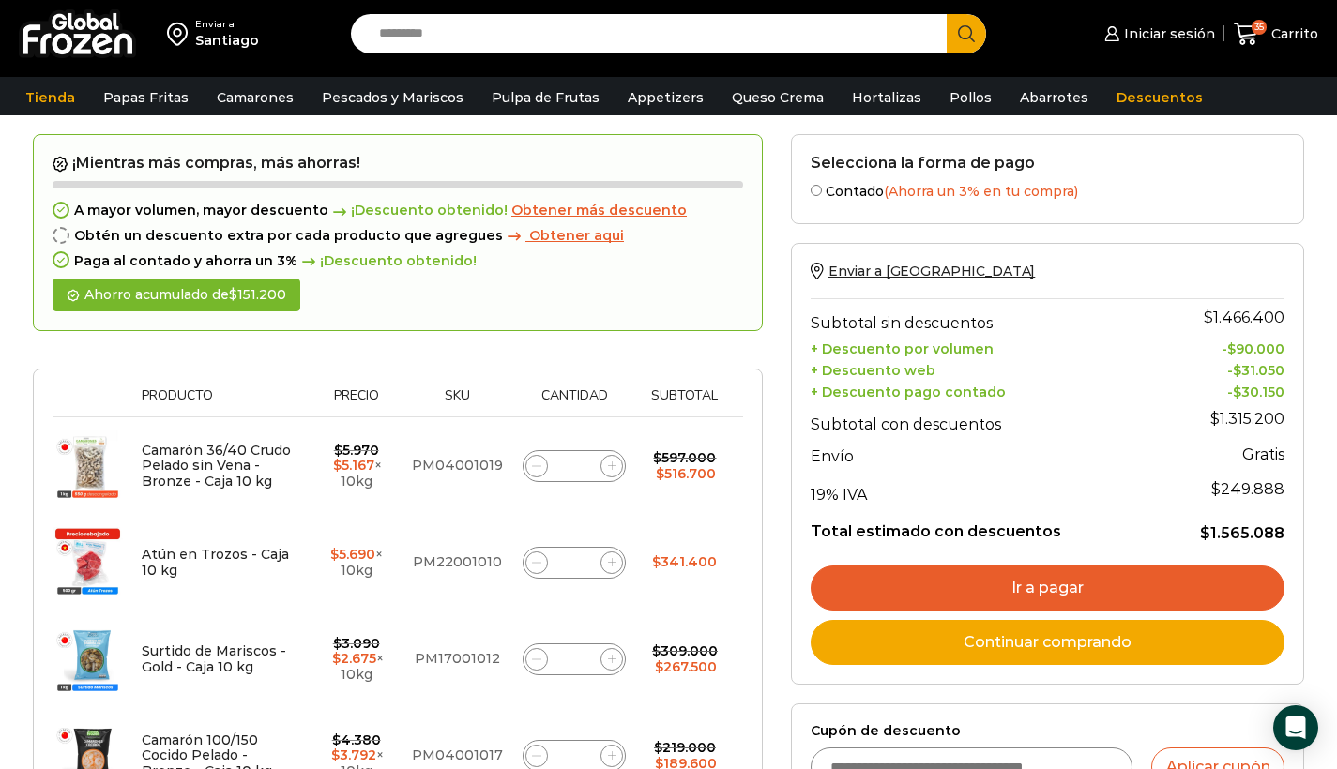
click at [540, 563] on span at bounding box center [536, 563] width 23 height 23
type input "*"
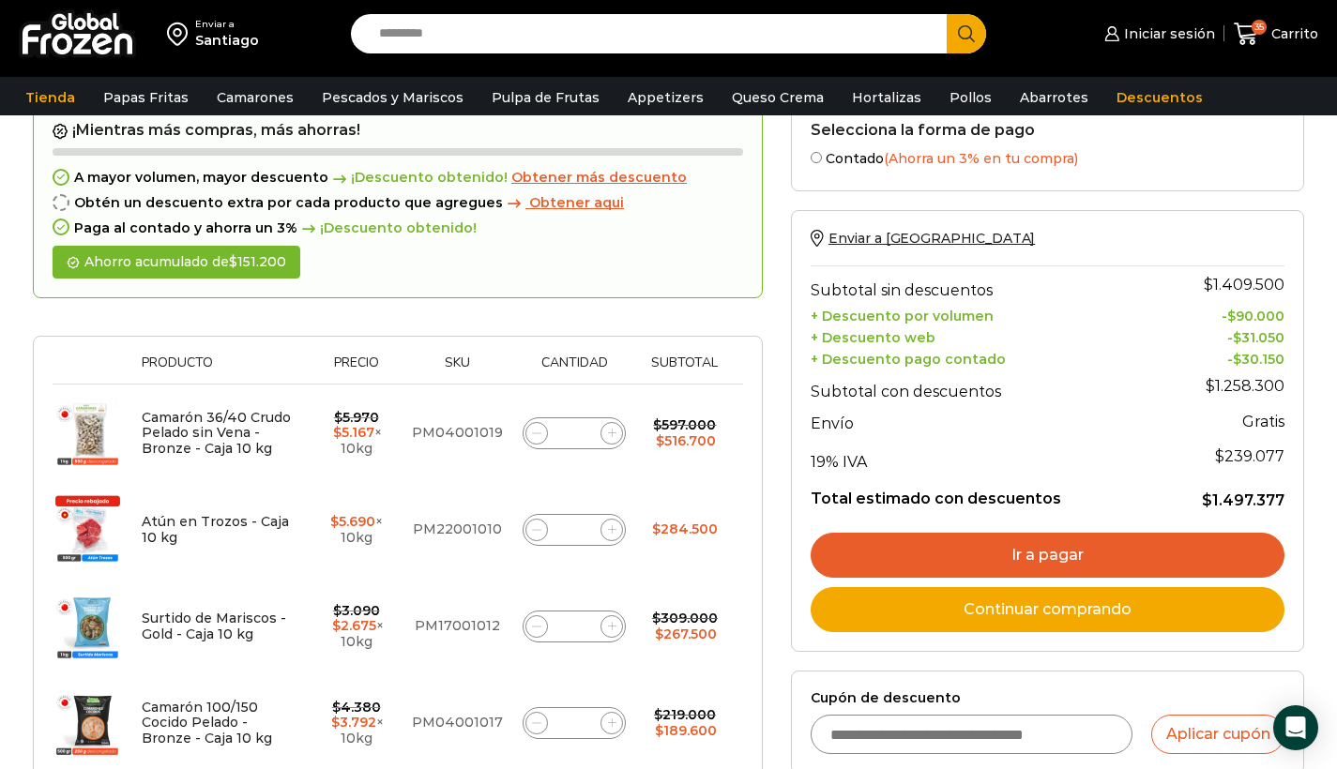
scroll to position [44, 0]
